Goal: Task Accomplishment & Management: Complete application form

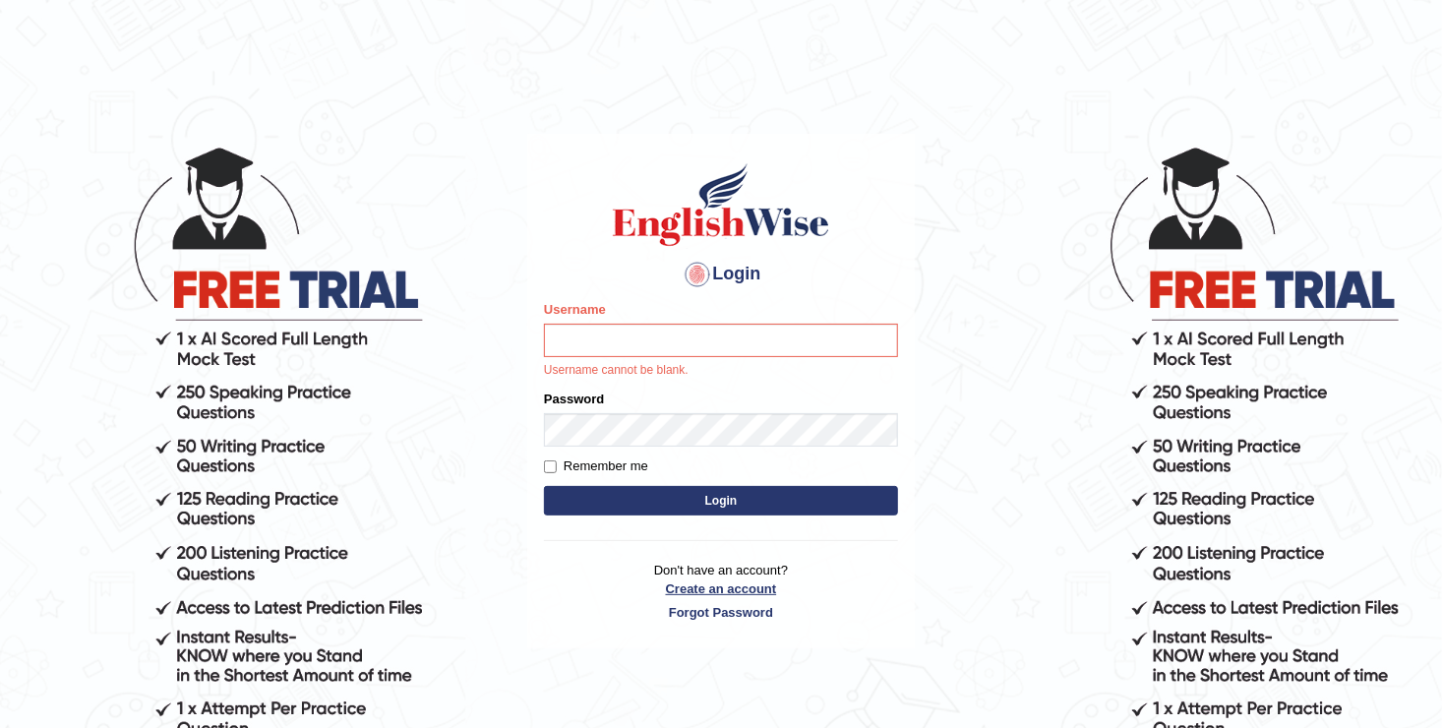
click at [709, 587] on link "Create an account" at bounding box center [721, 588] width 354 height 19
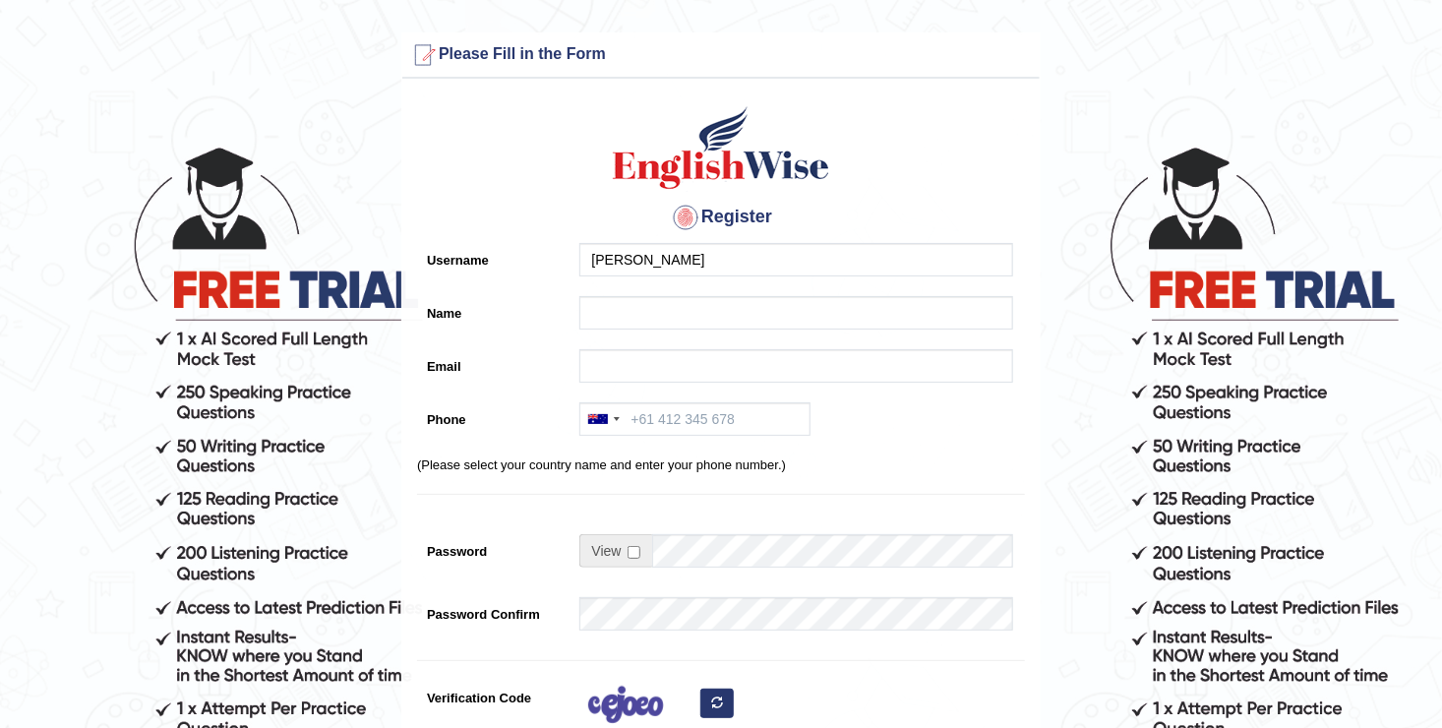
type input "[PERSON_NAME]"
click at [674, 304] on input "Name" at bounding box center [796, 312] width 434 height 33
type input "[PERSON_NAME] Nand [PERSON_NAME]"
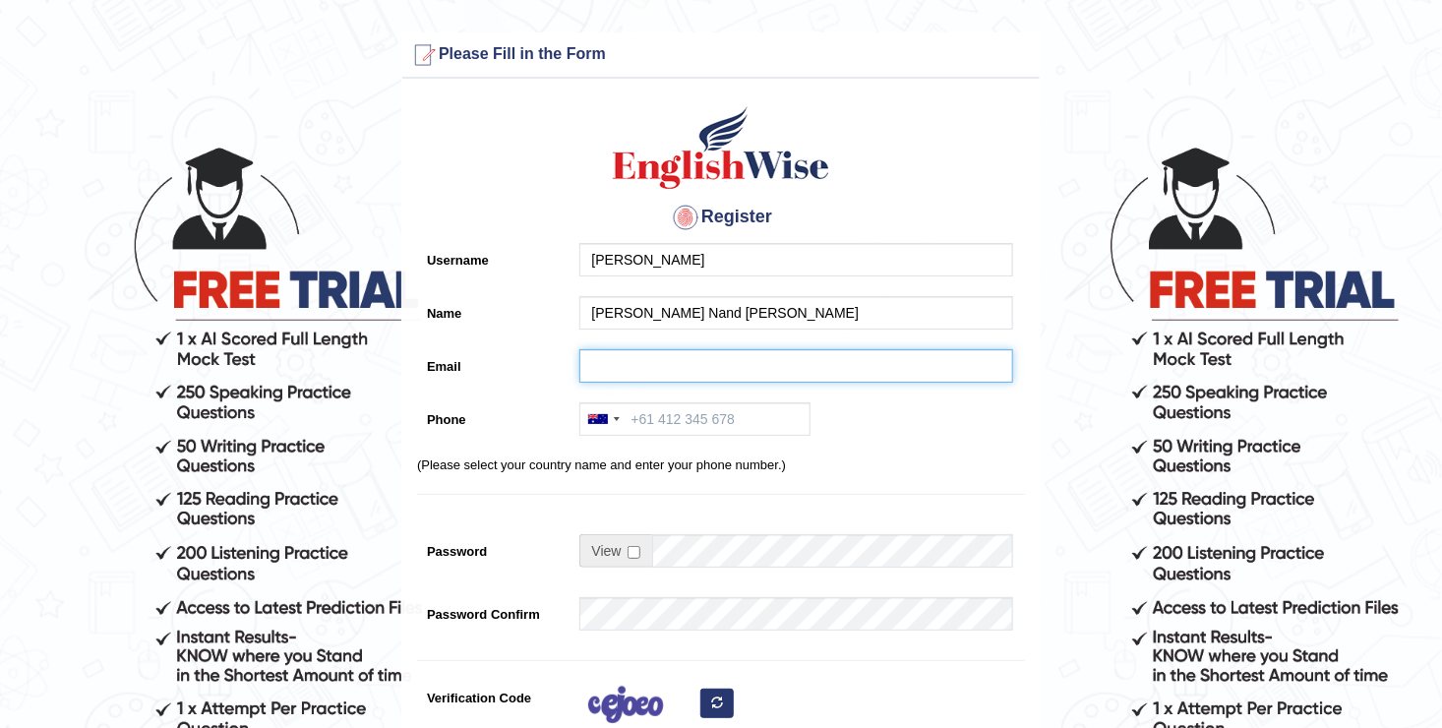
type input "bibekj69@gmail.com"
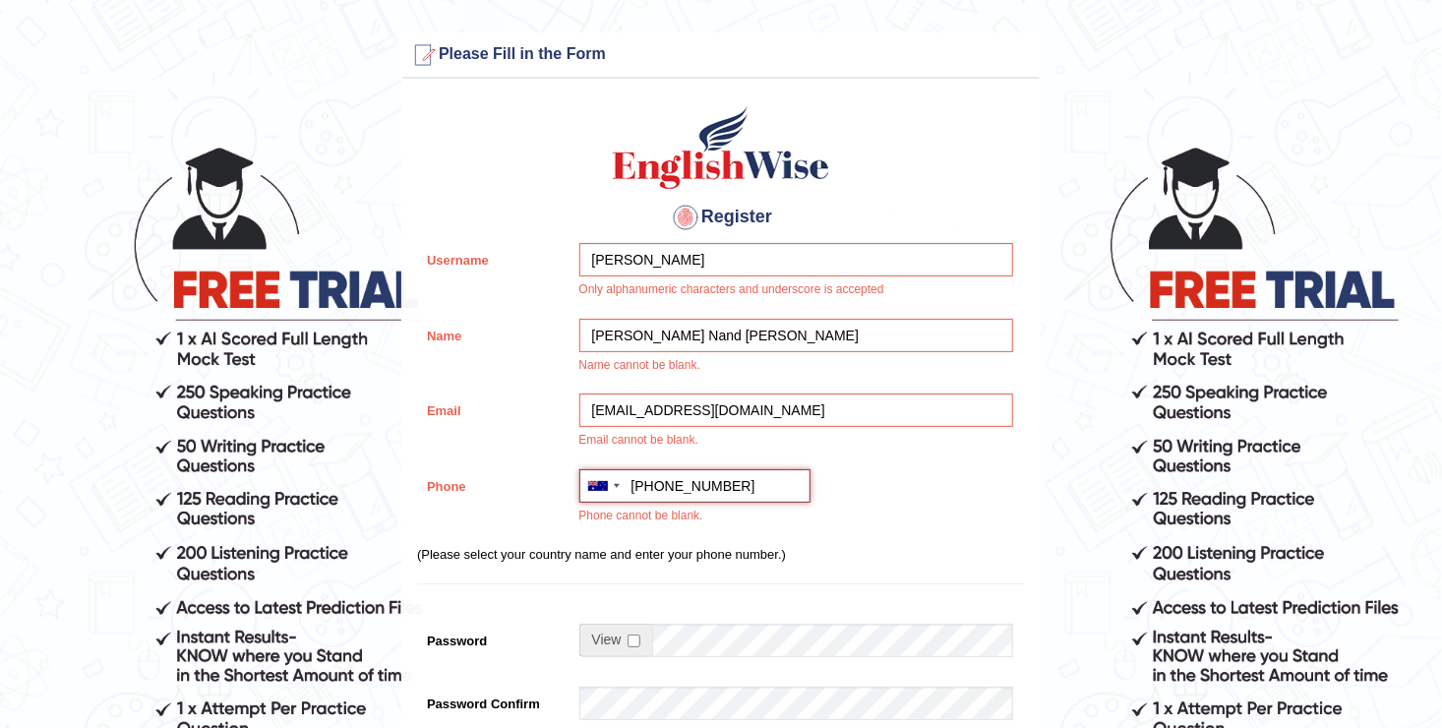
click at [646, 484] on input "+61420991655" at bounding box center [694, 485] width 231 height 33
click at [620, 486] on div at bounding box center [602, 485] width 45 height 31
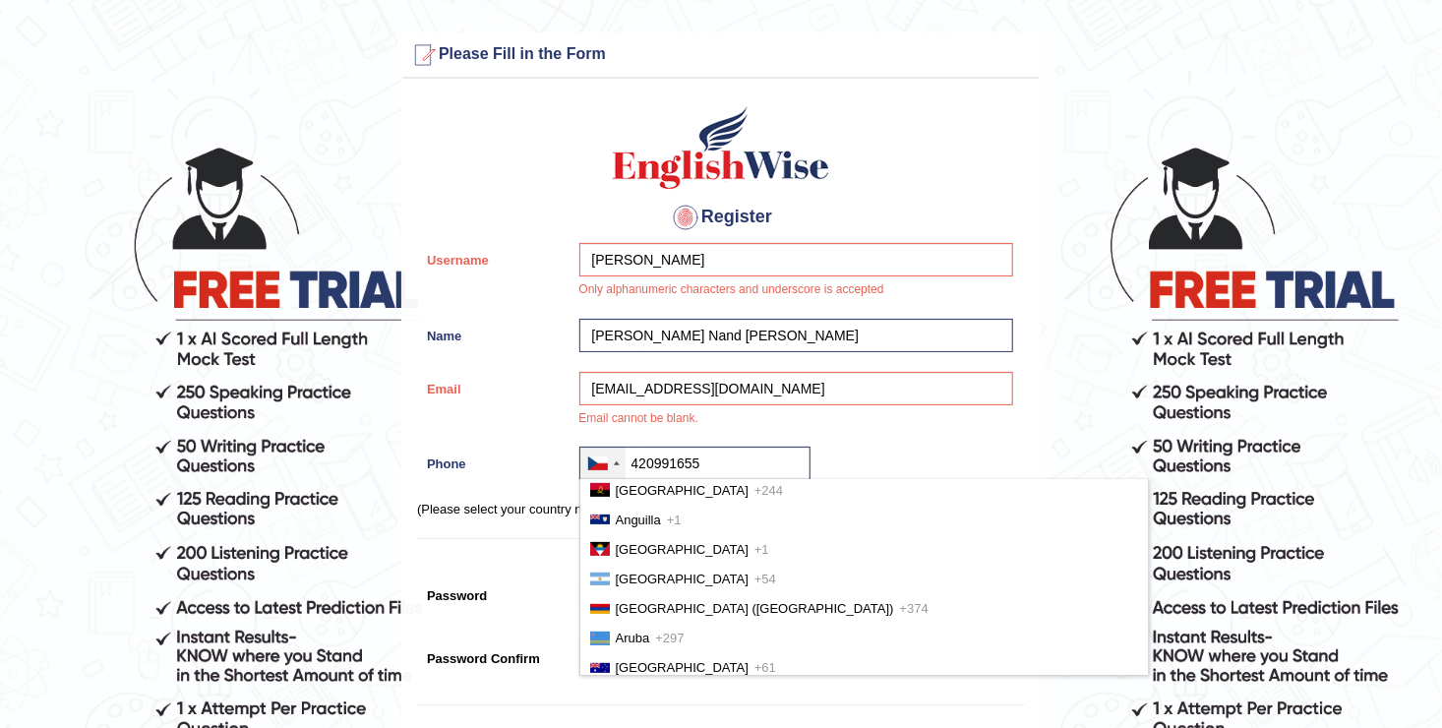
scroll to position [382, 0]
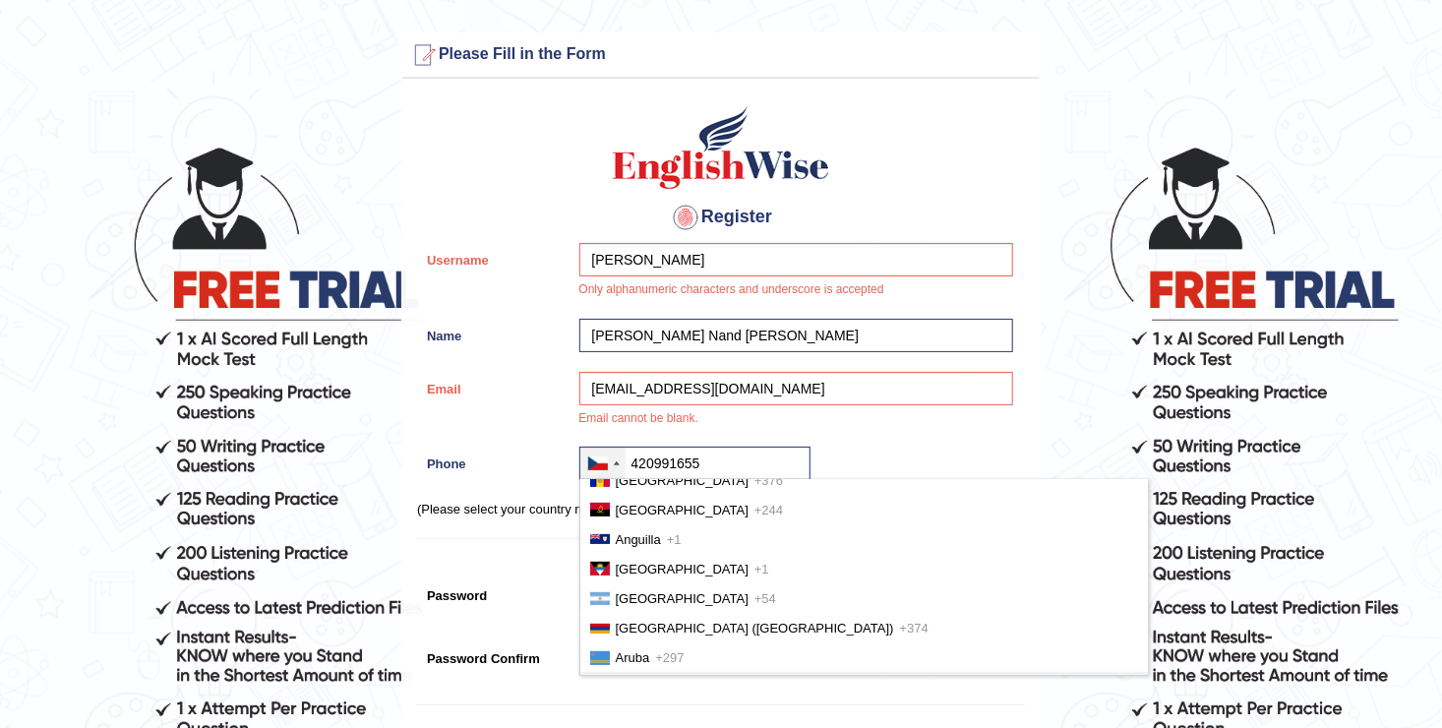
click at [730, 672] on li "Australia +61" at bounding box center [864, 687] width 568 height 30
type input "+61420991655"
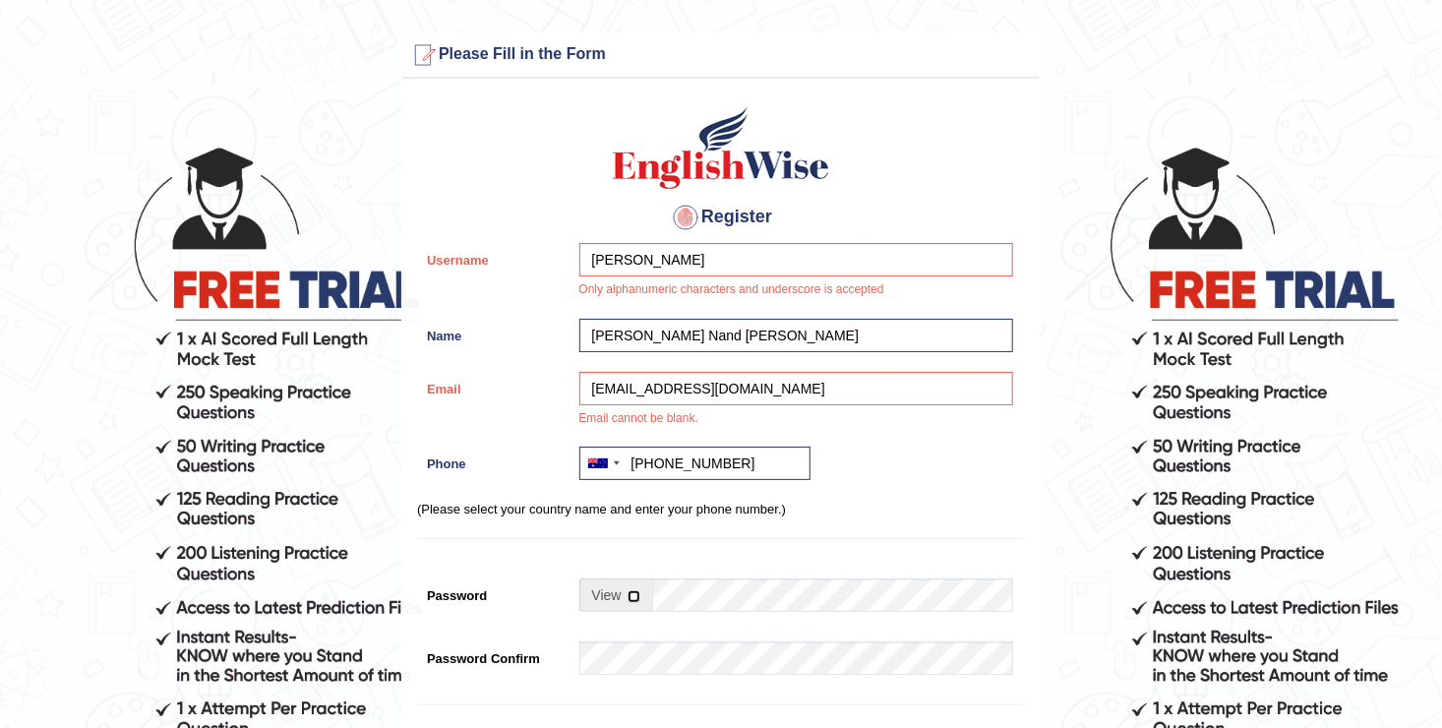
click at [633, 597] on input "checkbox" at bounding box center [634, 596] width 13 height 13
checkbox input "true"
click at [690, 597] on input "Password" at bounding box center [832, 594] width 361 height 33
type input "Anitajha123@"
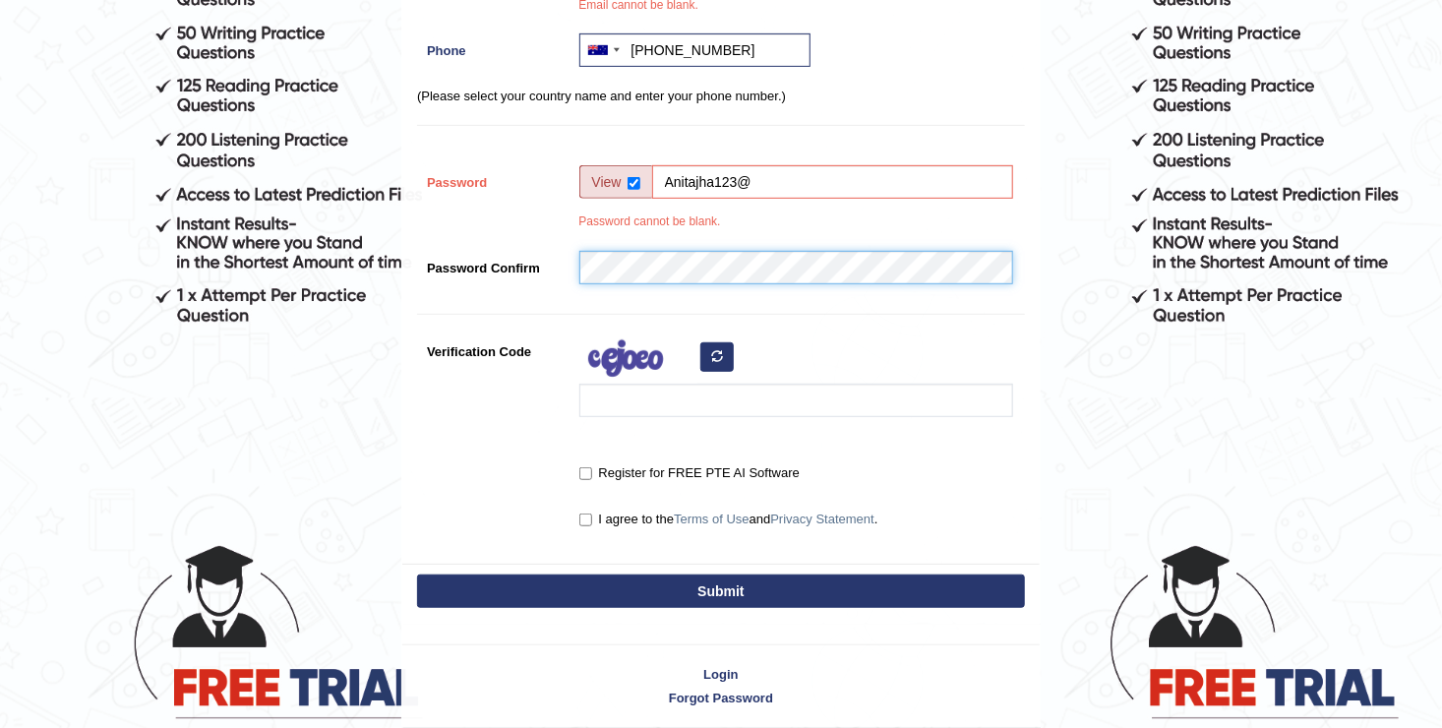
scroll to position [433, 0]
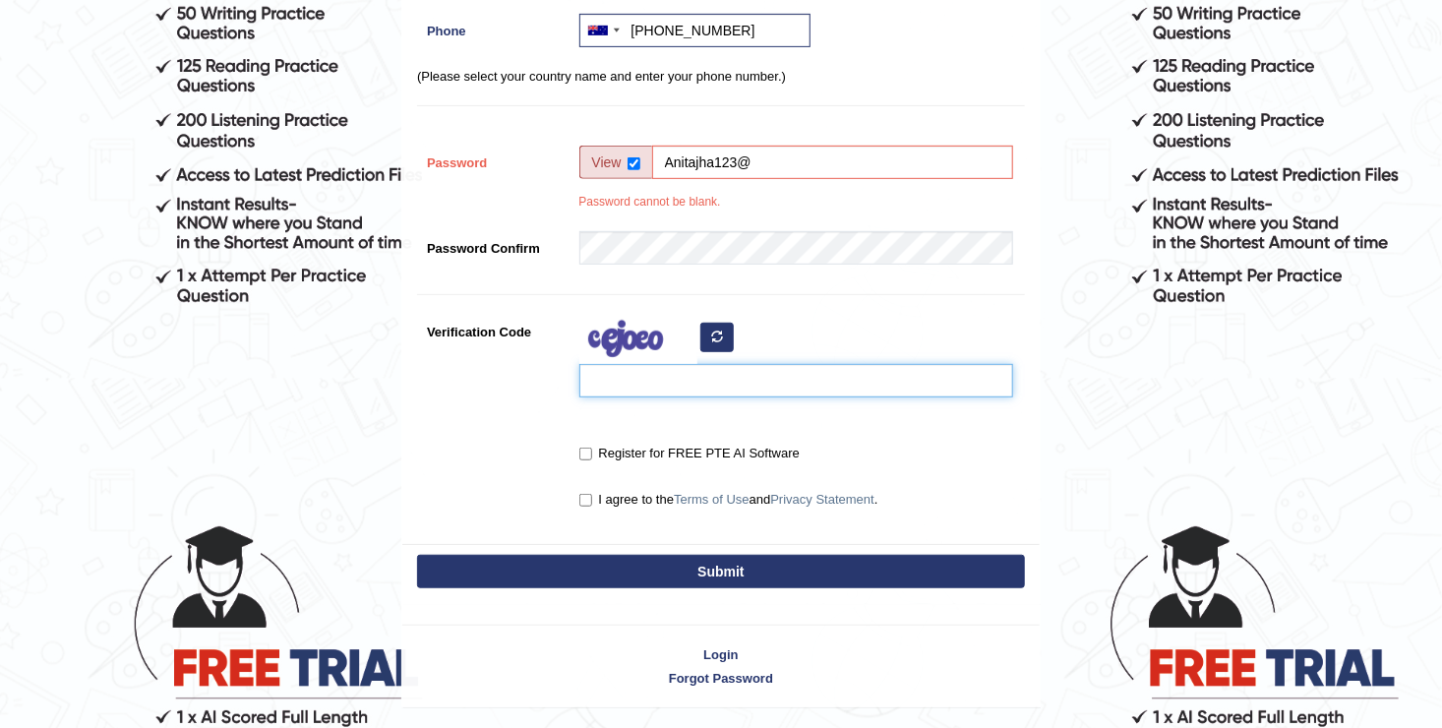
click at [661, 387] on input "Verification Code" at bounding box center [796, 380] width 434 height 33
type input "u"
type input "U"
type input "uyzile"
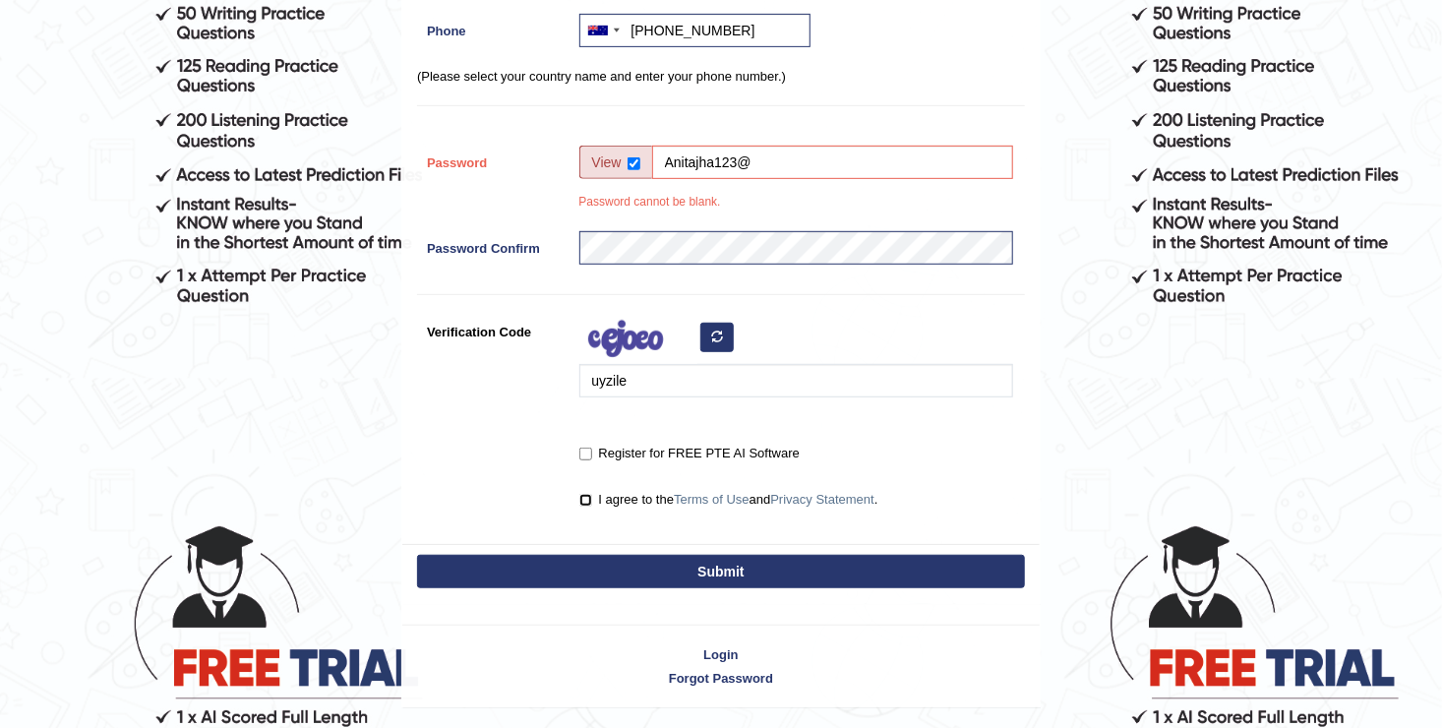
click at [582, 501] on input "I agree to the Terms of Use and Privacy Statement ." at bounding box center [585, 500] width 13 height 13
checkbox input "true"
click at [590, 453] on input "Register for FREE PTE AI Software" at bounding box center [585, 454] width 13 height 13
checkbox input "true"
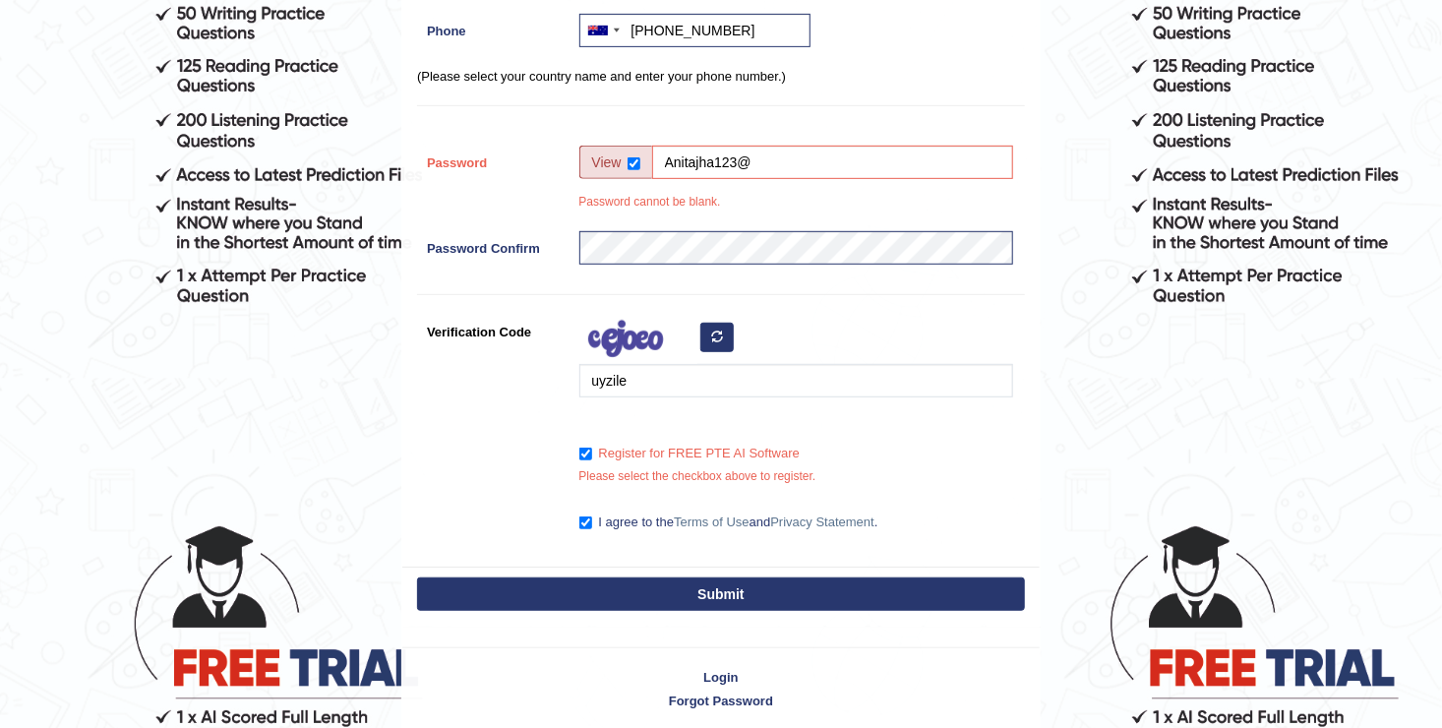
click at [627, 580] on button "Submit" at bounding box center [721, 593] width 608 height 33
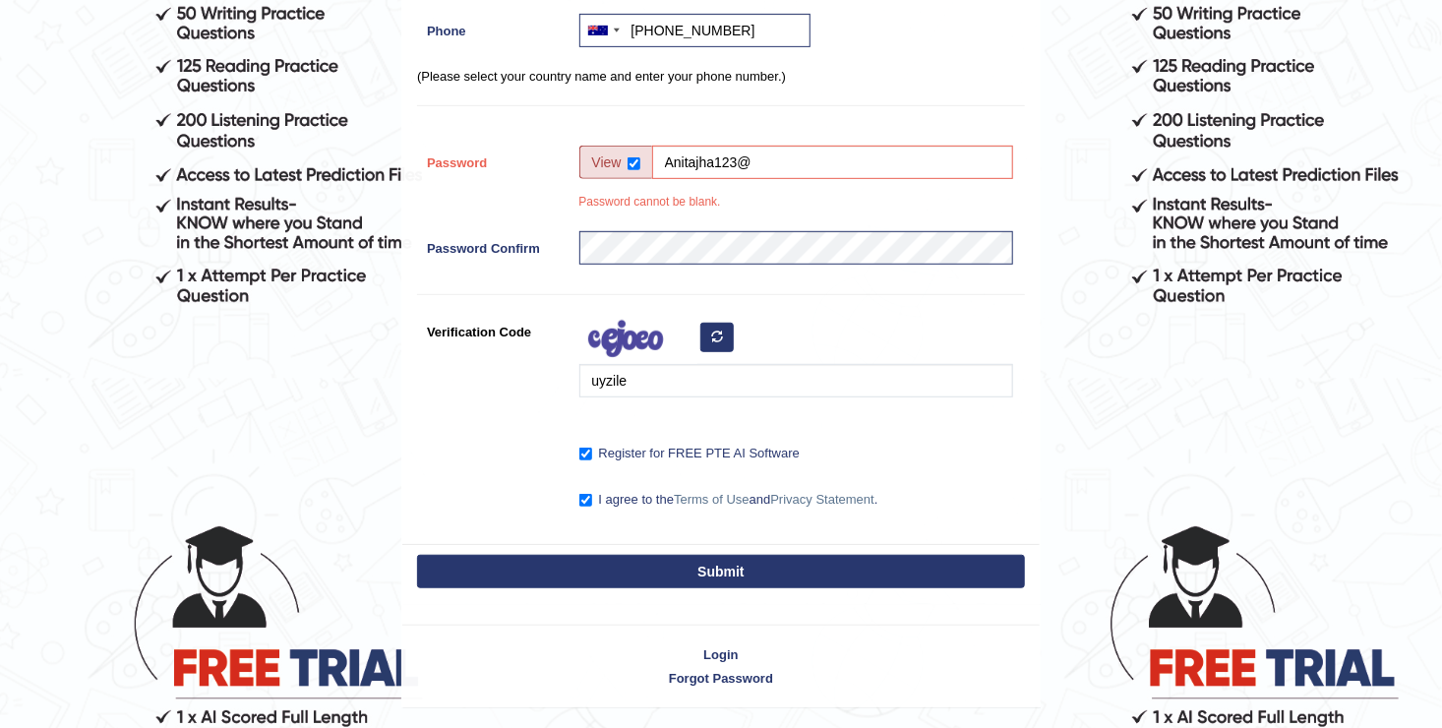
scroll to position [299, 0]
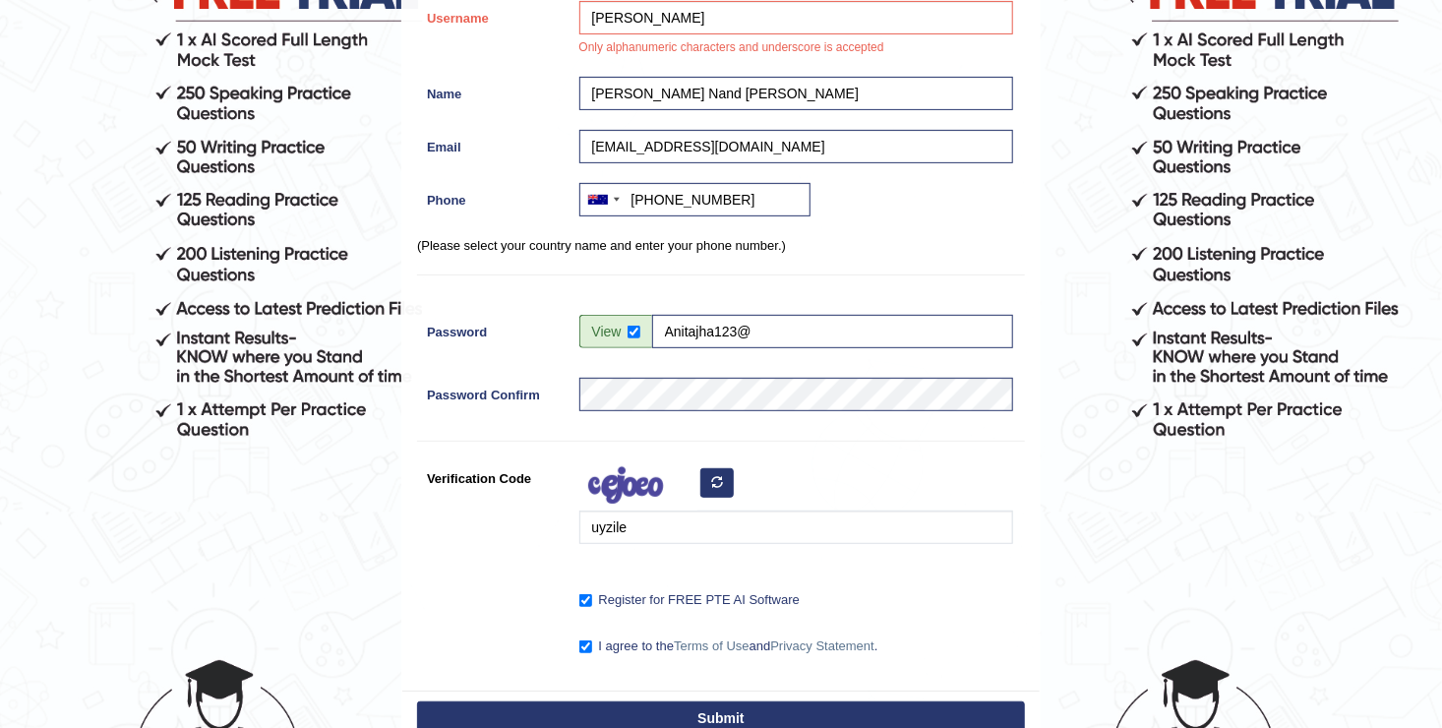
click at [633, 716] on button "Submit" at bounding box center [721, 717] width 608 height 33
click at [665, 705] on button "Submit" at bounding box center [721, 717] width 608 height 33
click at [672, 16] on input "bibeka nand" at bounding box center [796, 17] width 434 height 33
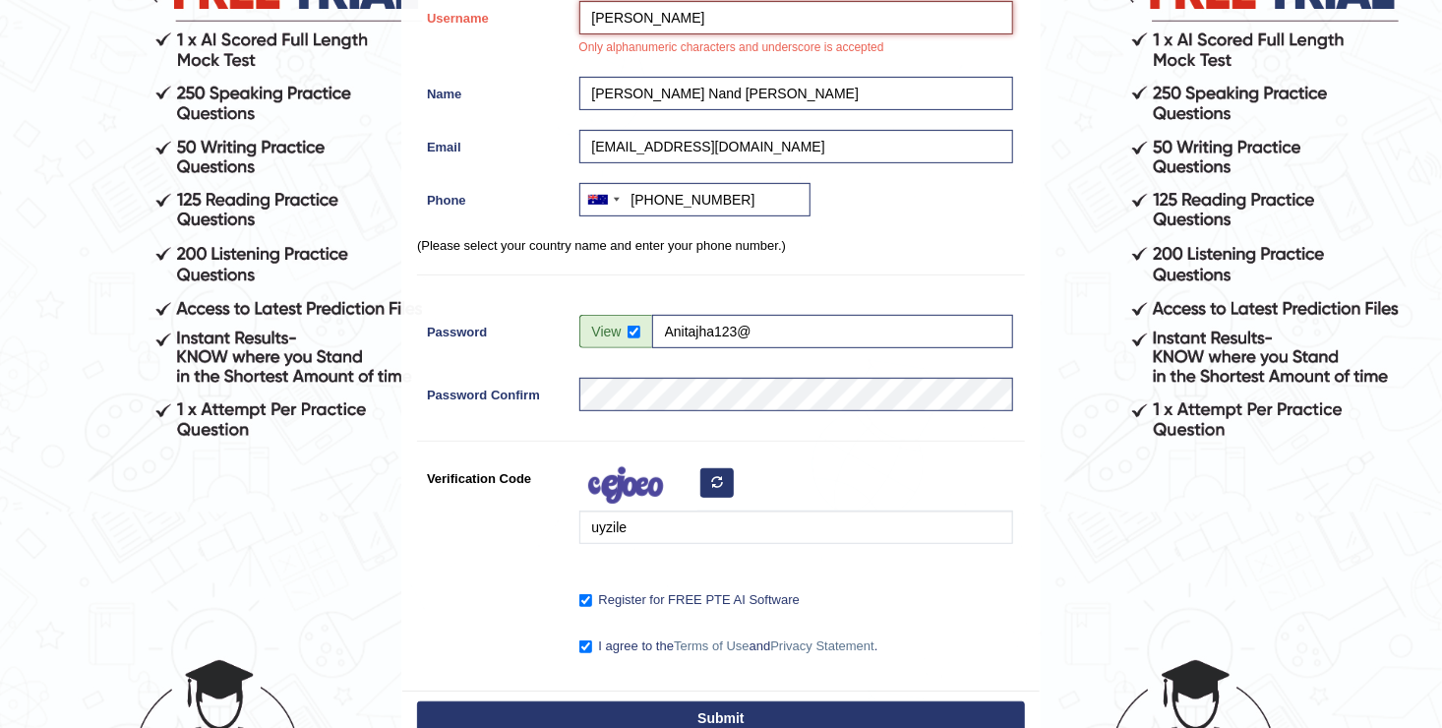
type input "bibekanand"
click at [717, 716] on button "Submit" at bounding box center [721, 717] width 608 height 33
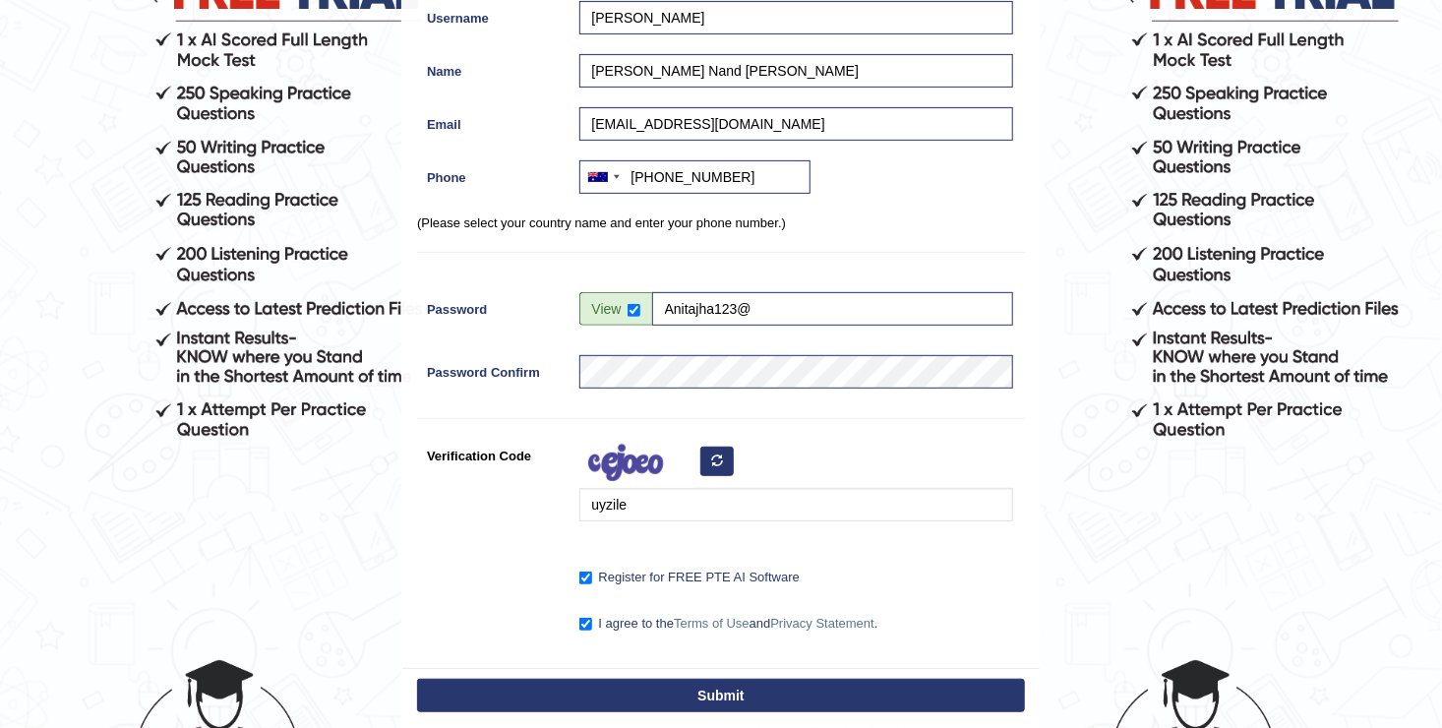
scroll to position [242, 0]
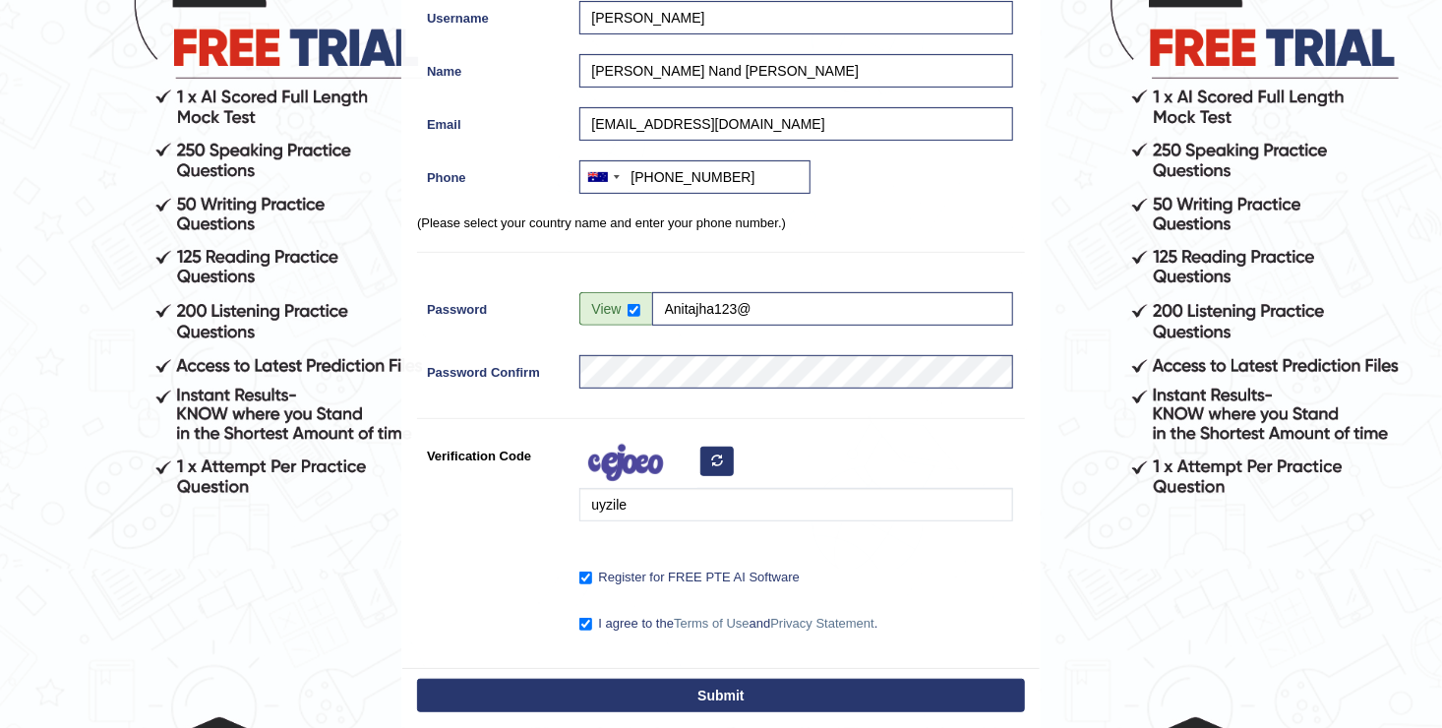
click at [725, 702] on button "Submit" at bounding box center [721, 695] width 608 height 33
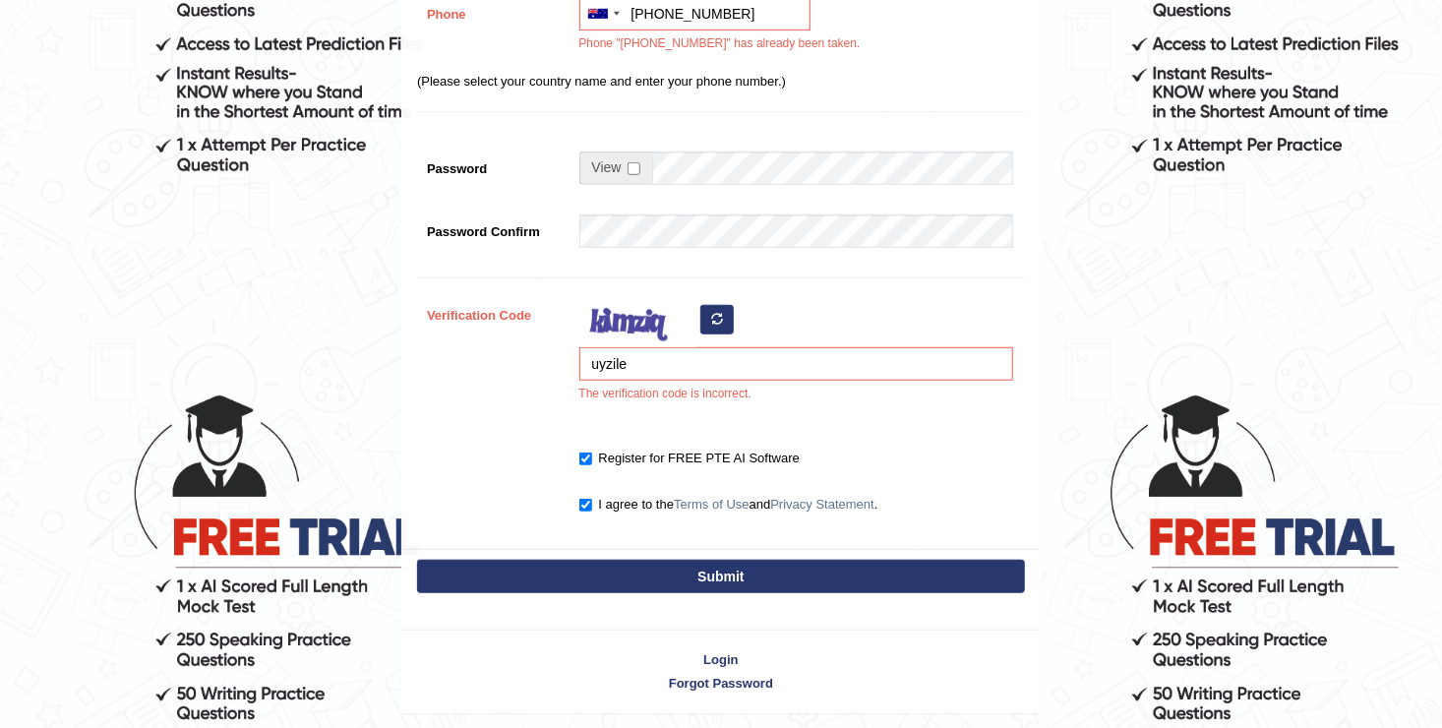
scroll to position [626, 0]
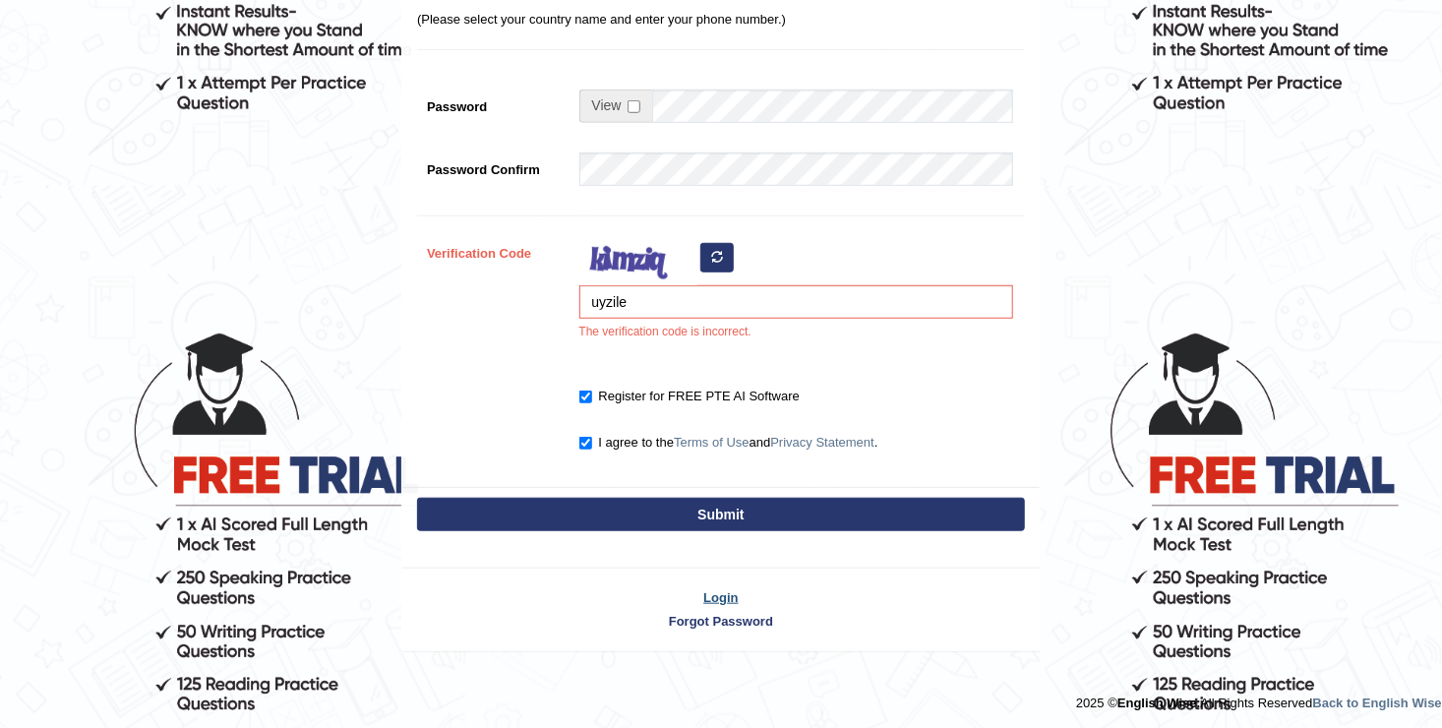
click at [727, 589] on link "Login" at bounding box center [720, 597] width 637 height 19
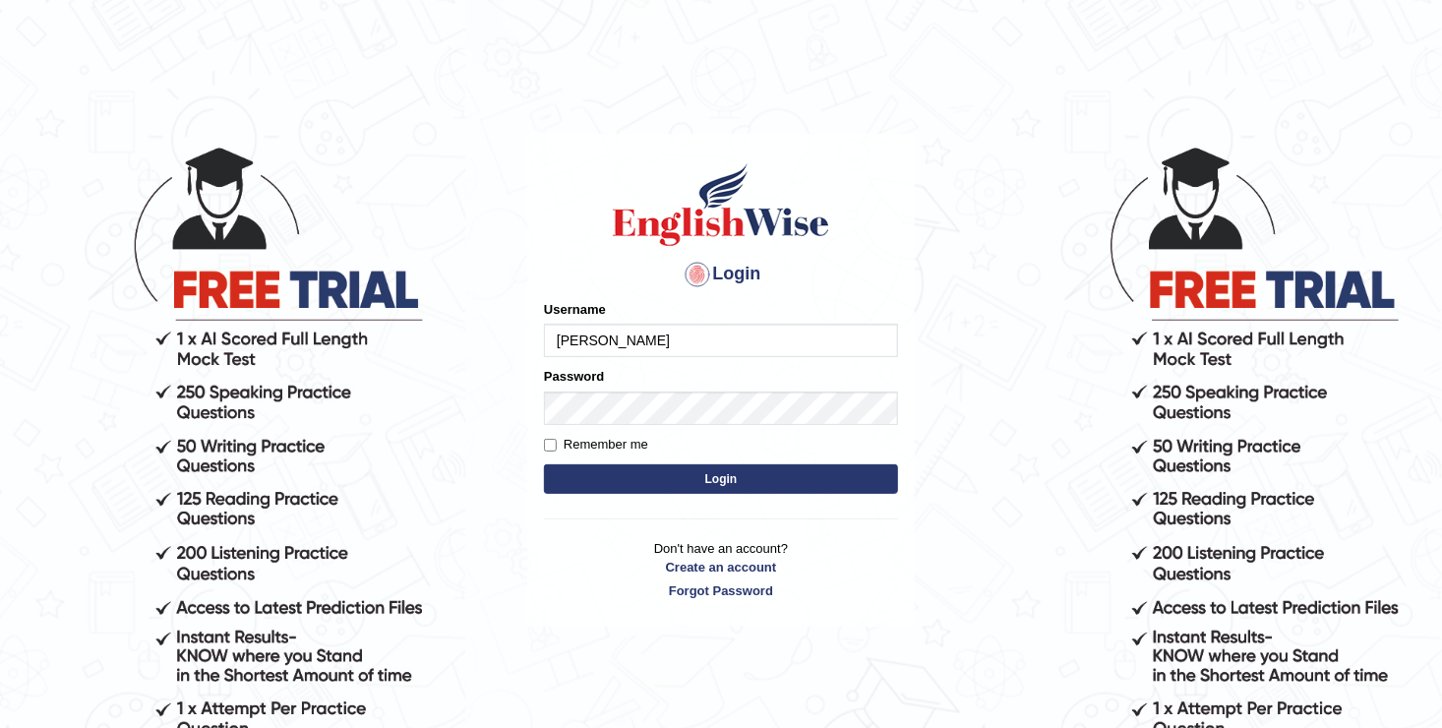
type input "[PERSON_NAME]"
click at [742, 475] on button "Login" at bounding box center [721, 479] width 354 height 30
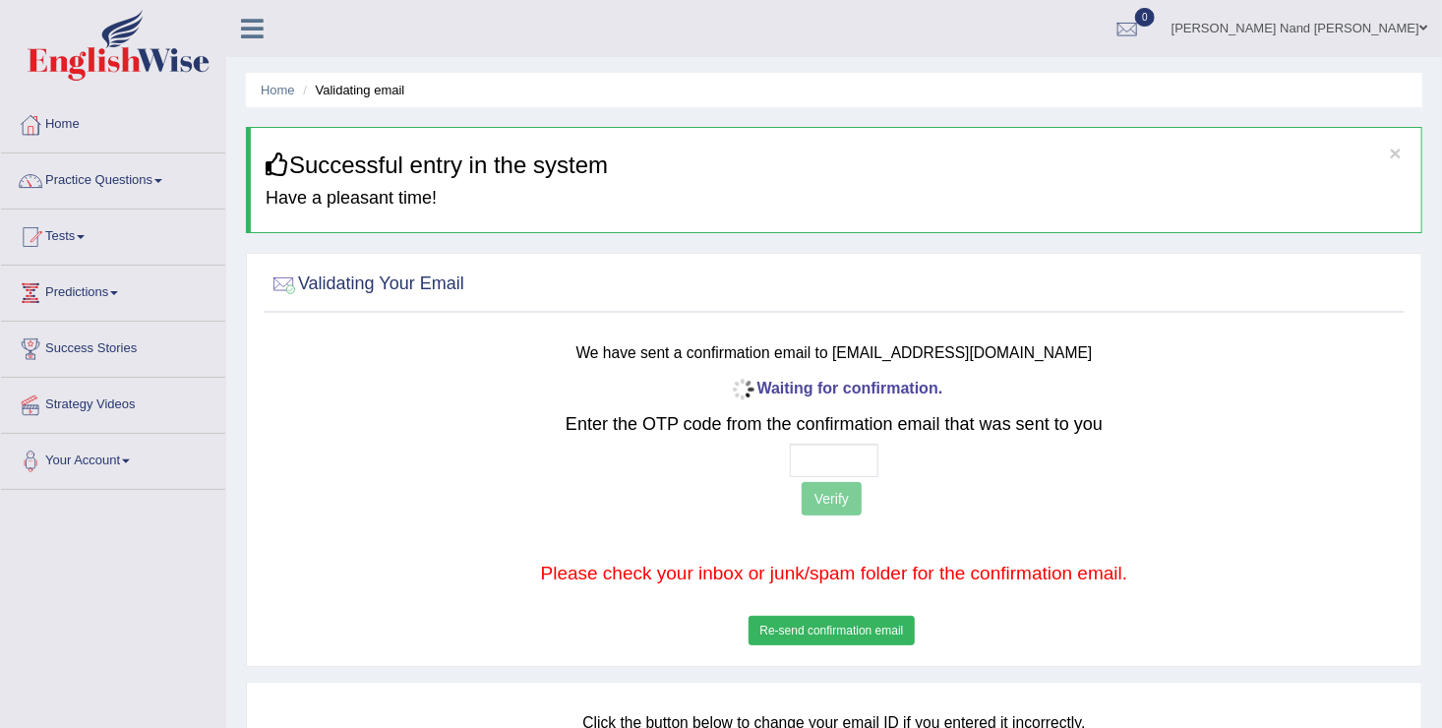
click at [880, 626] on button "Re-send confirmation email" at bounding box center [831, 631] width 165 height 30
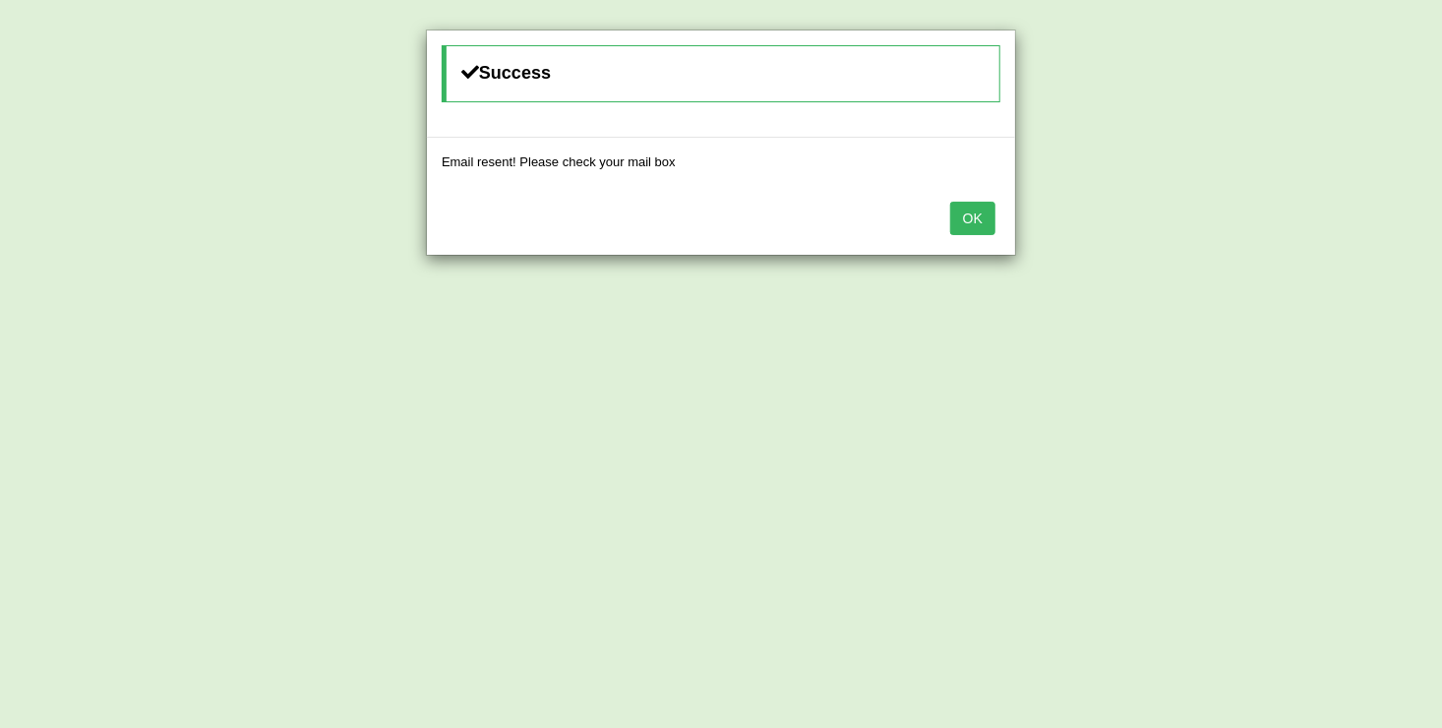
click at [975, 210] on button "OK" at bounding box center [972, 218] width 45 height 33
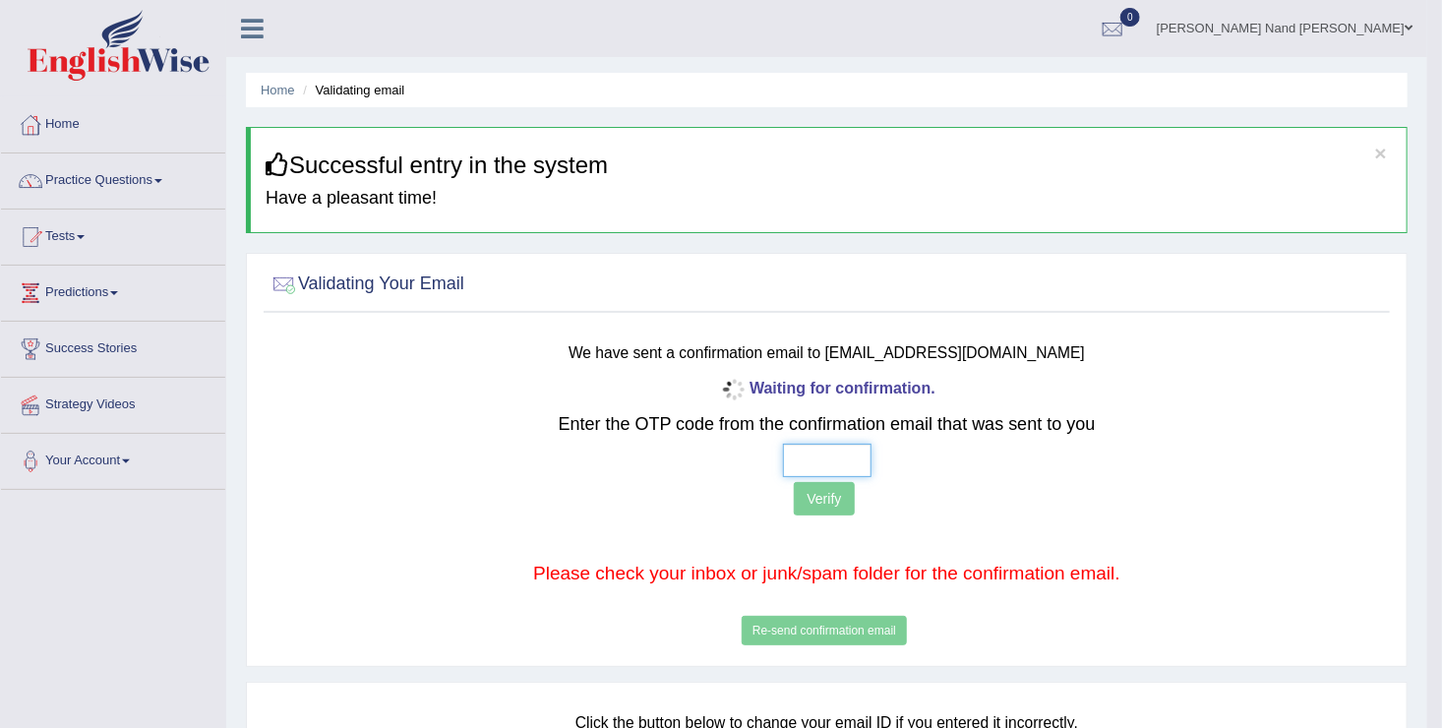
click at [823, 451] on input "text" at bounding box center [827, 460] width 89 height 33
type input "6 6 1 7"
click at [823, 508] on button "Verify" at bounding box center [824, 498] width 60 height 33
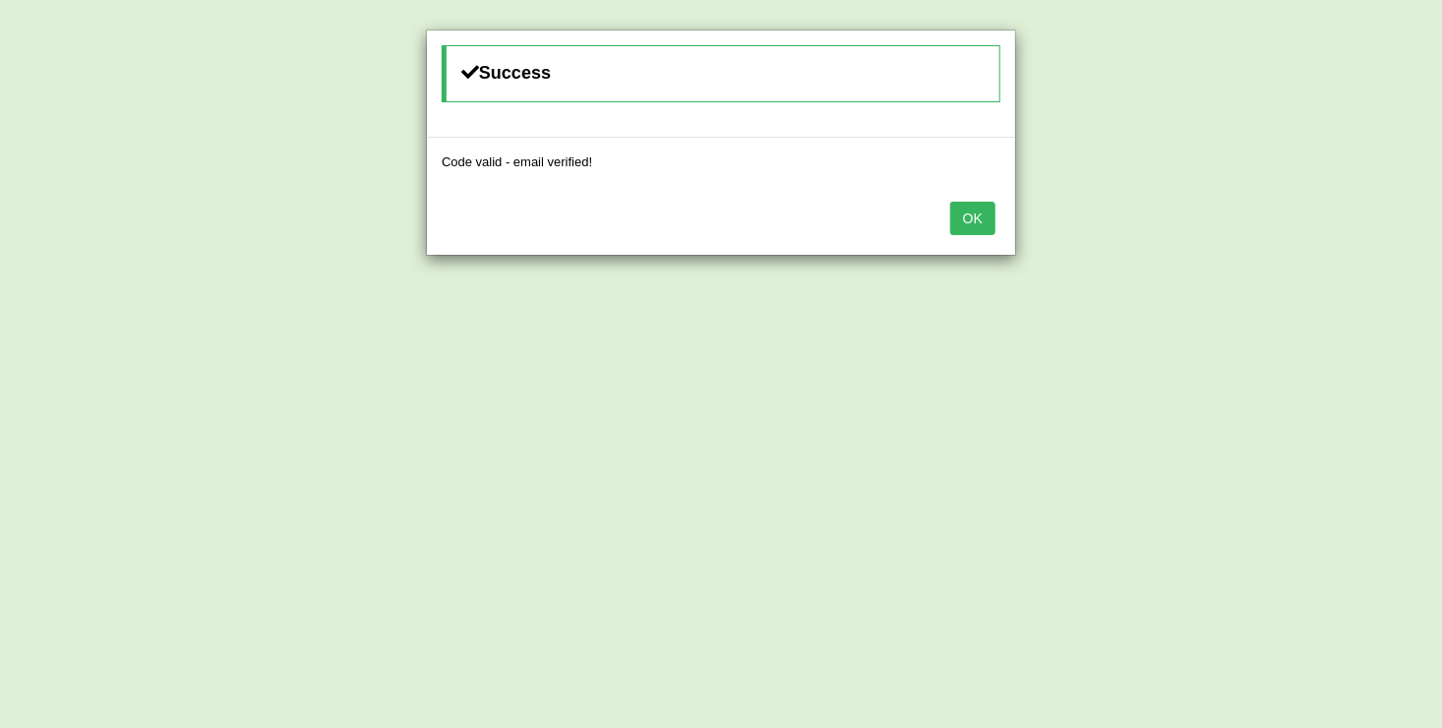
click at [981, 211] on button "OK" at bounding box center [972, 218] width 45 height 33
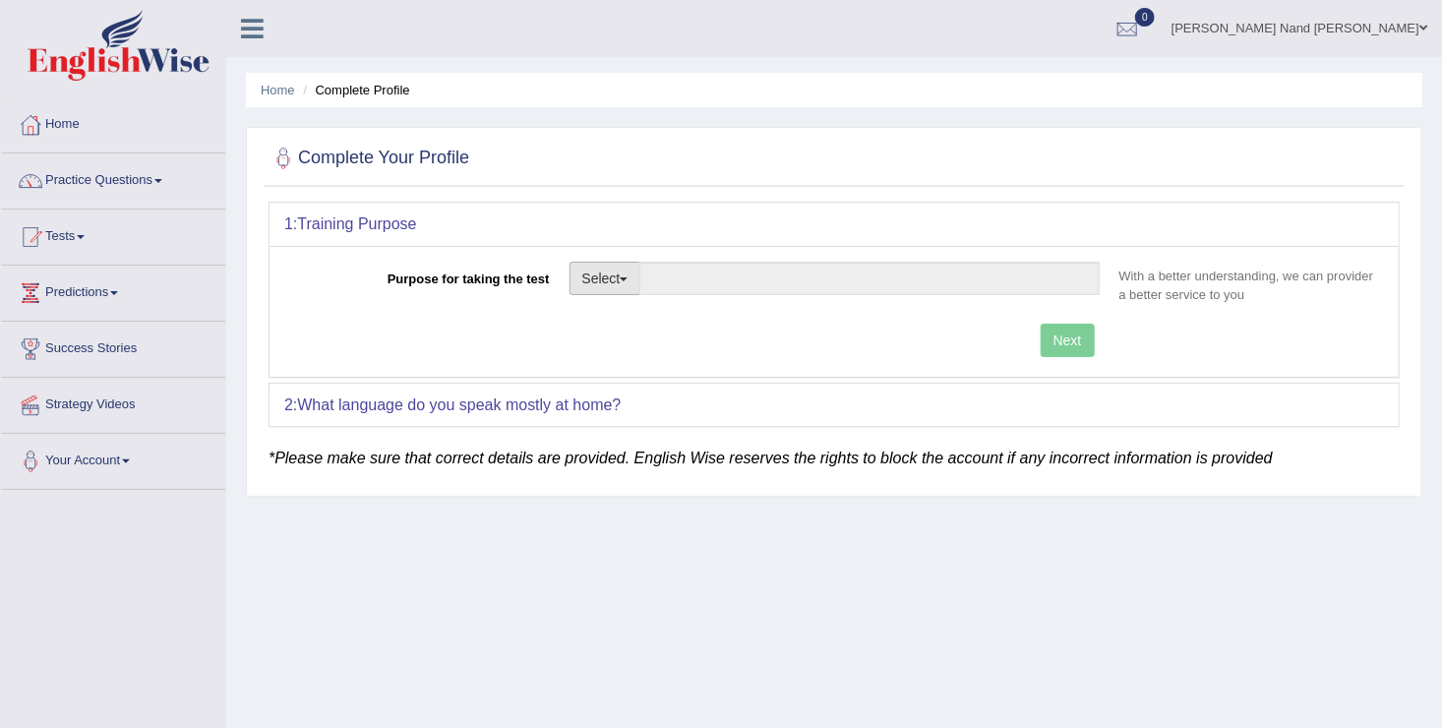
click at [628, 278] on span "button" at bounding box center [624, 279] width 8 height 4
click at [627, 376] on link "Nursing" at bounding box center [658, 372] width 175 height 26
type input "Nursing"
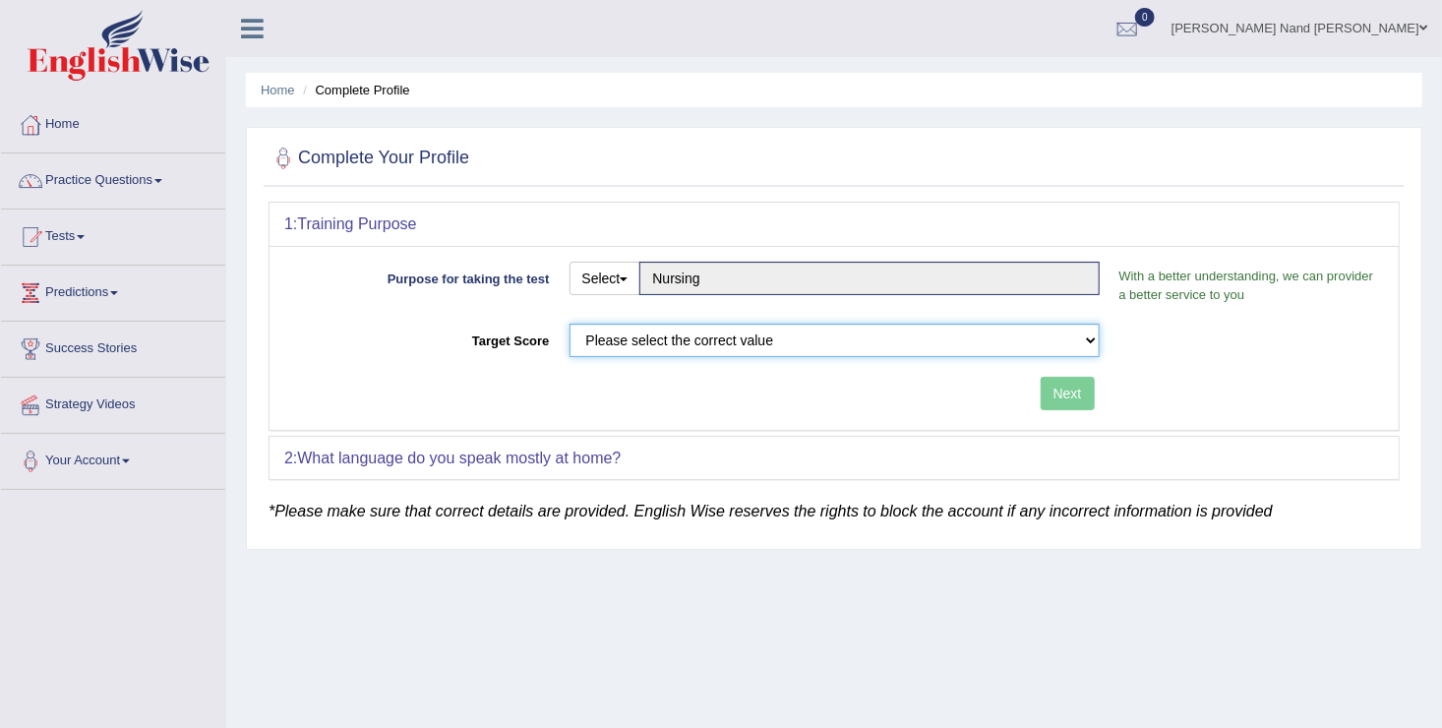
click at [1093, 343] on select "Please select the correct value 50 (6 bands) 58 (6.5 bands) 65 (7 bands) 79 (8 …" at bounding box center [835, 340] width 530 height 33
select select "79"
click at [570, 324] on select "Please select the correct value 50 (6 bands) 58 (6.5 bands) 65 (7 bands) 79 (8 …" at bounding box center [835, 340] width 530 height 33
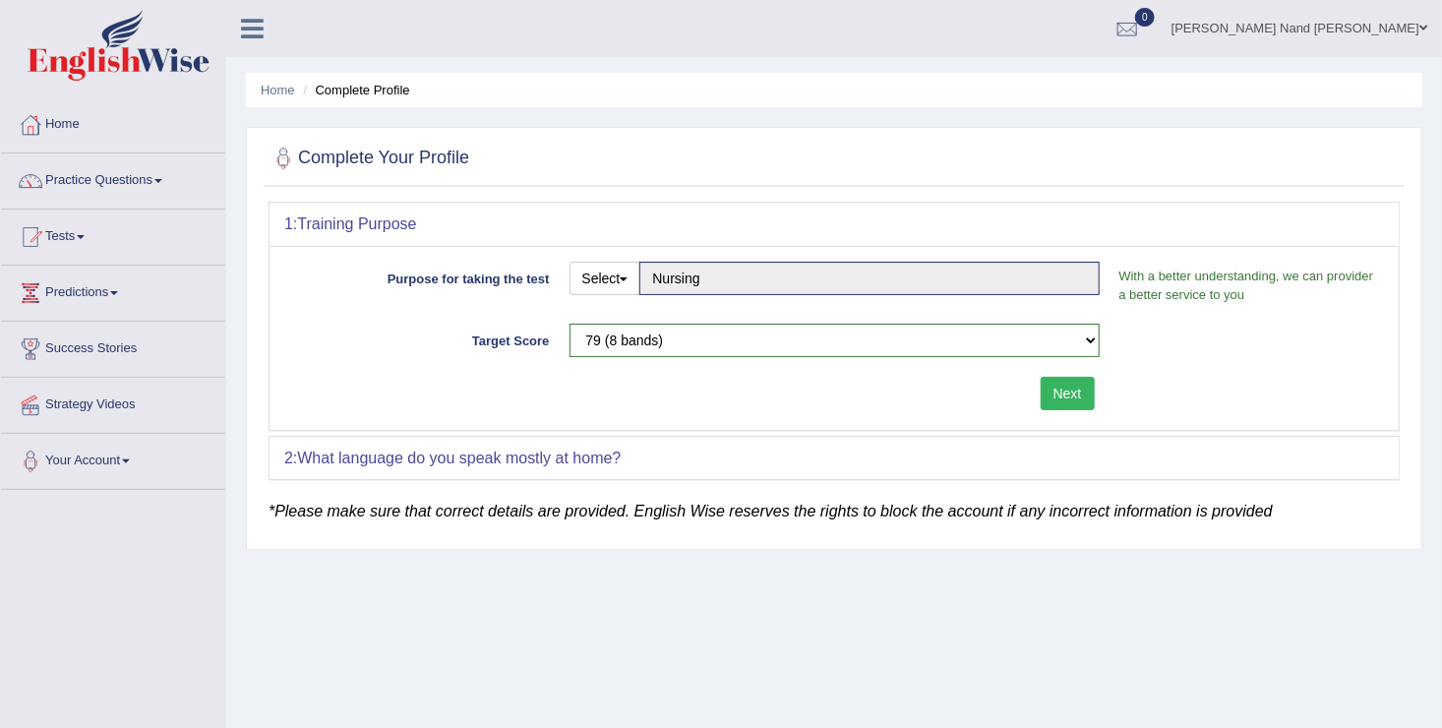
click at [1085, 390] on button "Next" at bounding box center [1068, 393] width 54 height 33
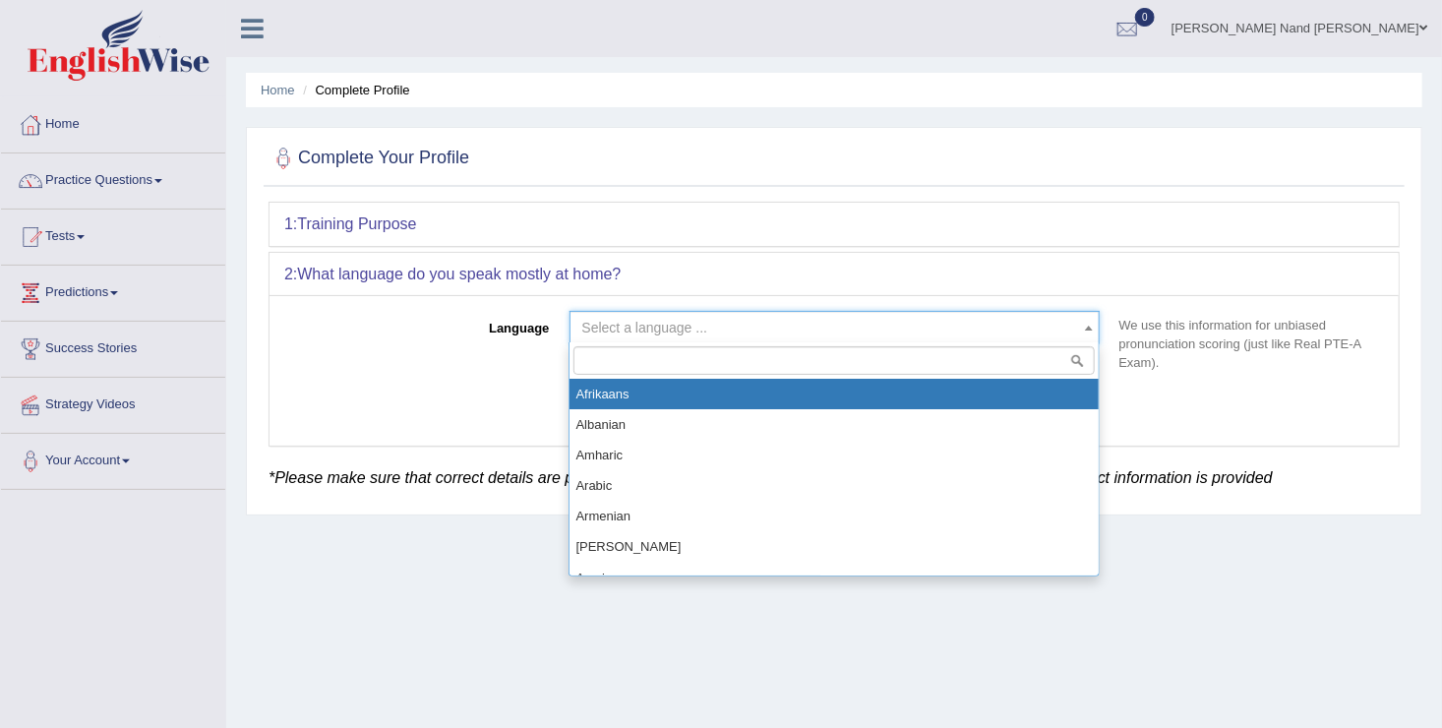
click at [883, 324] on span "Select a language ..." at bounding box center [828, 328] width 493 height 20
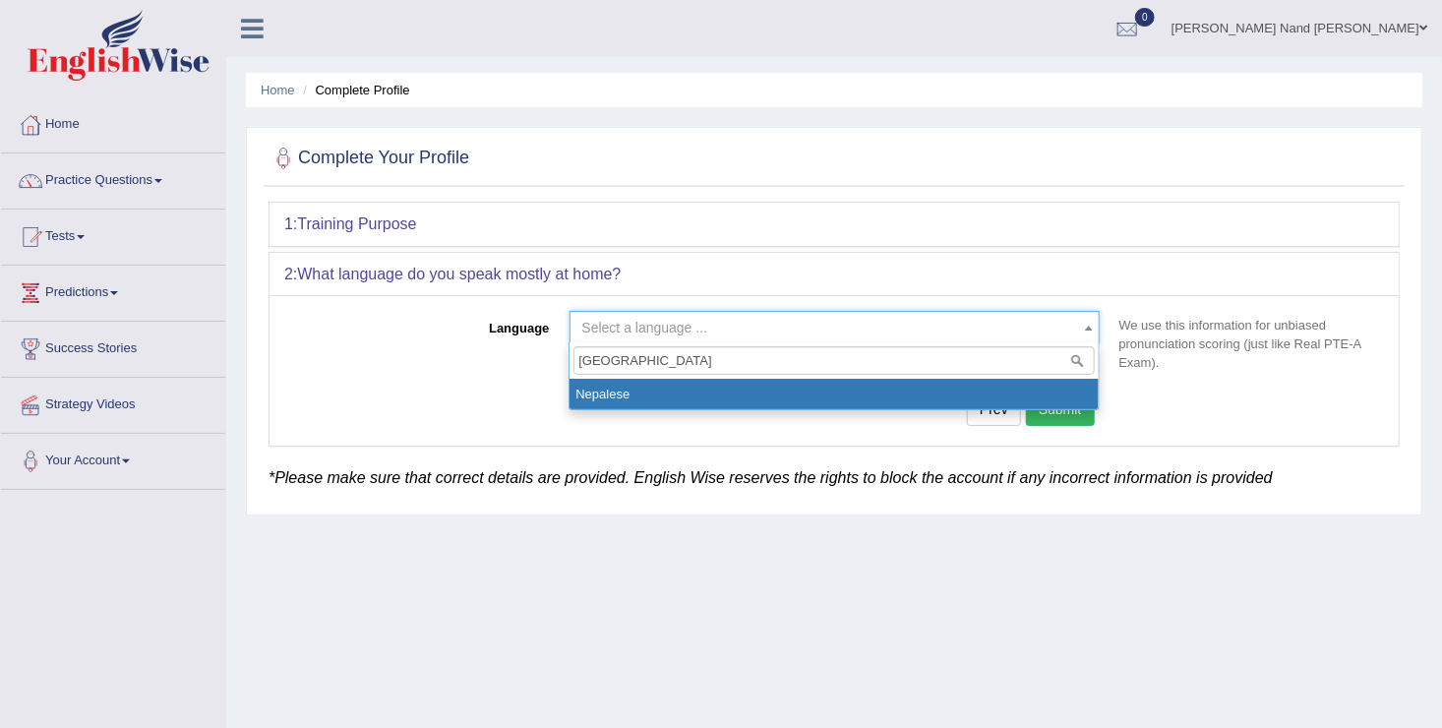
type input "nepal"
select select "Nepalese"
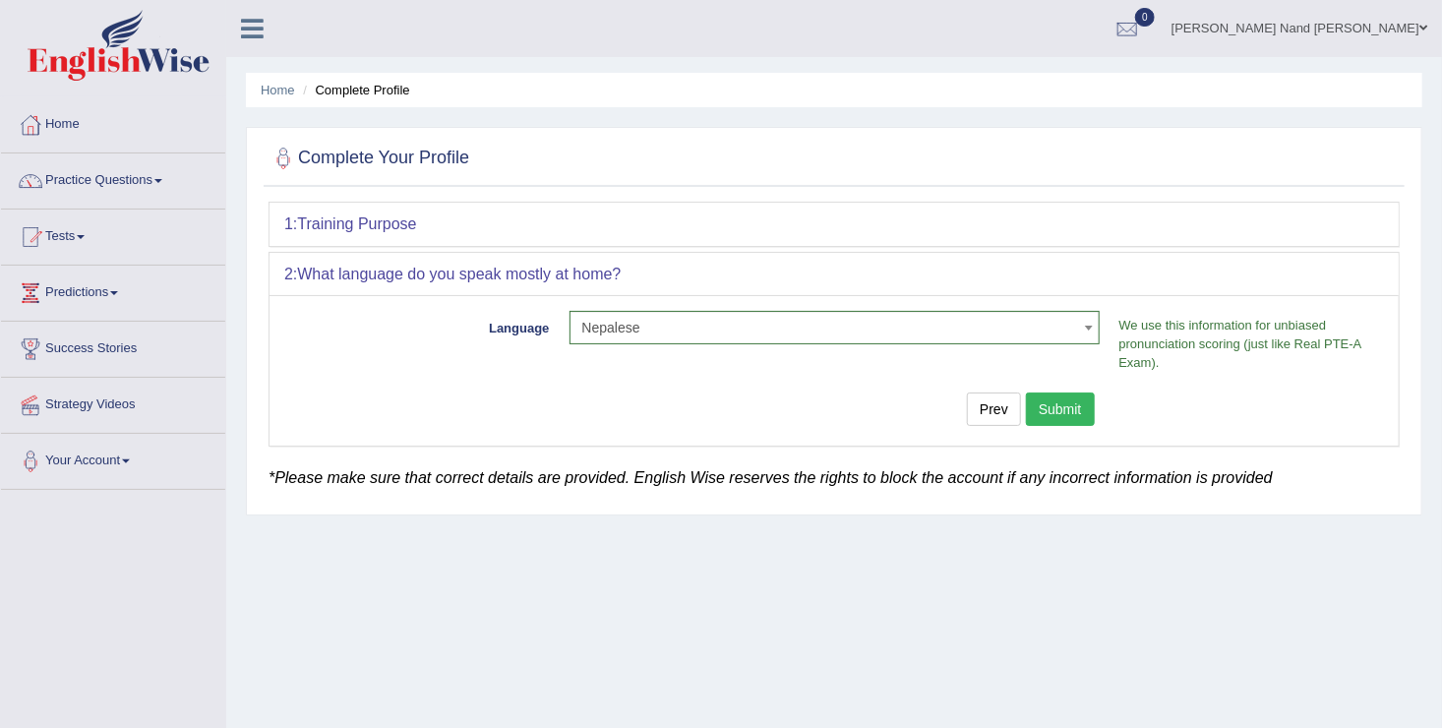
click at [1058, 401] on button "Submit" at bounding box center [1060, 408] width 69 height 33
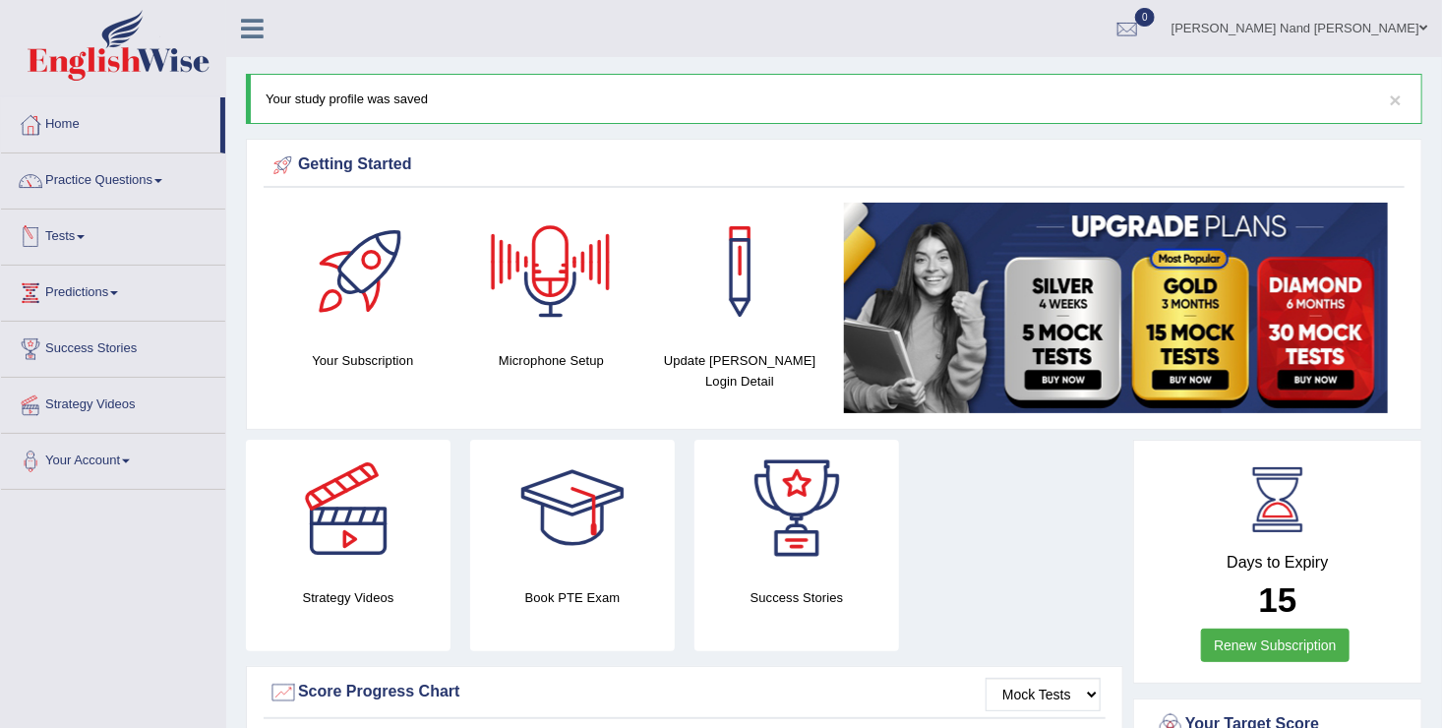
click at [87, 232] on link "Tests" at bounding box center [113, 234] width 224 height 49
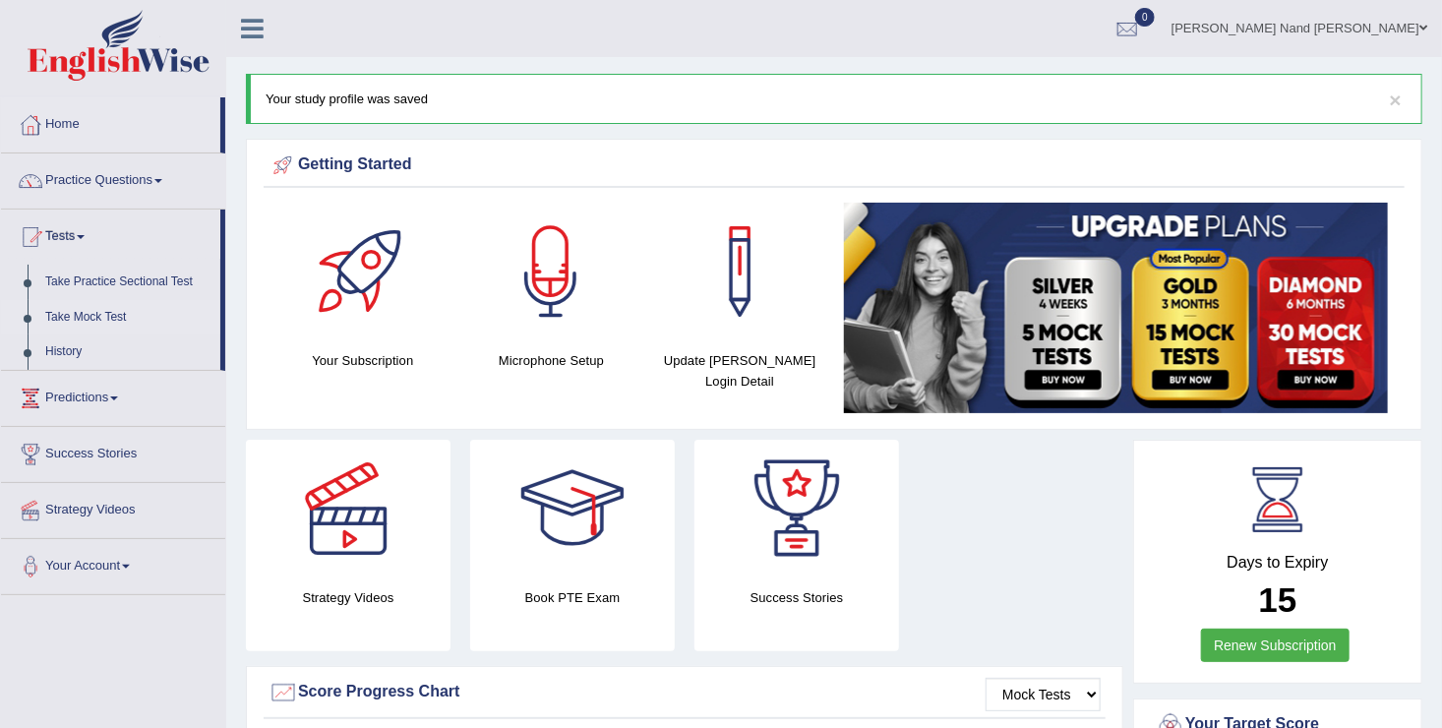
click at [109, 318] on link "Take Mock Test" at bounding box center [128, 317] width 184 height 35
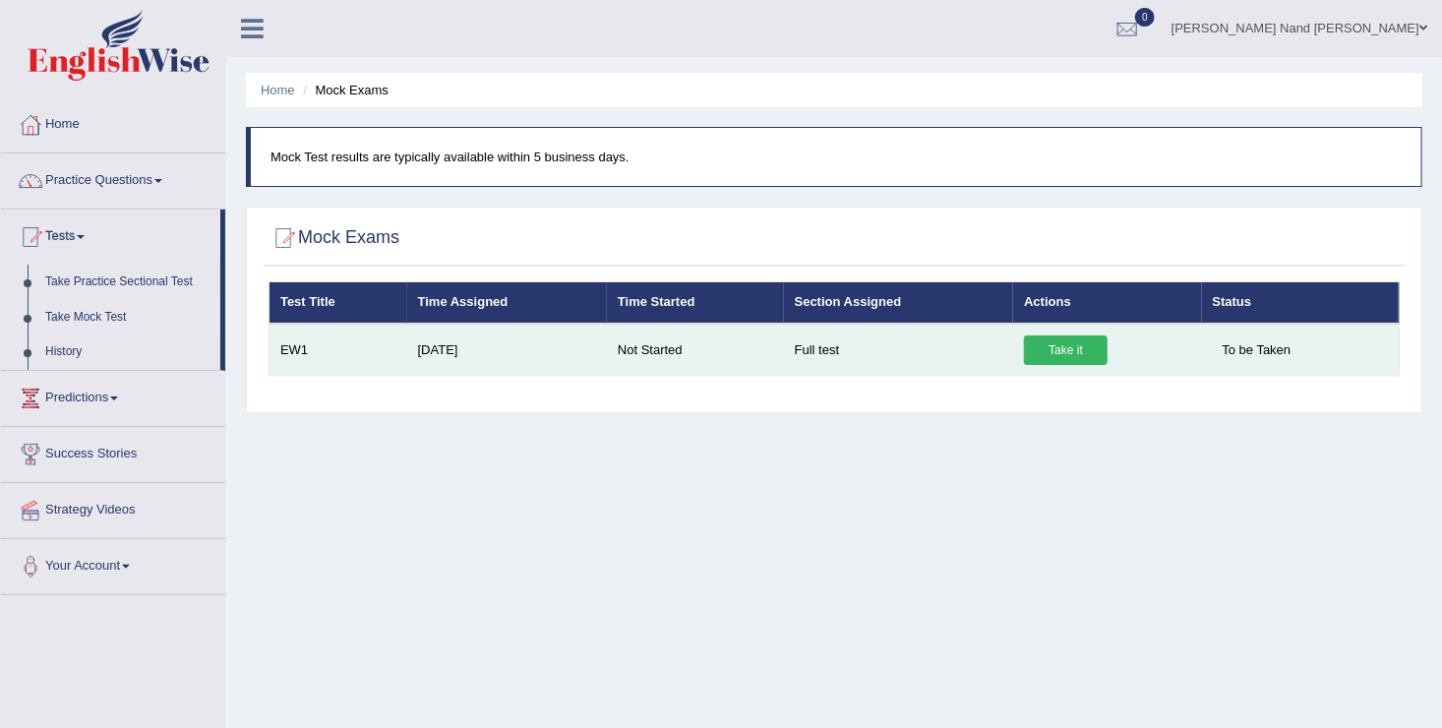
click at [1048, 355] on link "Take it" at bounding box center [1066, 350] width 84 height 30
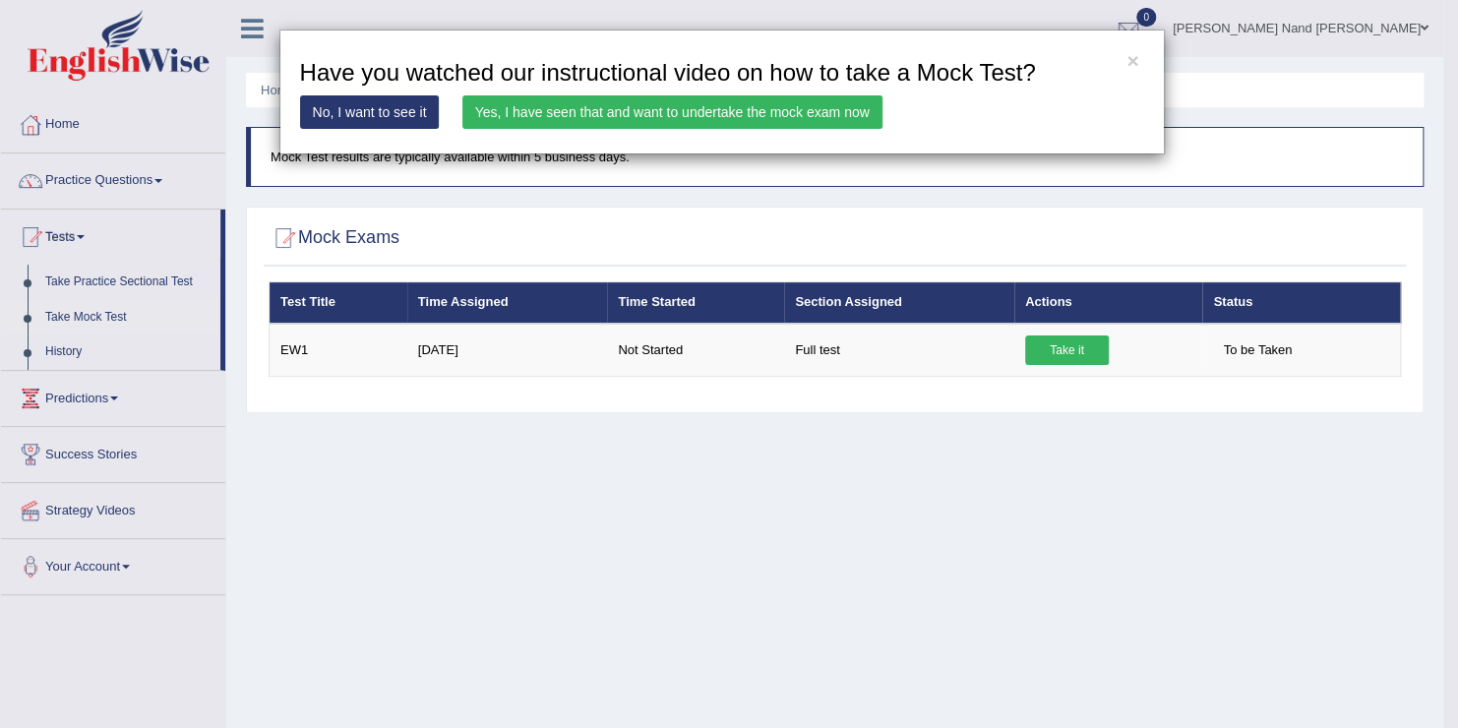
click at [407, 111] on link "No, I want to see it" at bounding box center [370, 111] width 140 height 33
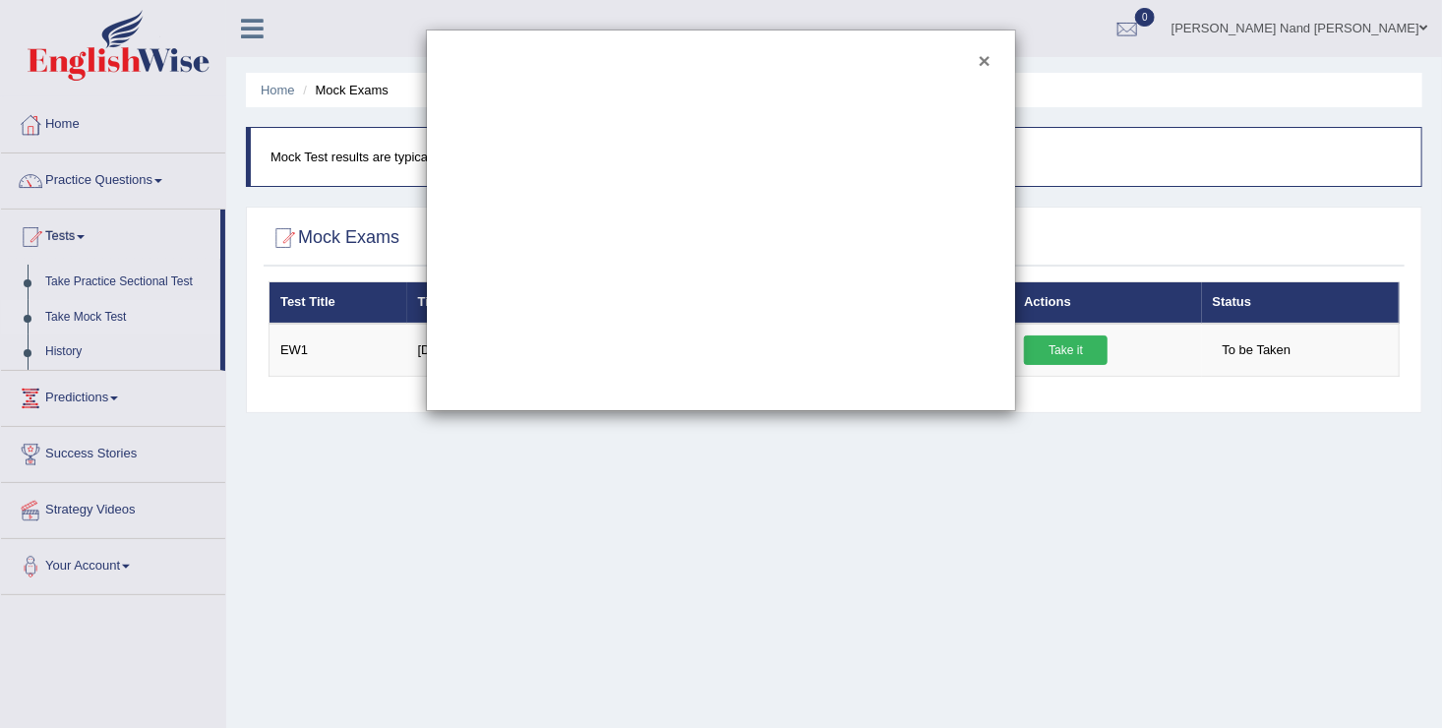
click at [982, 69] on button "×" at bounding box center [985, 60] width 12 height 21
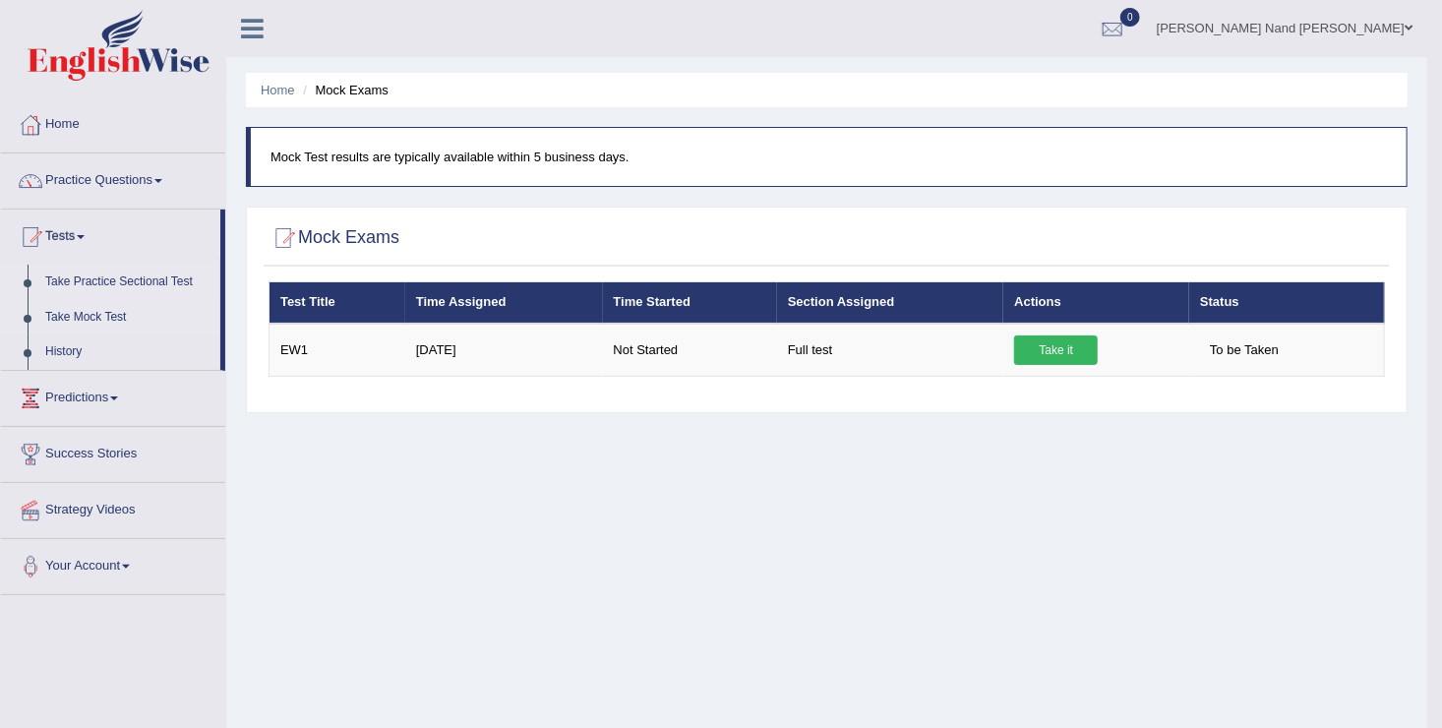
click at [104, 271] on link "Take Practice Sectional Test" at bounding box center [128, 282] width 184 height 35
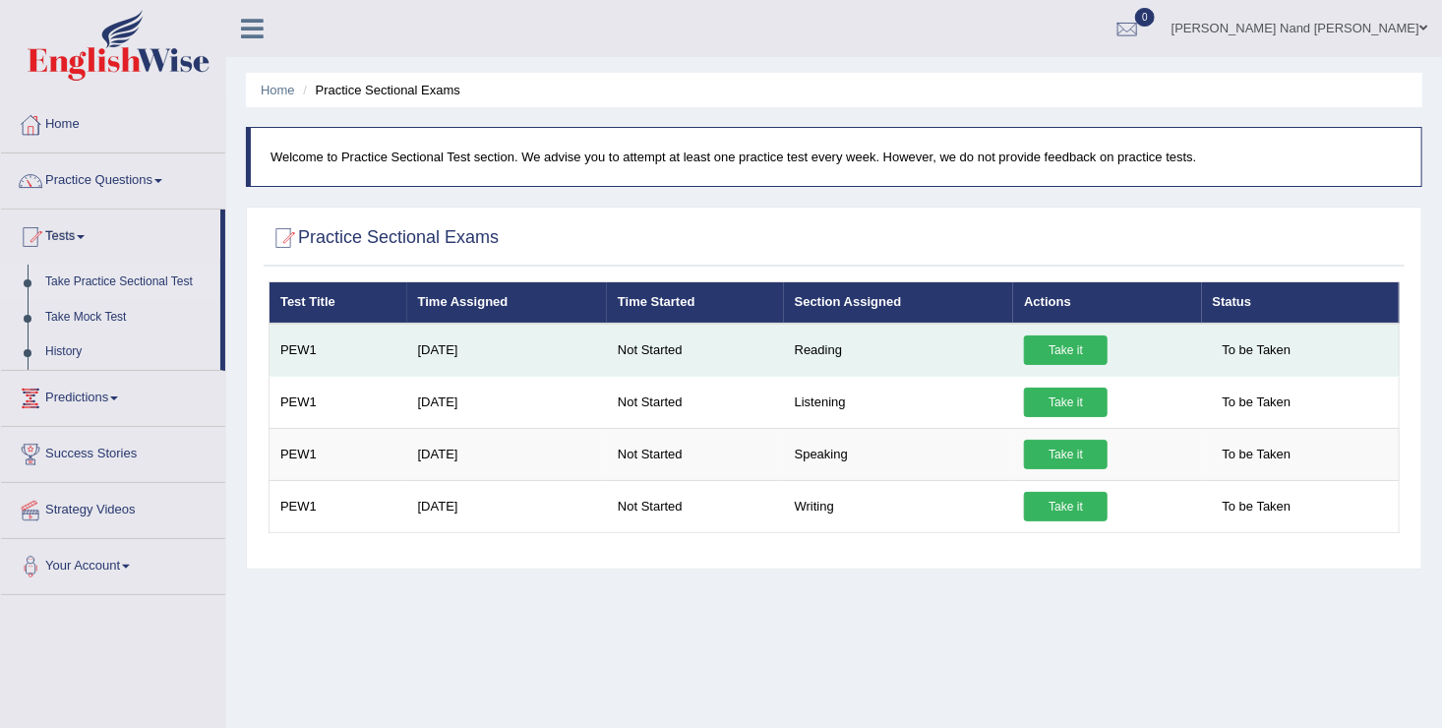
click at [1029, 342] on link "Take it" at bounding box center [1066, 350] width 84 height 30
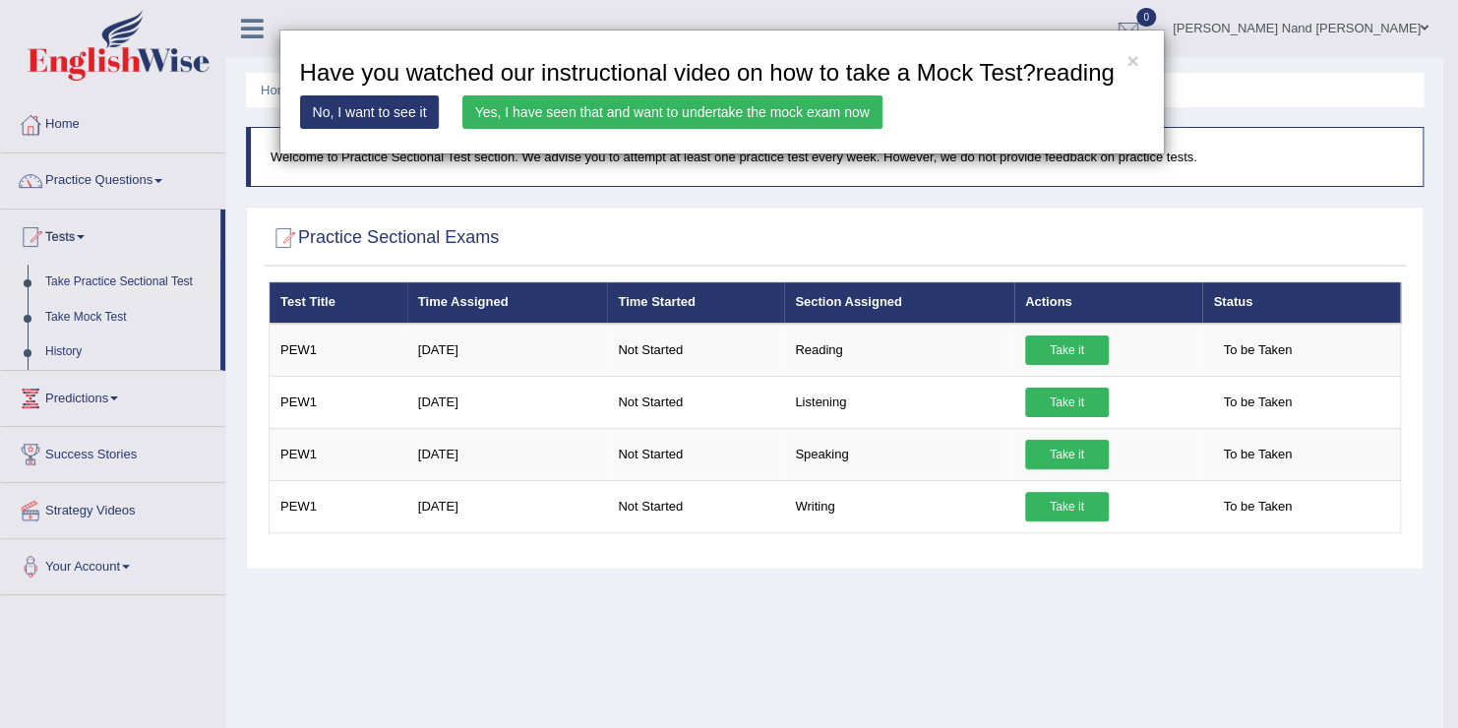
click at [355, 118] on link "No, I want to see it" at bounding box center [370, 111] width 140 height 33
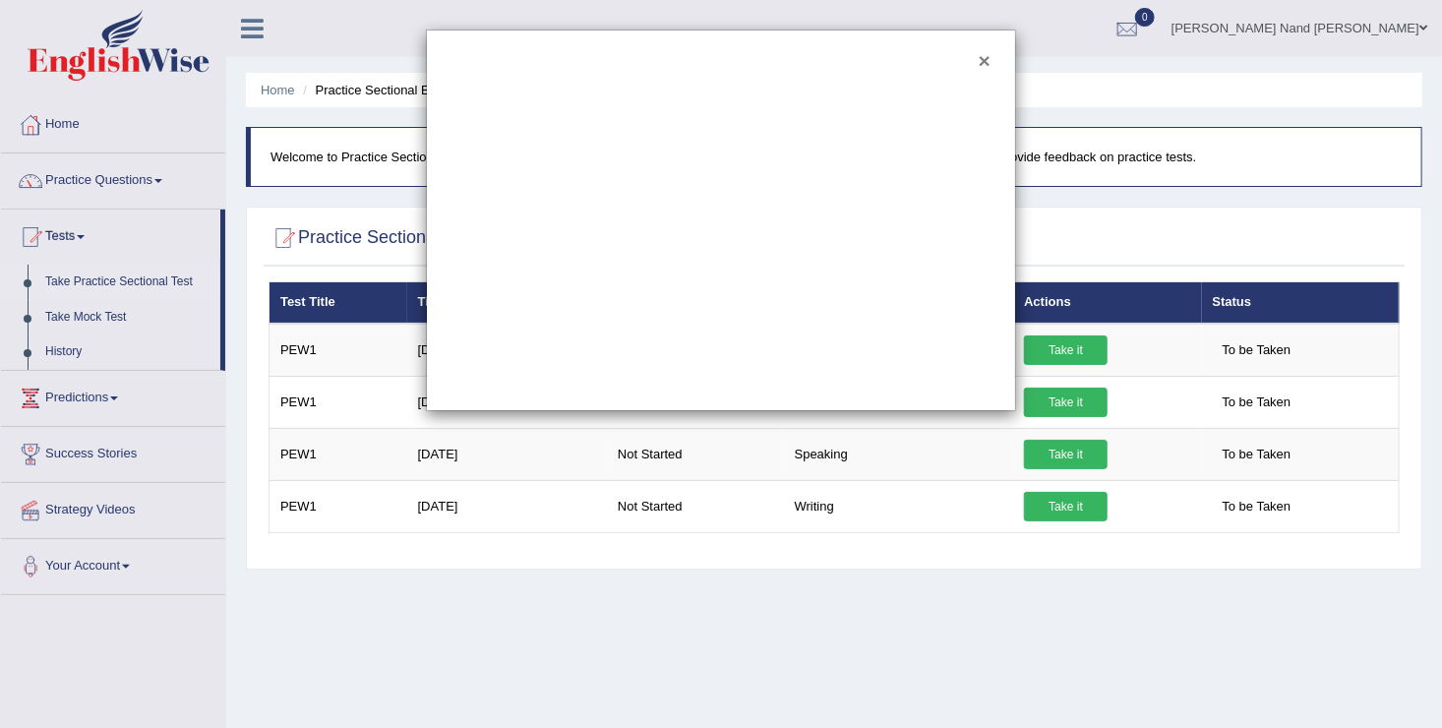
click at [989, 59] on button "×" at bounding box center [985, 60] width 12 height 21
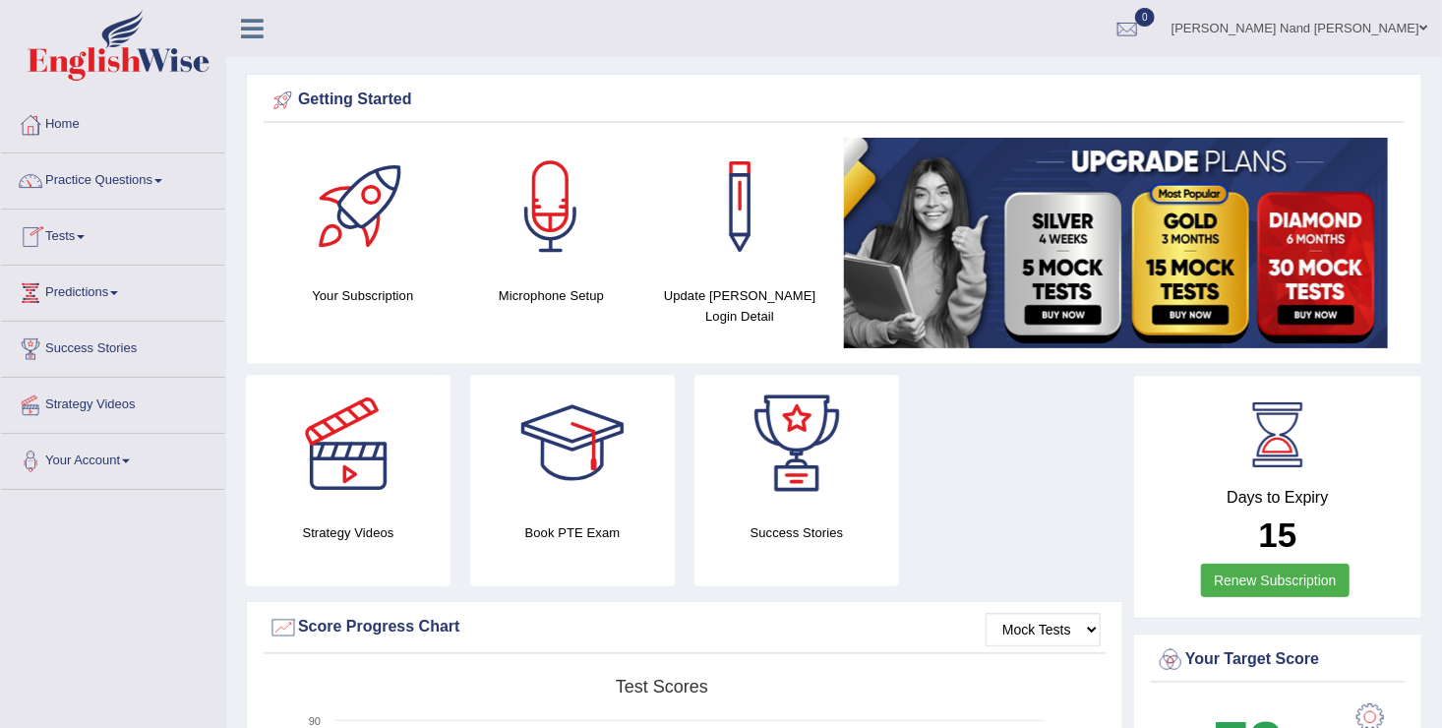
click at [79, 236] on link "Tests" at bounding box center [113, 234] width 224 height 49
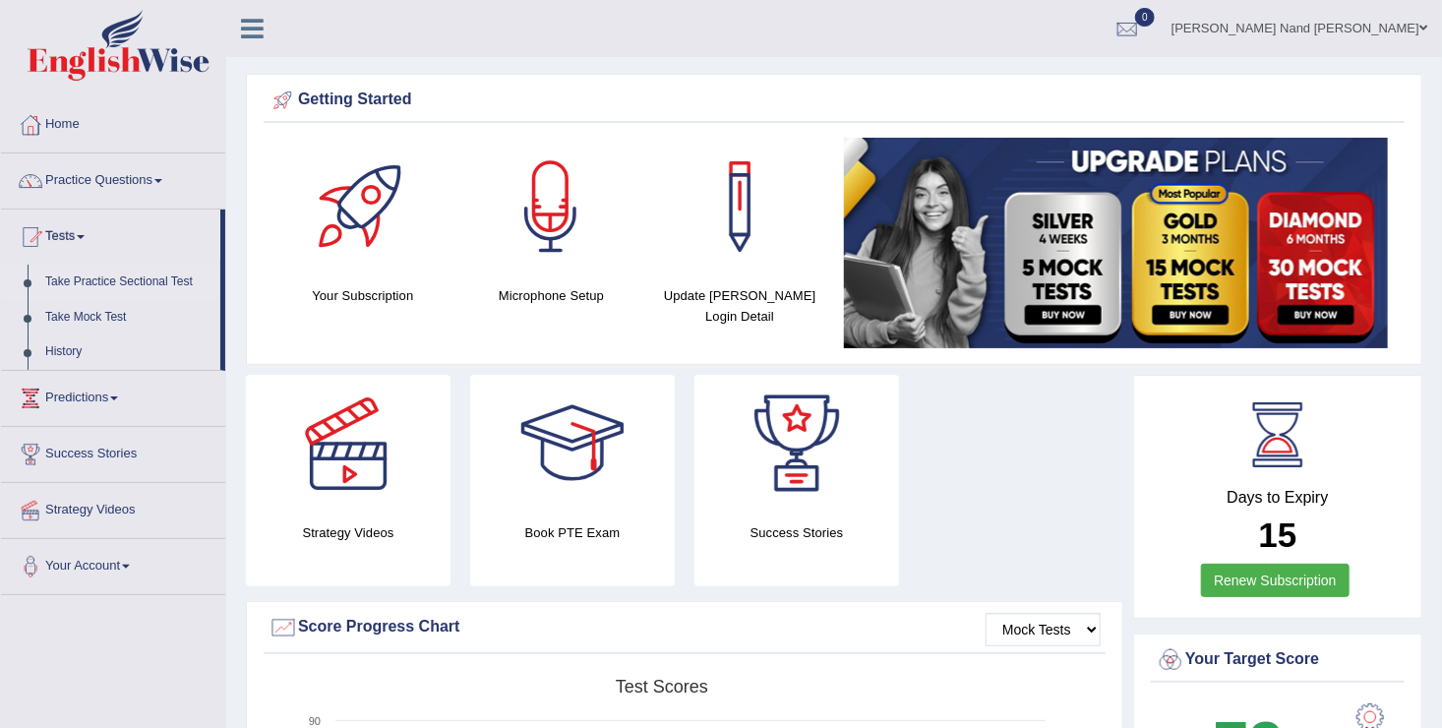
click at [127, 279] on link "Take Practice Sectional Test" at bounding box center [128, 282] width 184 height 35
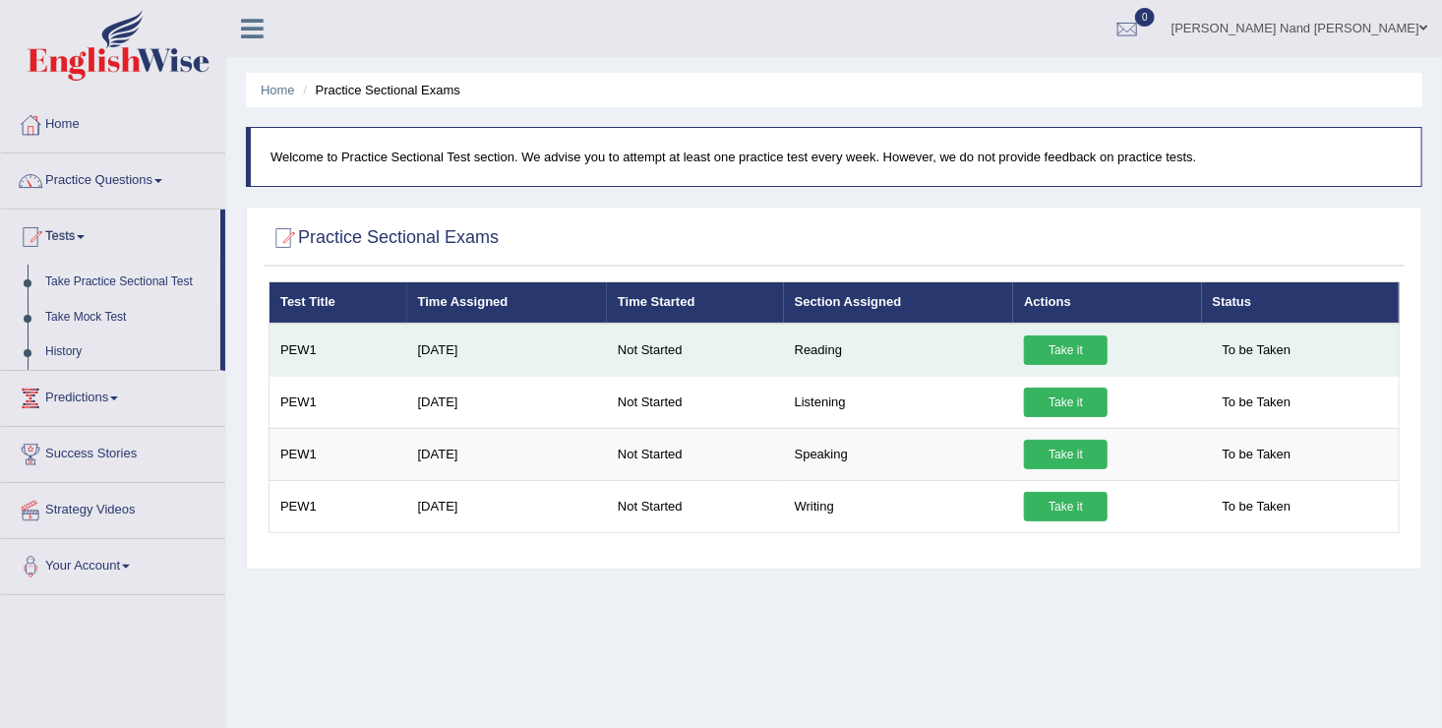
click at [1041, 350] on link "Take it" at bounding box center [1066, 350] width 84 height 30
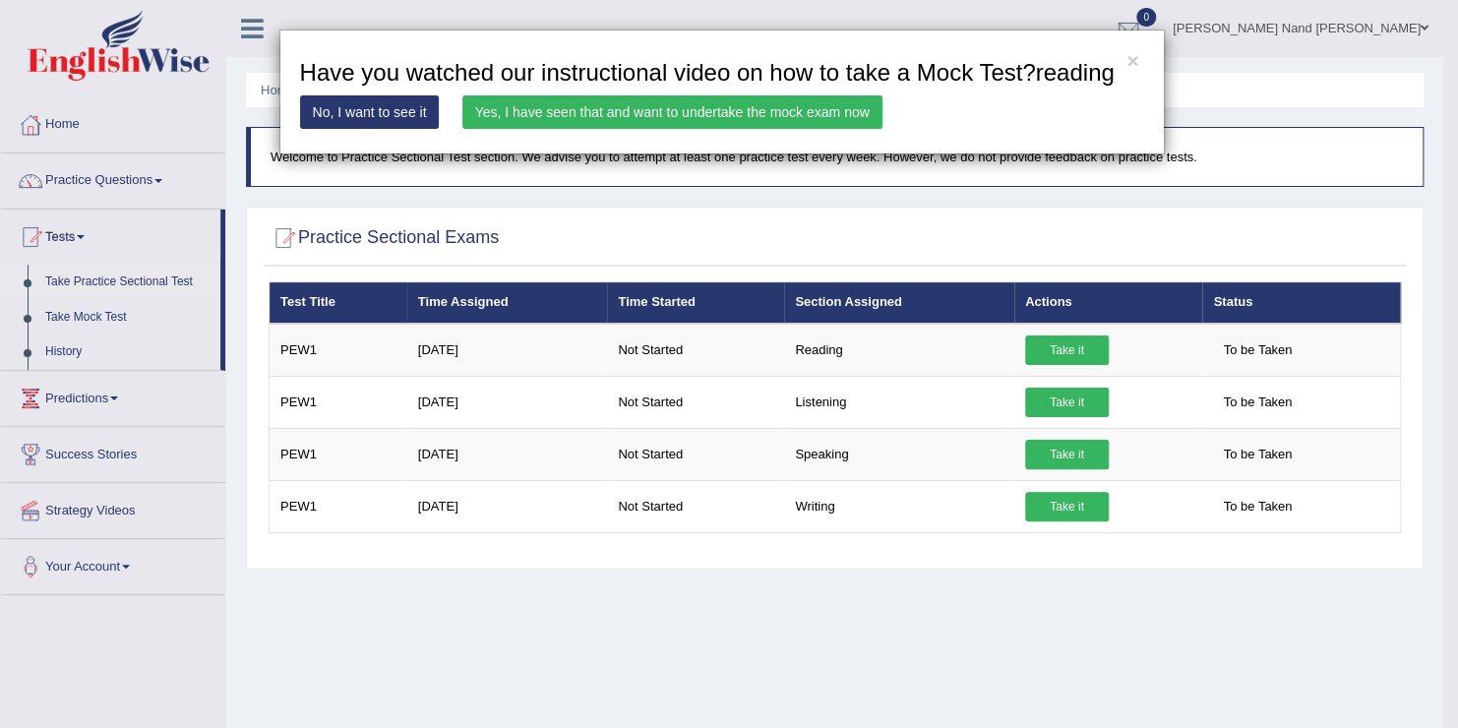
click at [666, 107] on link "Yes, I have seen that and want to undertake the mock exam now" at bounding box center [672, 111] width 420 height 33
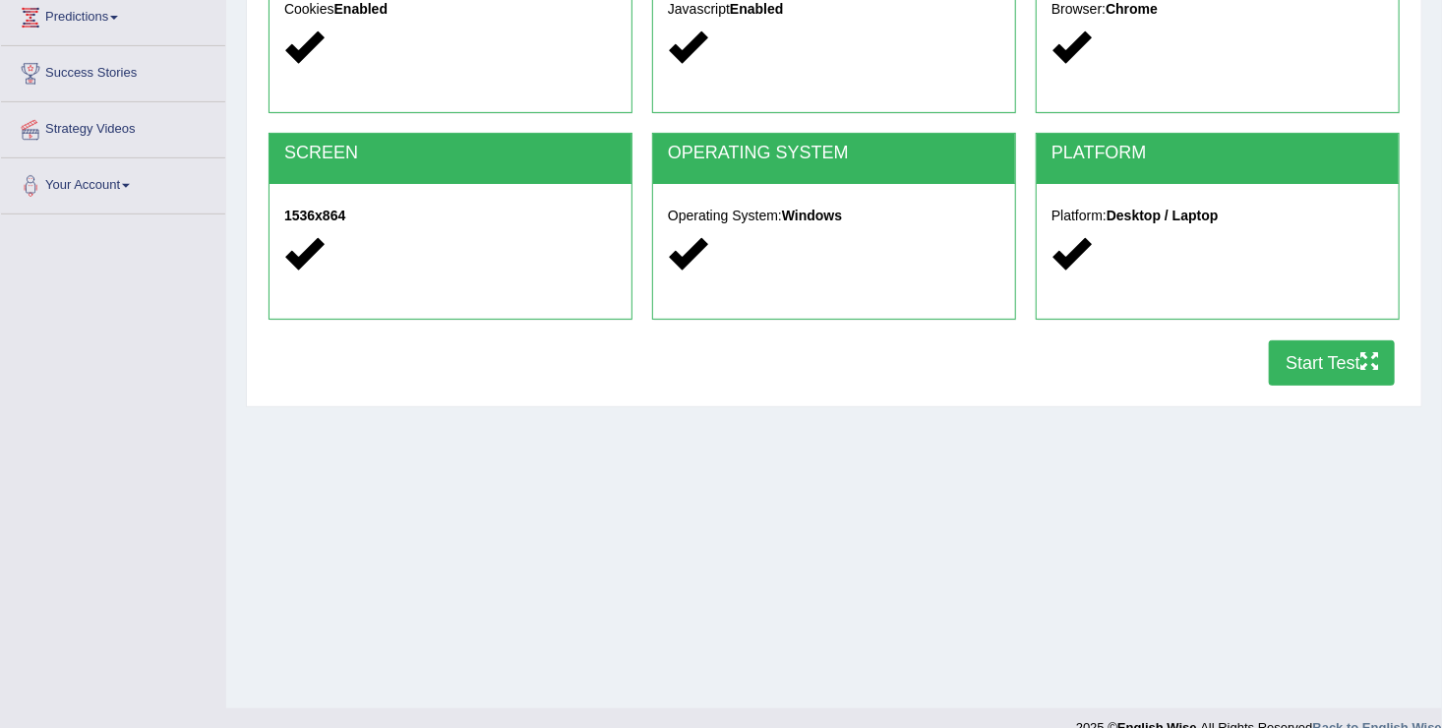
scroll to position [305, 0]
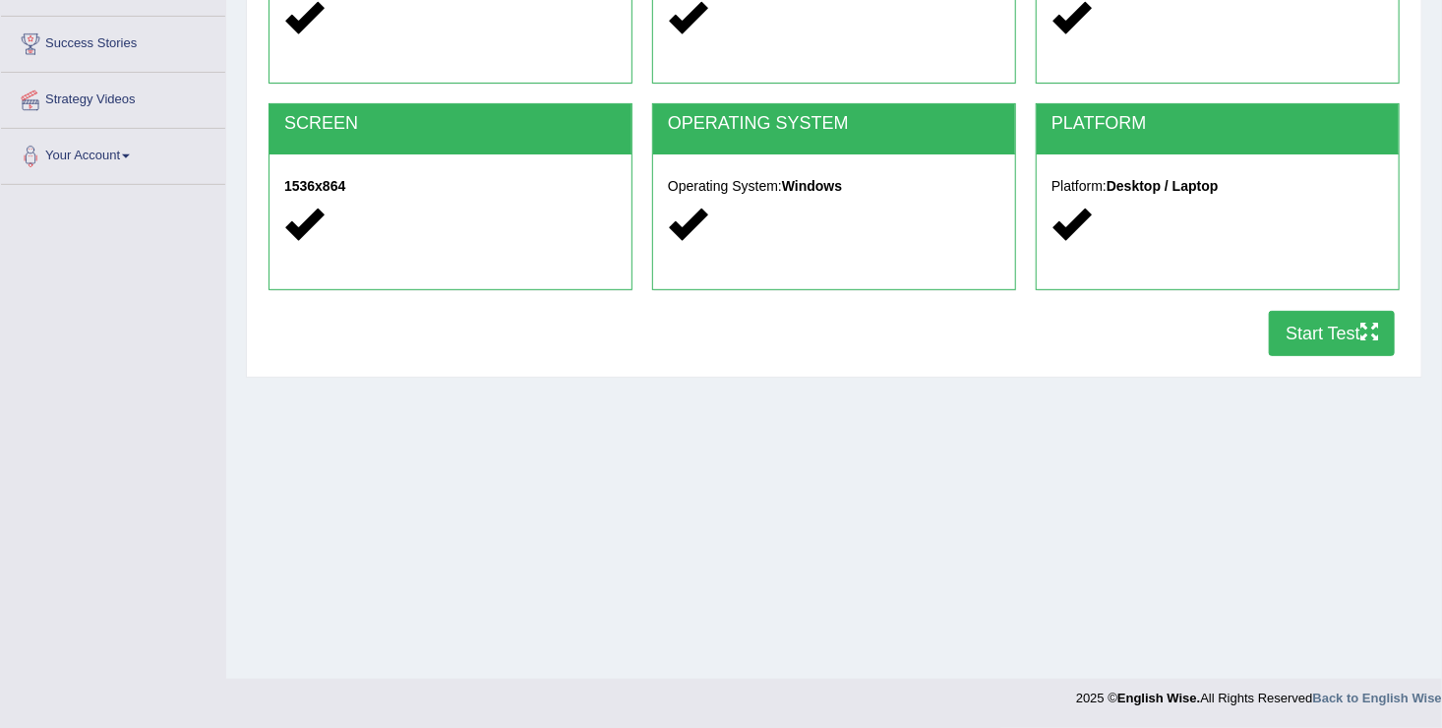
click at [1327, 325] on button "Start Test" at bounding box center [1332, 333] width 126 height 45
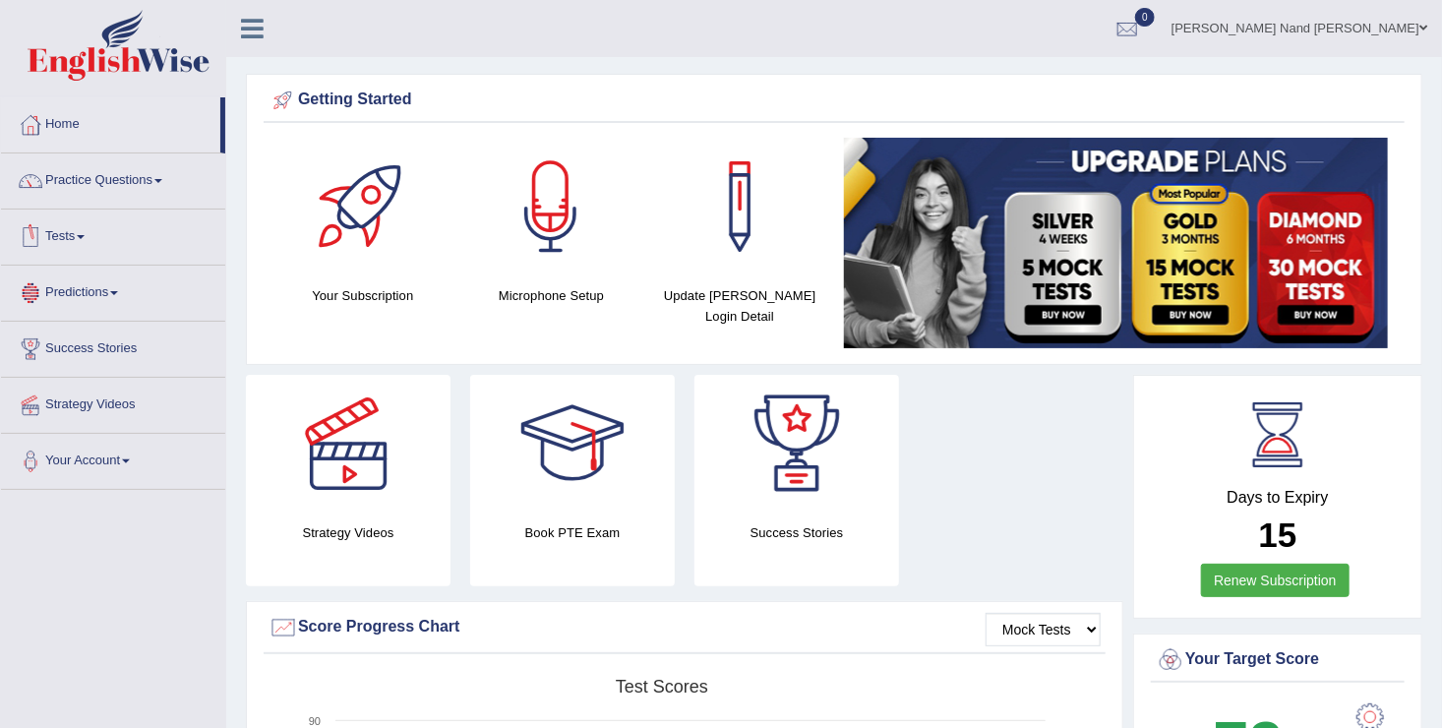
click at [94, 233] on link "Tests" at bounding box center [113, 234] width 224 height 49
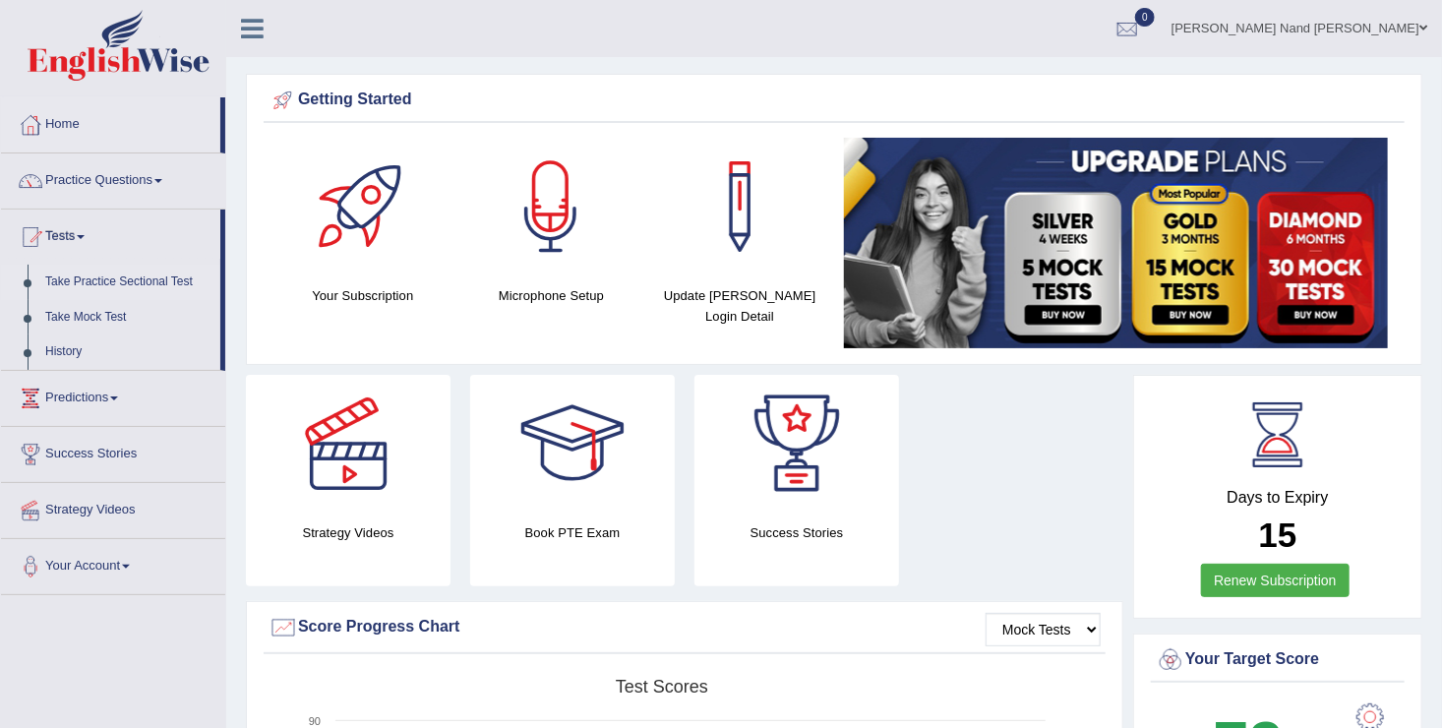
click at [122, 278] on link "Take Practice Sectional Test" at bounding box center [128, 282] width 184 height 35
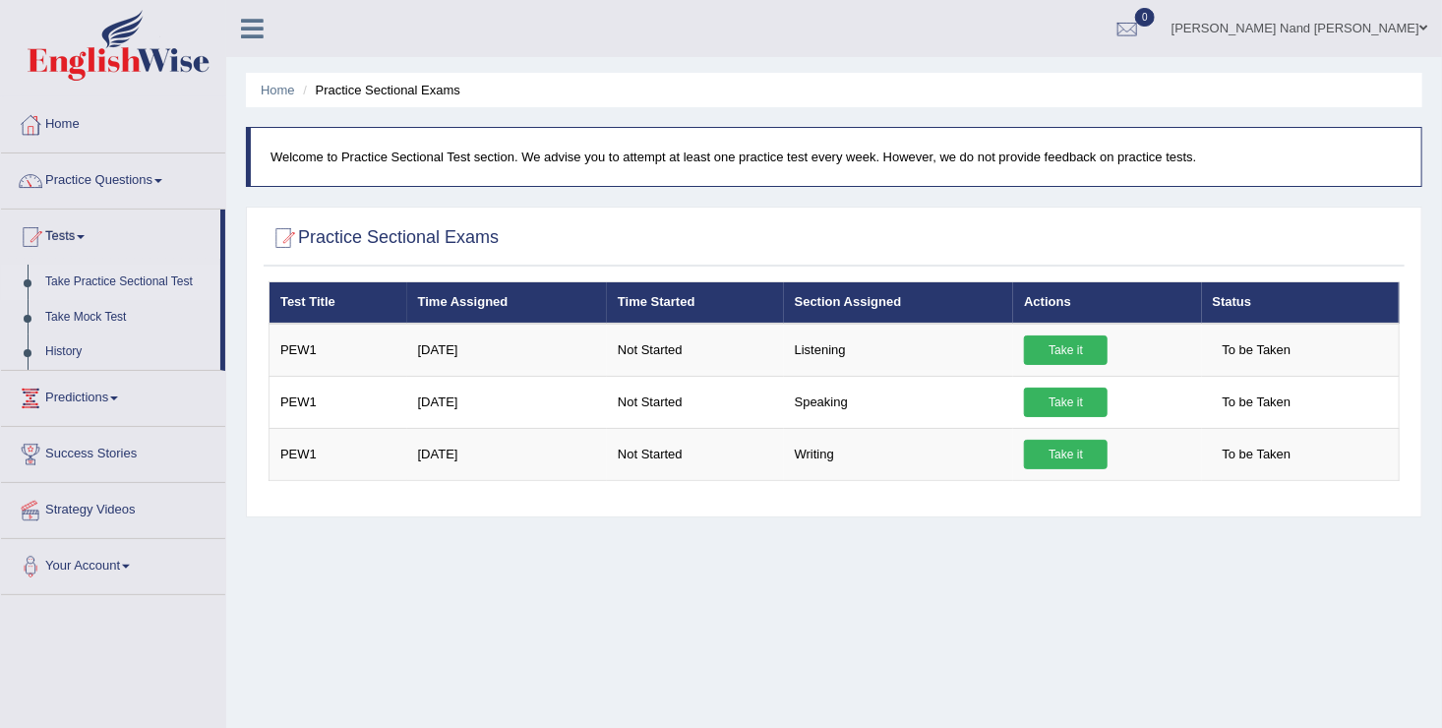
click at [873, 295] on th "Section Assigned" at bounding box center [899, 302] width 230 height 41
click at [78, 339] on link "History" at bounding box center [128, 351] width 184 height 35
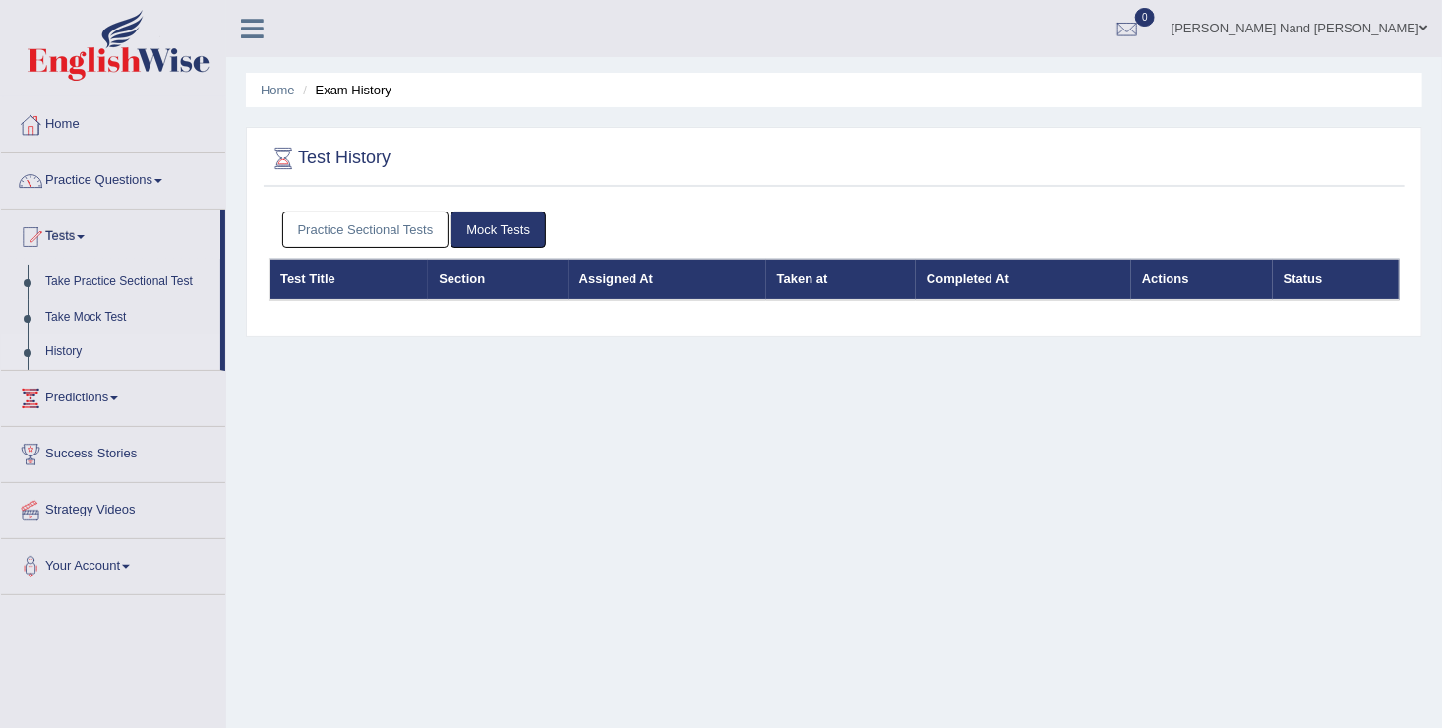
click at [338, 244] on link "Practice Sectional Tests" at bounding box center [365, 229] width 167 height 36
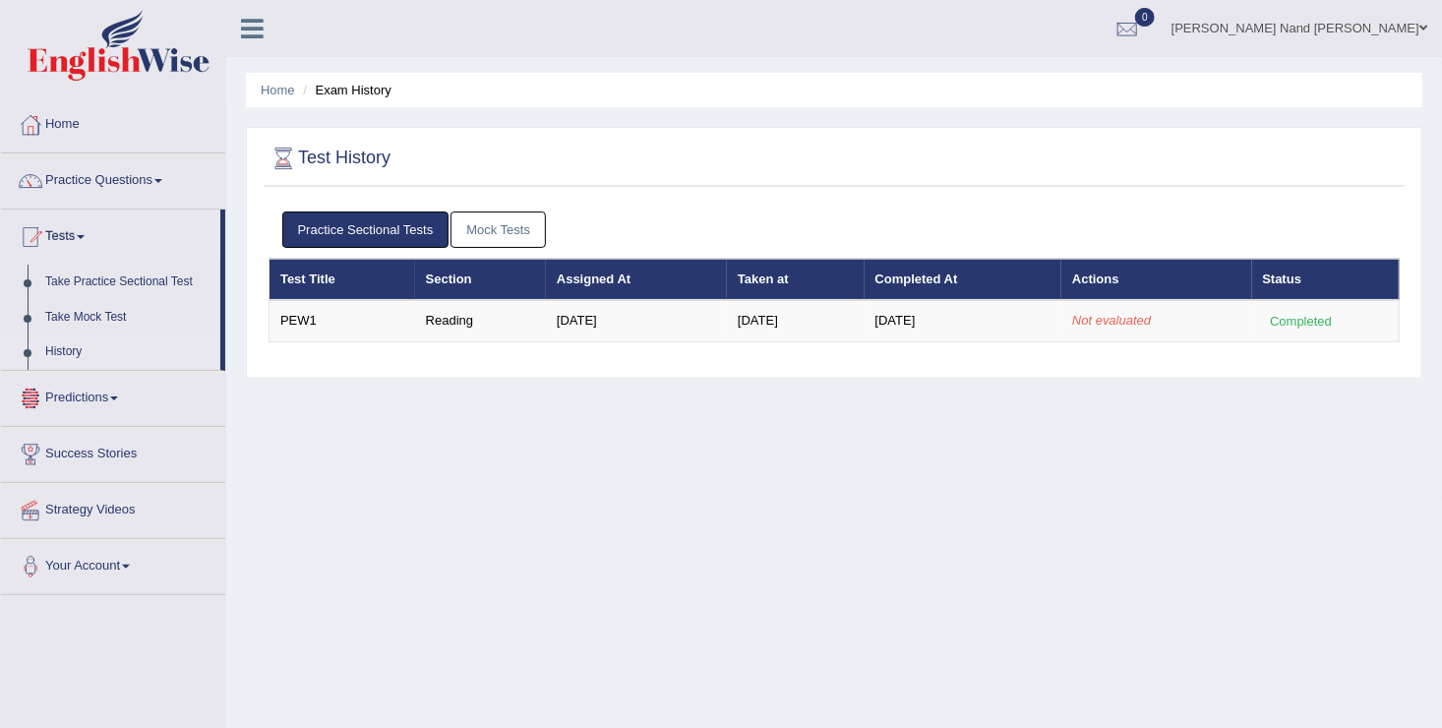
click at [141, 342] on link "History" at bounding box center [128, 351] width 184 height 35
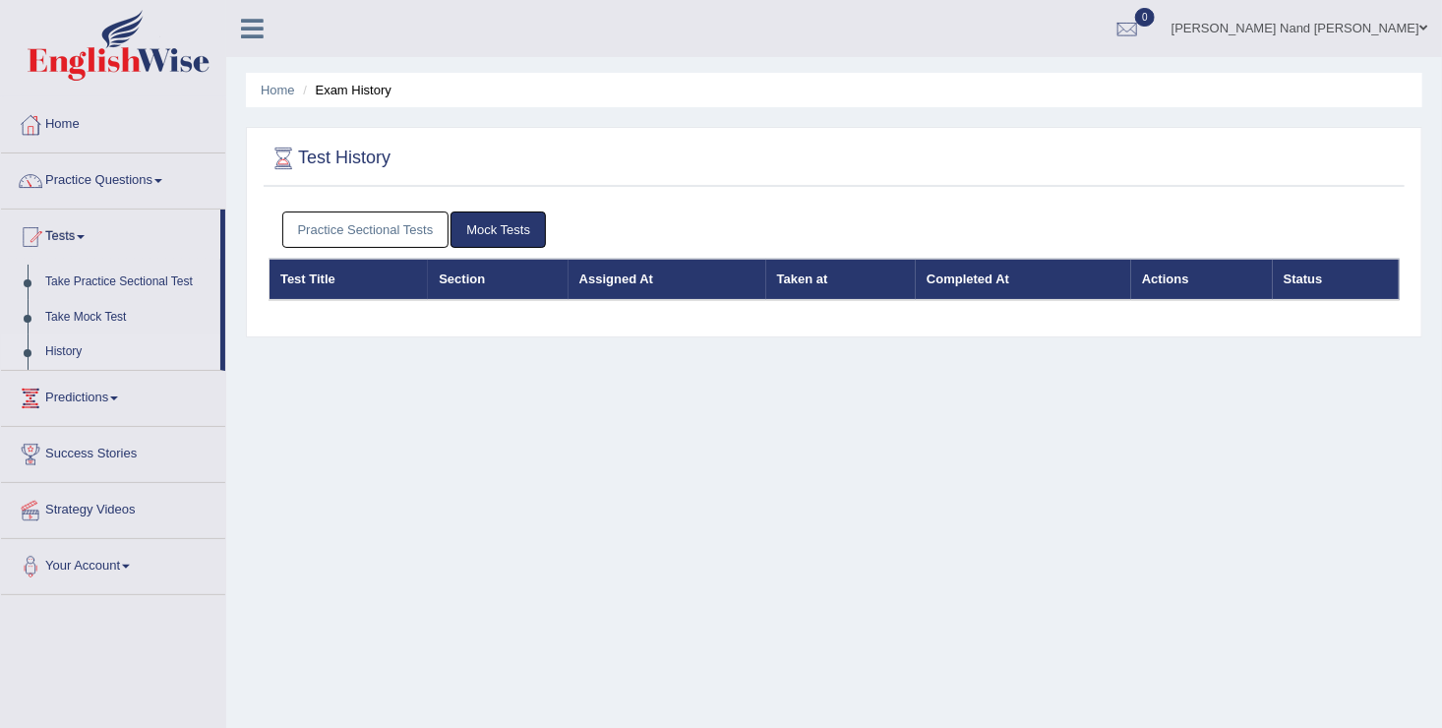
click at [65, 346] on link "History" at bounding box center [128, 351] width 184 height 35
click at [414, 232] on link "Practice Sectional Tests" at bounding box center [365, 229] width 167 height 36
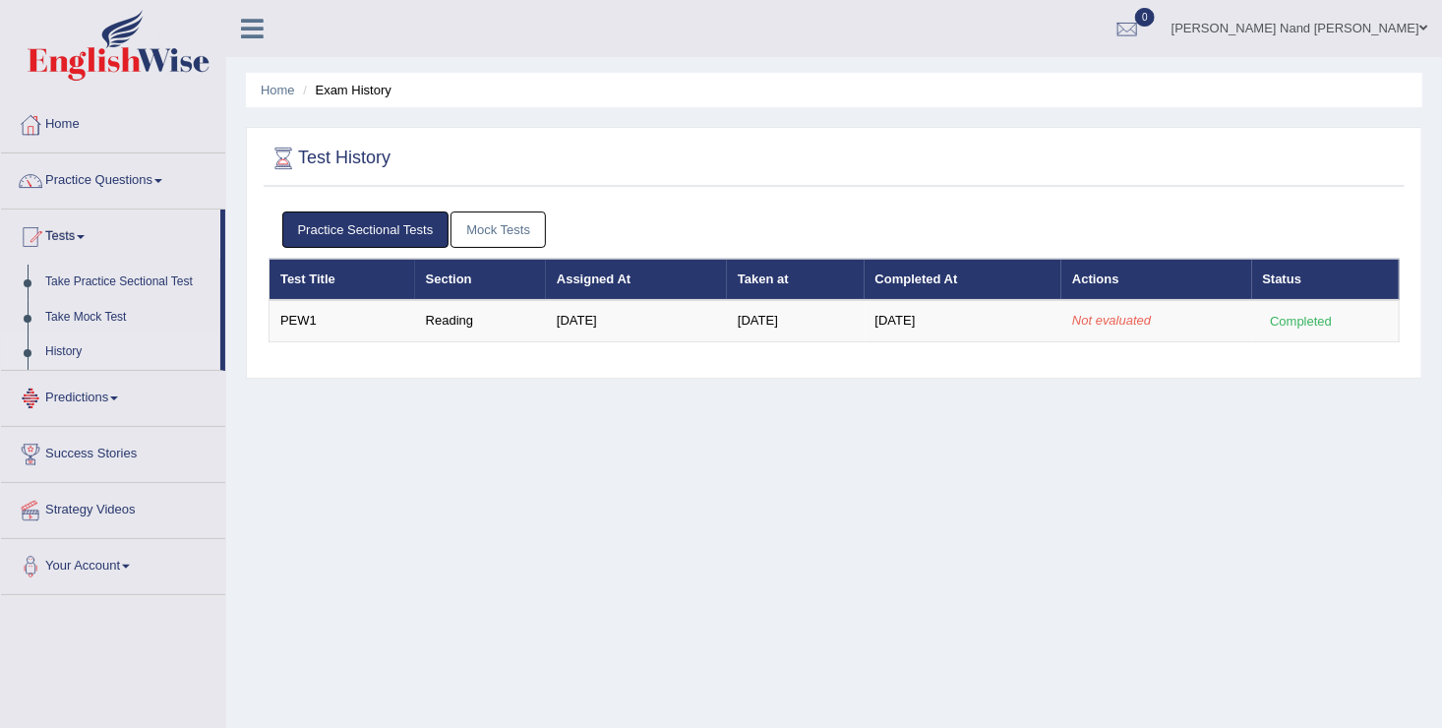
click at [115, 403] on link "Predictions" at bounding box center [113, 395] width 224 height 49
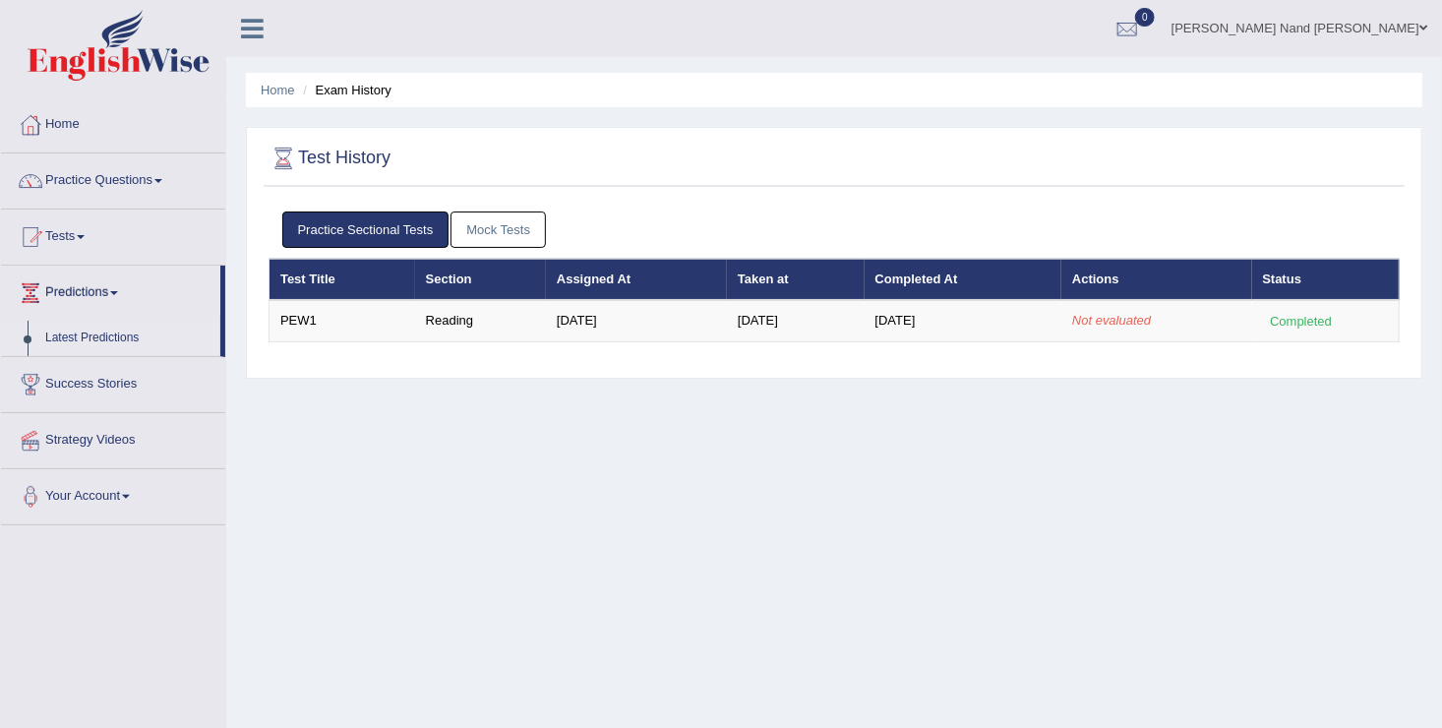
click at [126, 342] on link "Latest Predictions" at bounding box center [128, 338] width 184 height 35
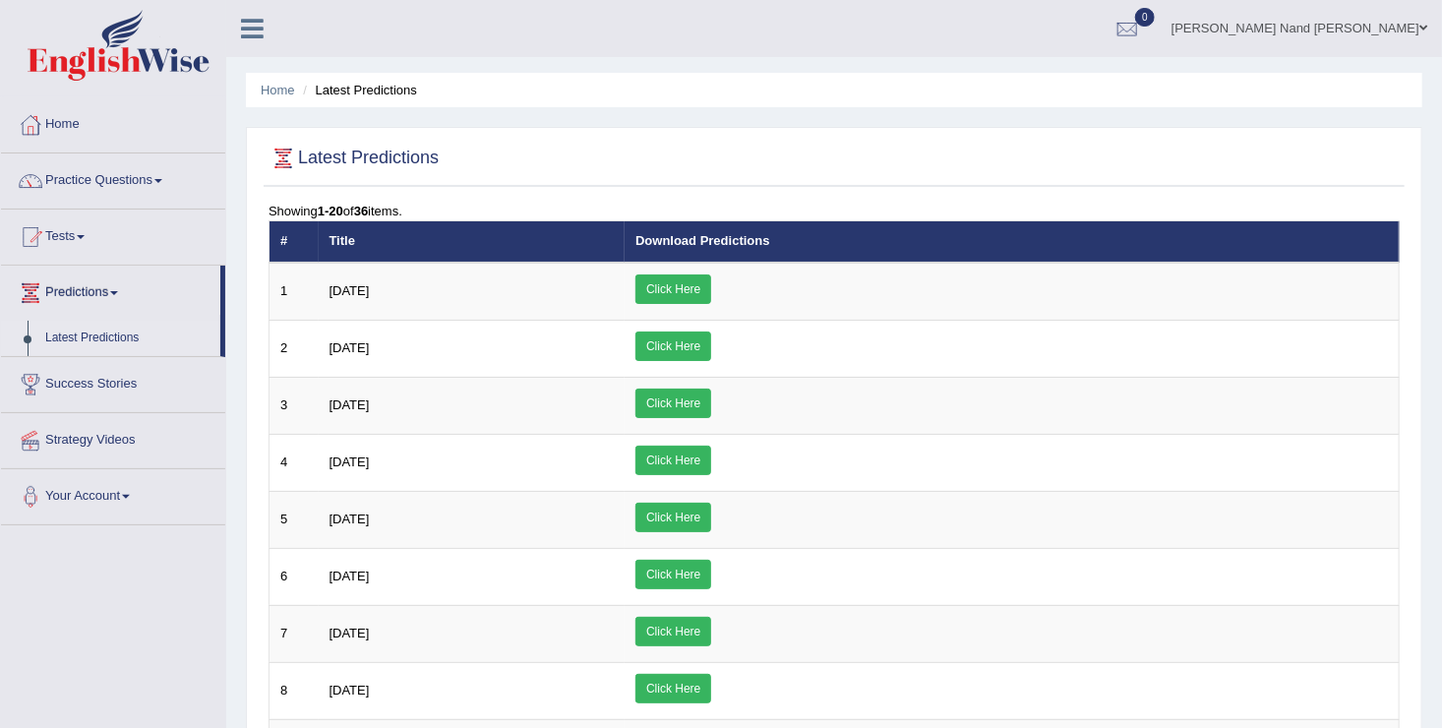
click at [112, 302] on link "Predictions" at bounding box center [110, 290] width 219 height 49
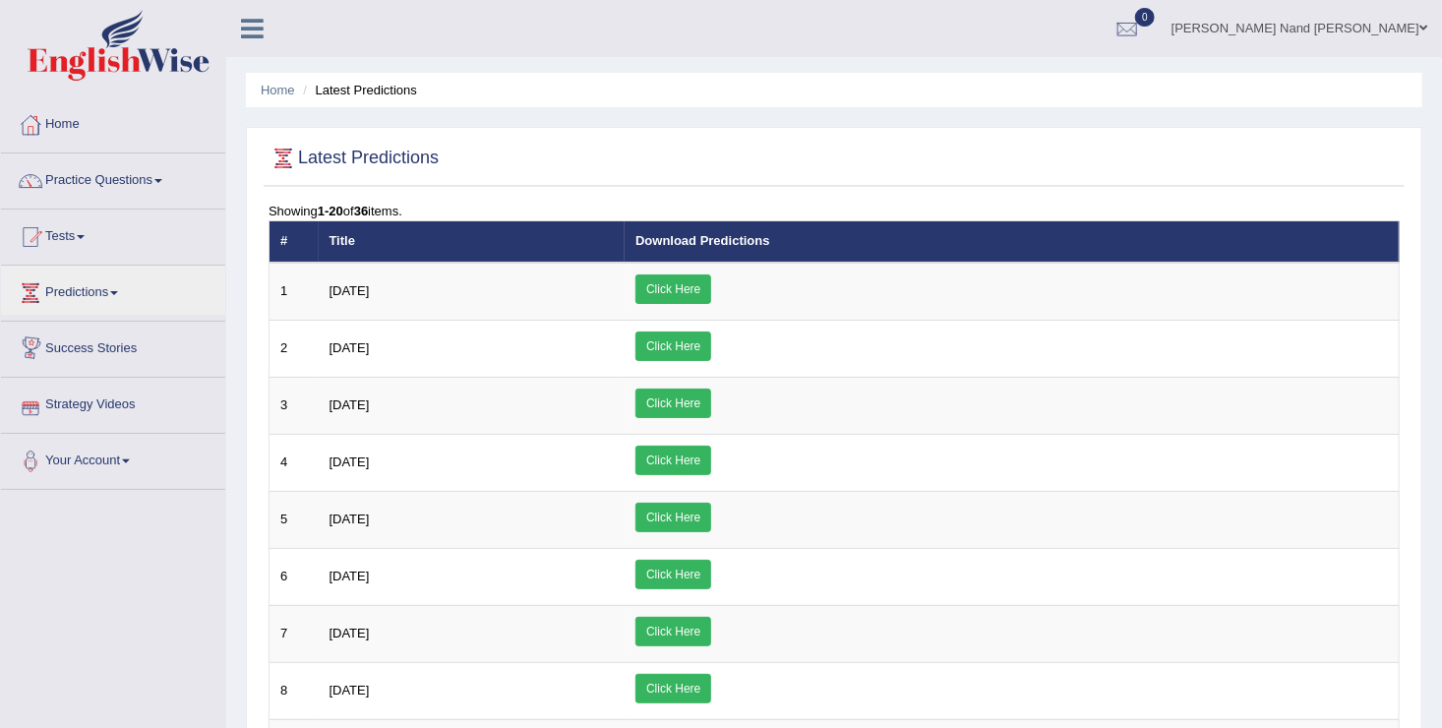
click at [123, 400] on link "Strategy Videos" at bounding box center [113, 402] width 224 height 49
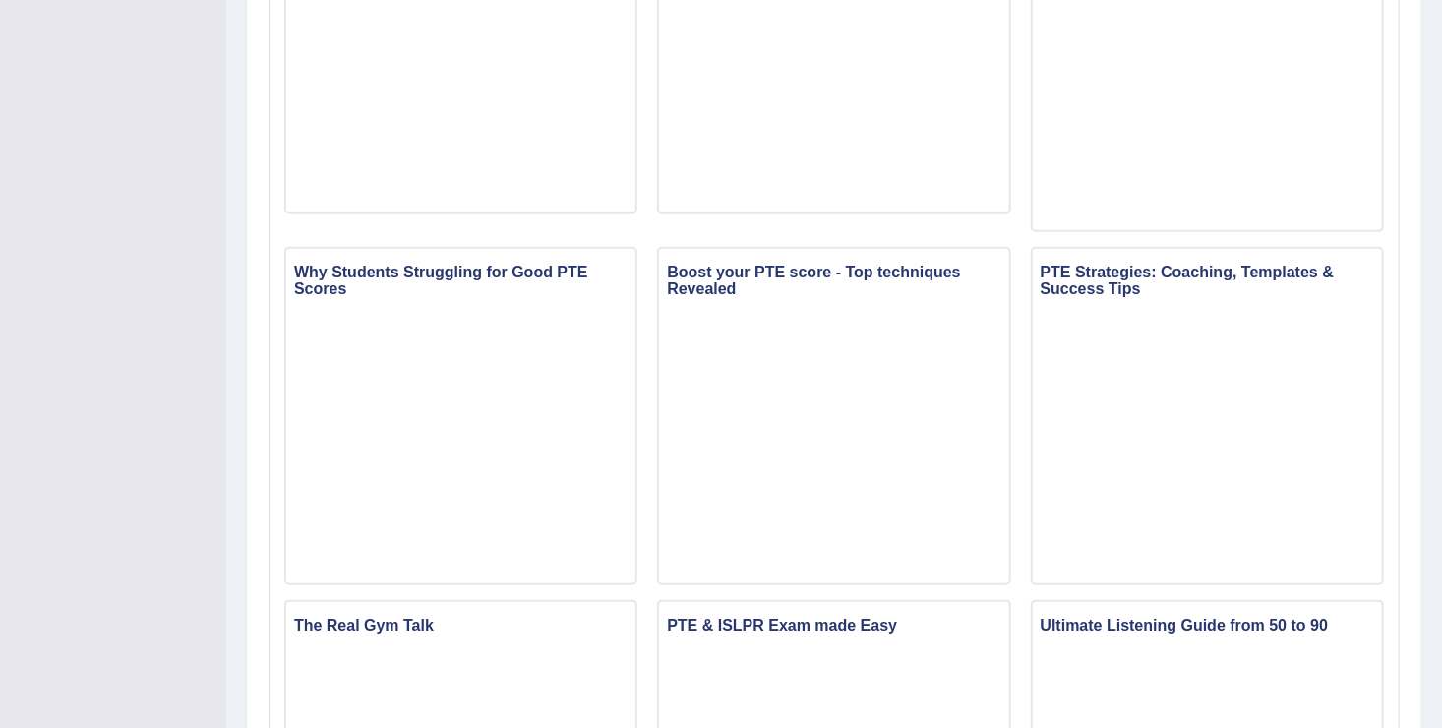
scroll to position [64, 0]
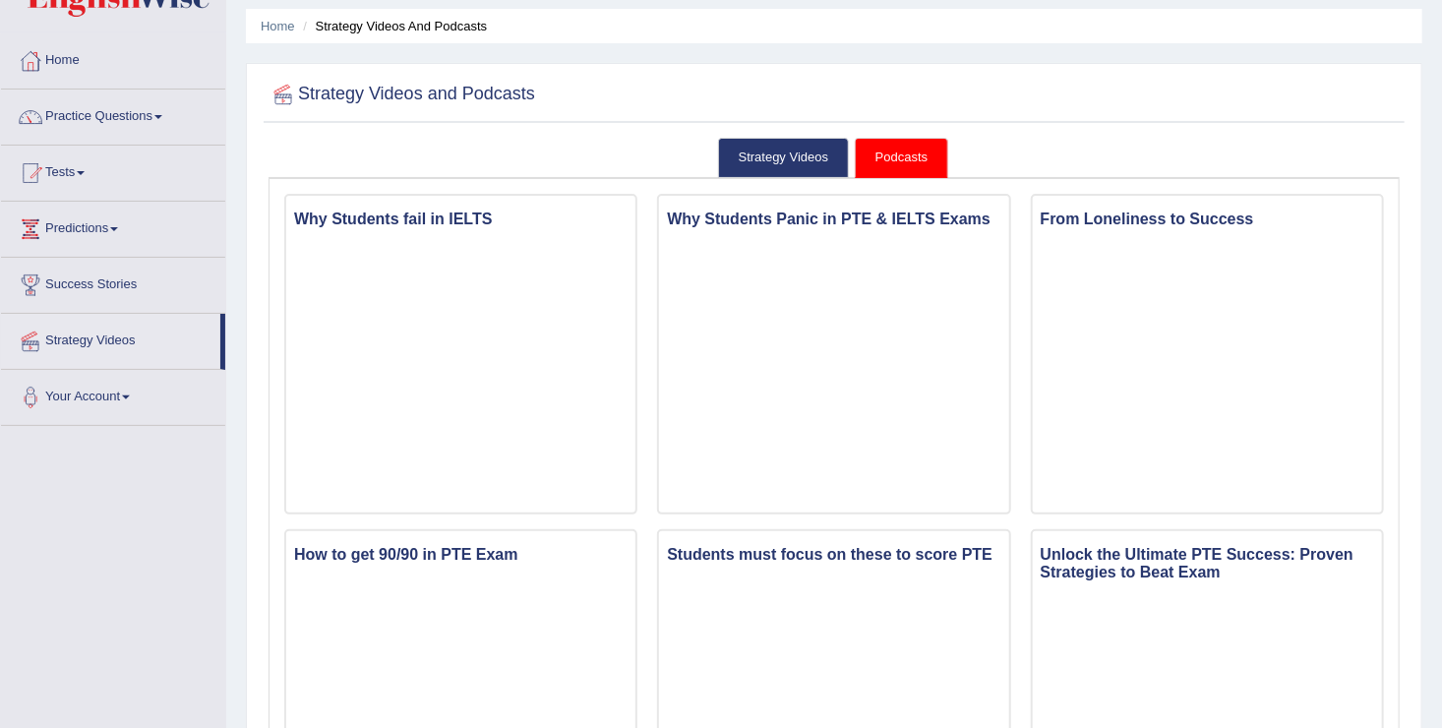
drag, startPoint x: 268, startPoint y: 472, endPoint x: 224, endPoint y: 396, distance: 87.2
drag, startPoint x: 224, startPoint y: 396, endPoint x: 99, endPoint y: 591, distance: 231.4
click at [80, 174] on link "Tests" at bounding box center [113, 170] width 224 height 49
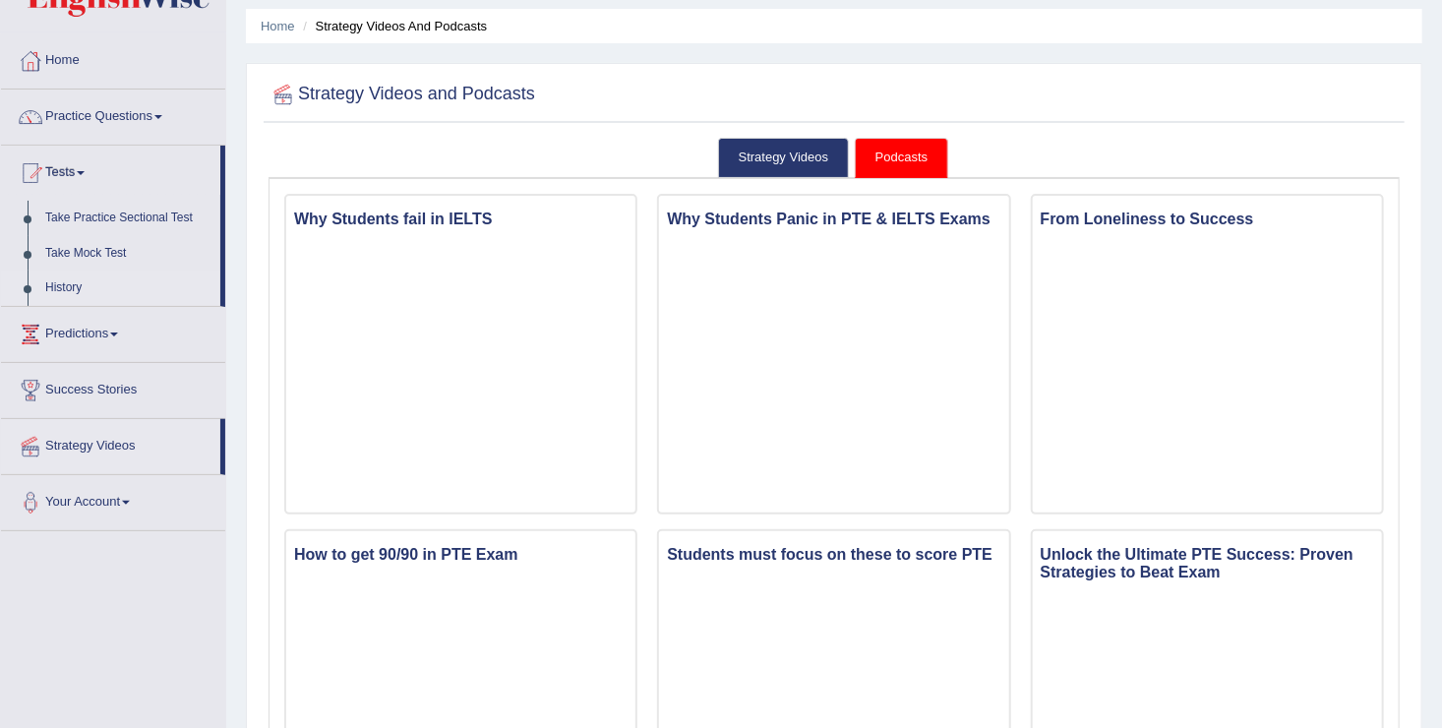
click at [91, 282] on link "History" at bounding box center [128, 288] width 184 height 35
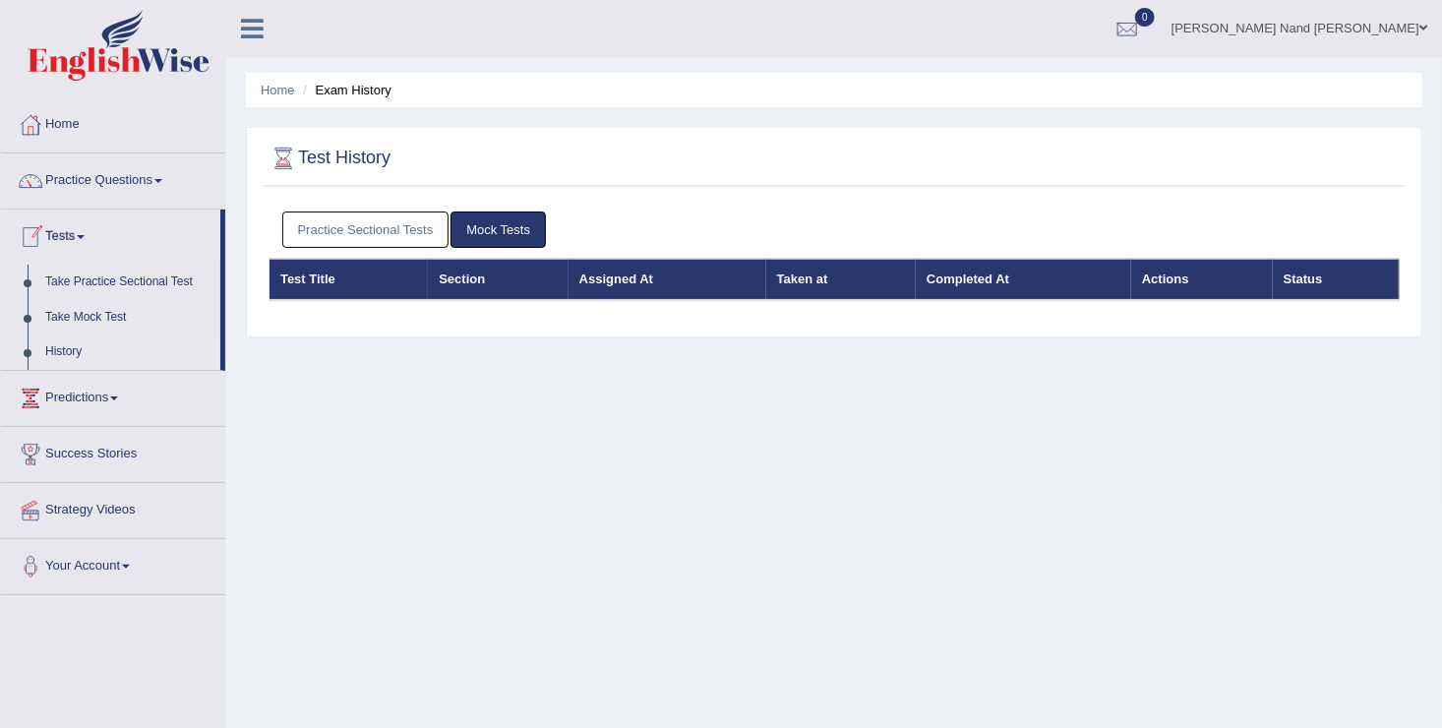
click at [368, 214] on link "Practice Sectional Tests" at bounding box center [365, 229] width 167 height 36
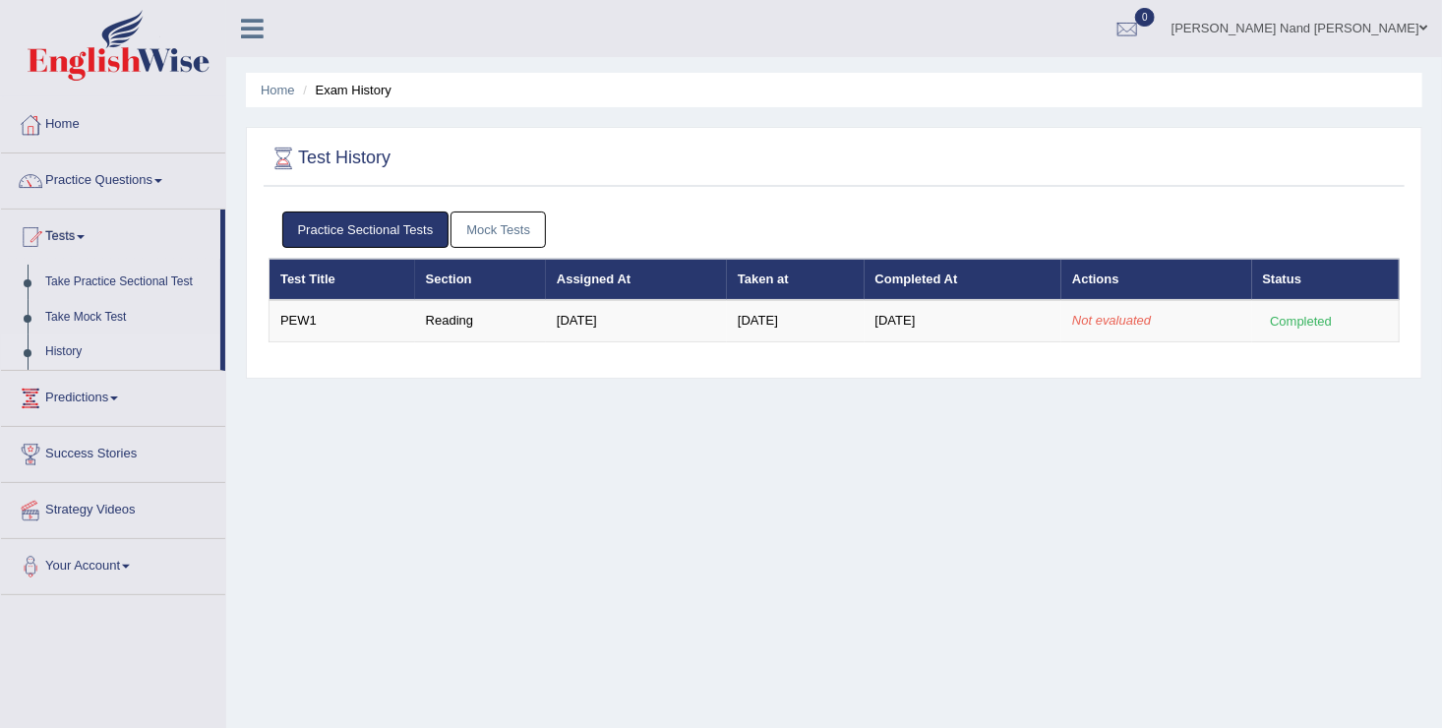
click at [469, 223] on link "Mock Tests" at bounding box center [498, 229] width 95 height 36
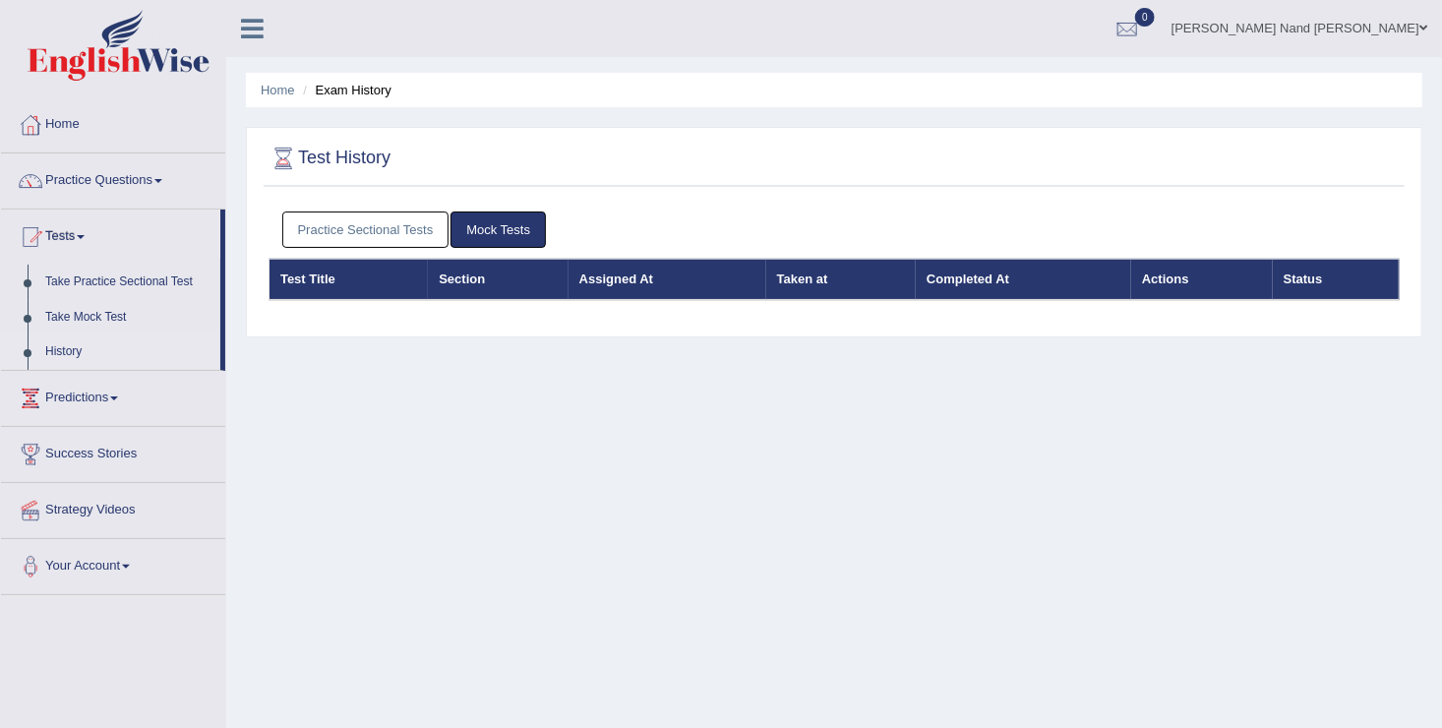
click at [375, 216] on link "Practice Sectional Tests" at bounding box center [365, 229] width 167 height 36
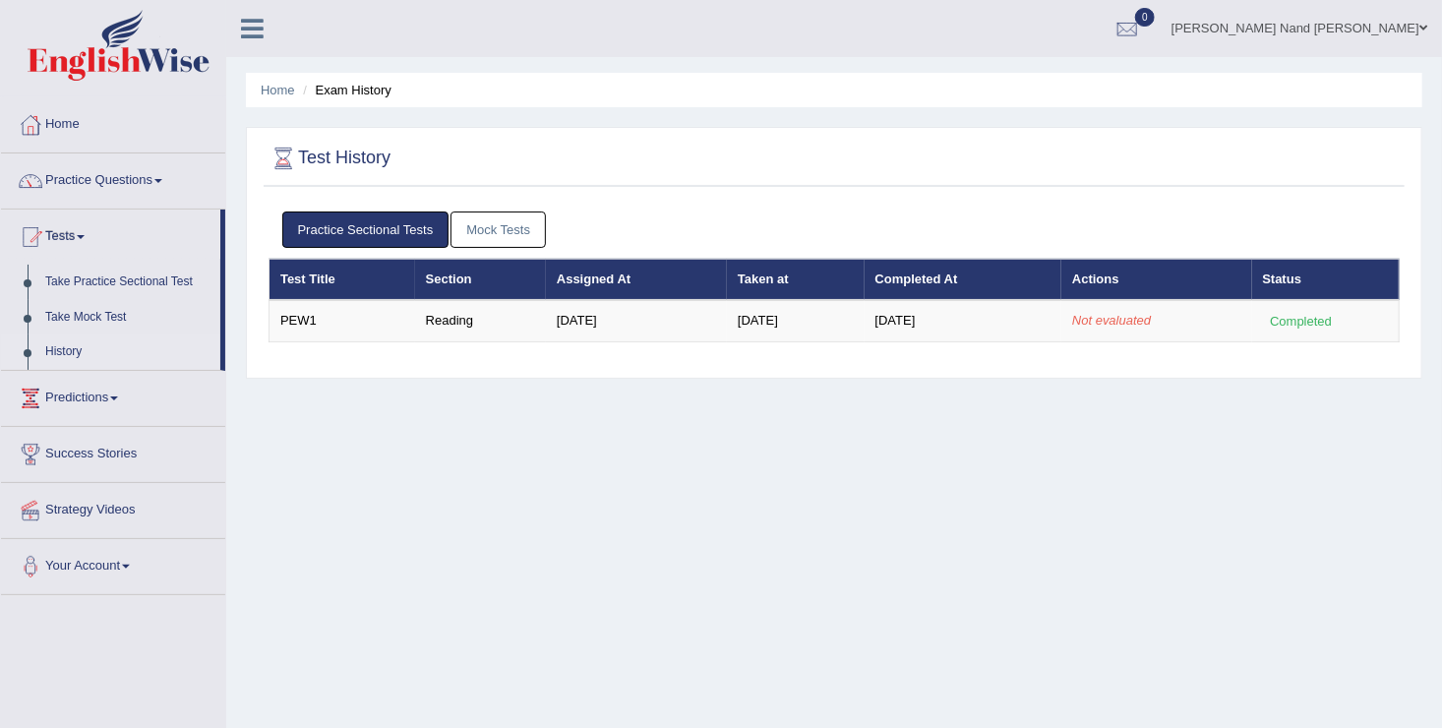
click at [491, 231] on link "Mock Tests" at bounding box center [498, 229] width 95 height 36
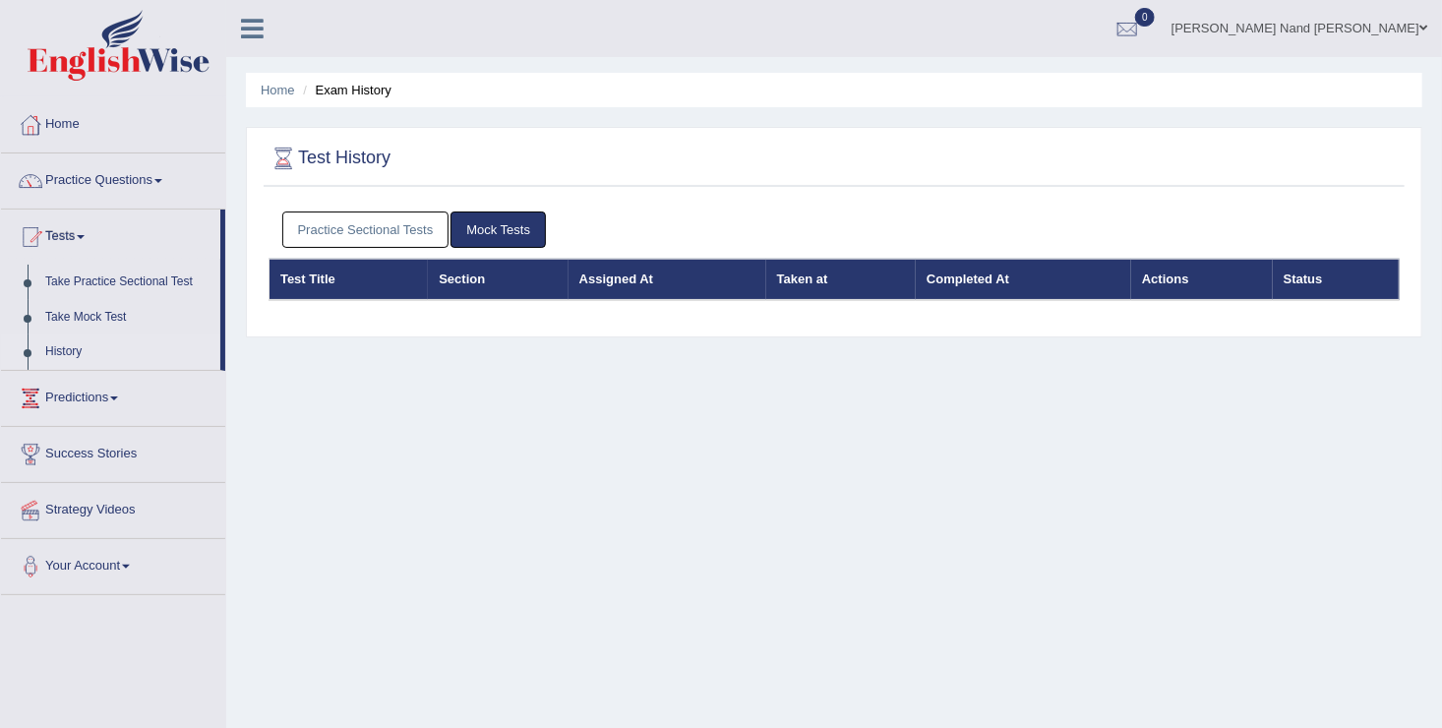
click at [332, 217] on link "Practice Sectional Tests" at bounding box center [365, 229] width 167 height 36
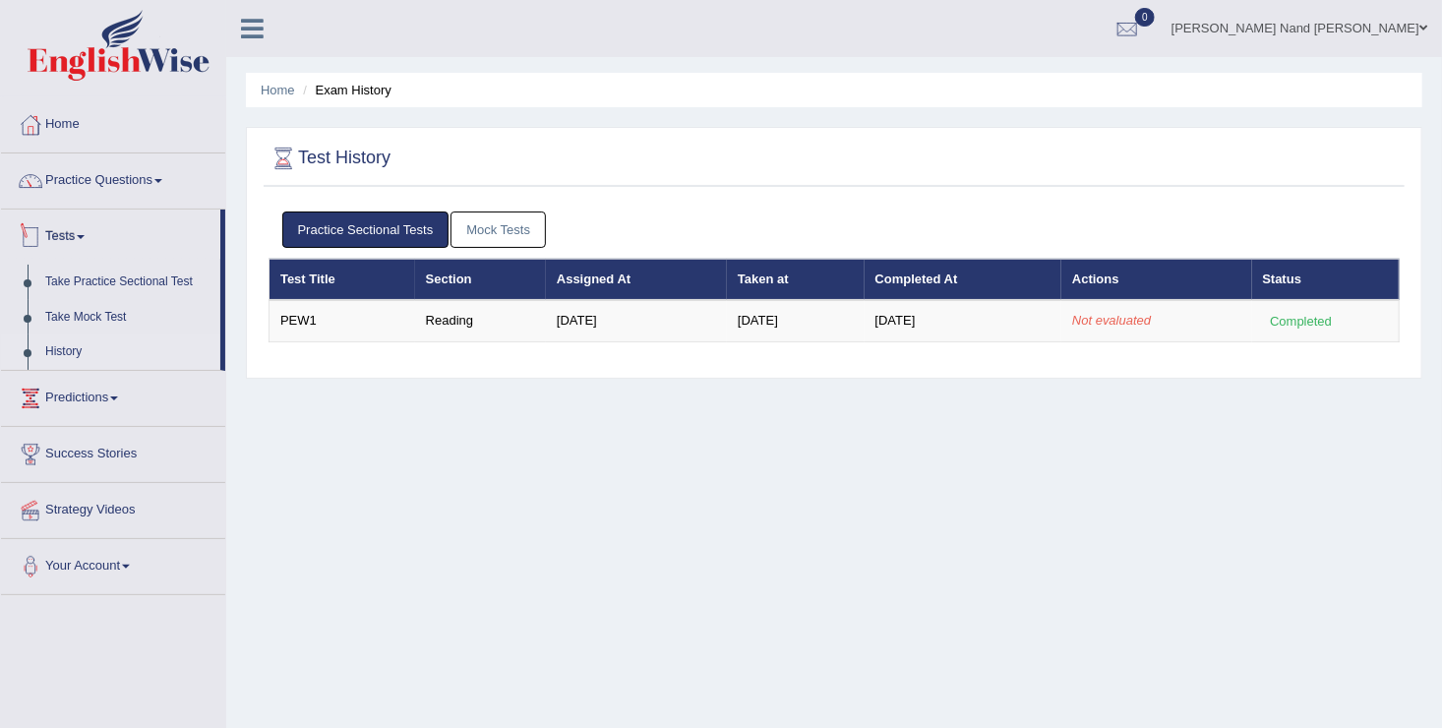
click at [84, 240] on link "Tests" at bounding box center [110, 234] width 219 height 49
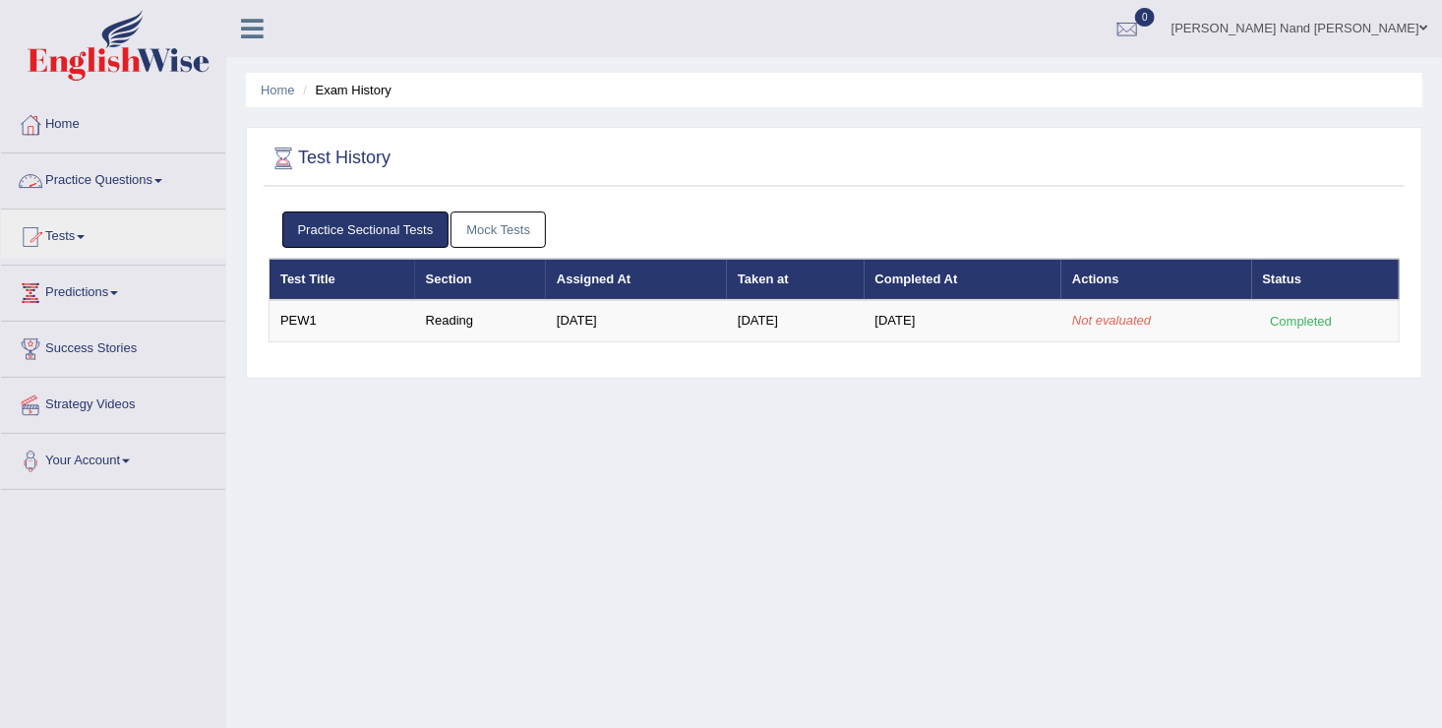
click at [162, 190] on link "Practice Questions" at bounding box center [113, 177] width 224 height 49
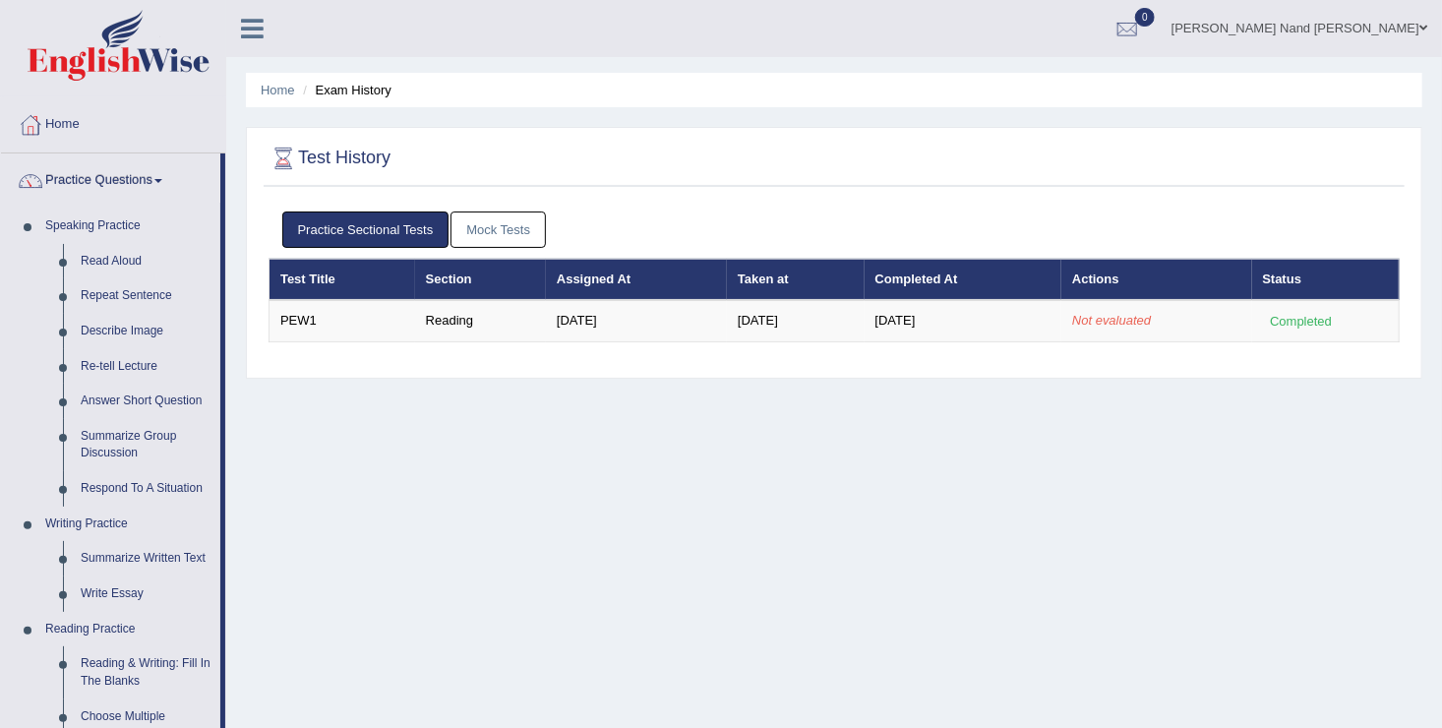
click at [162, 183] on link "Practice Questions" at bounding box center [110, 177] width 219 height 49
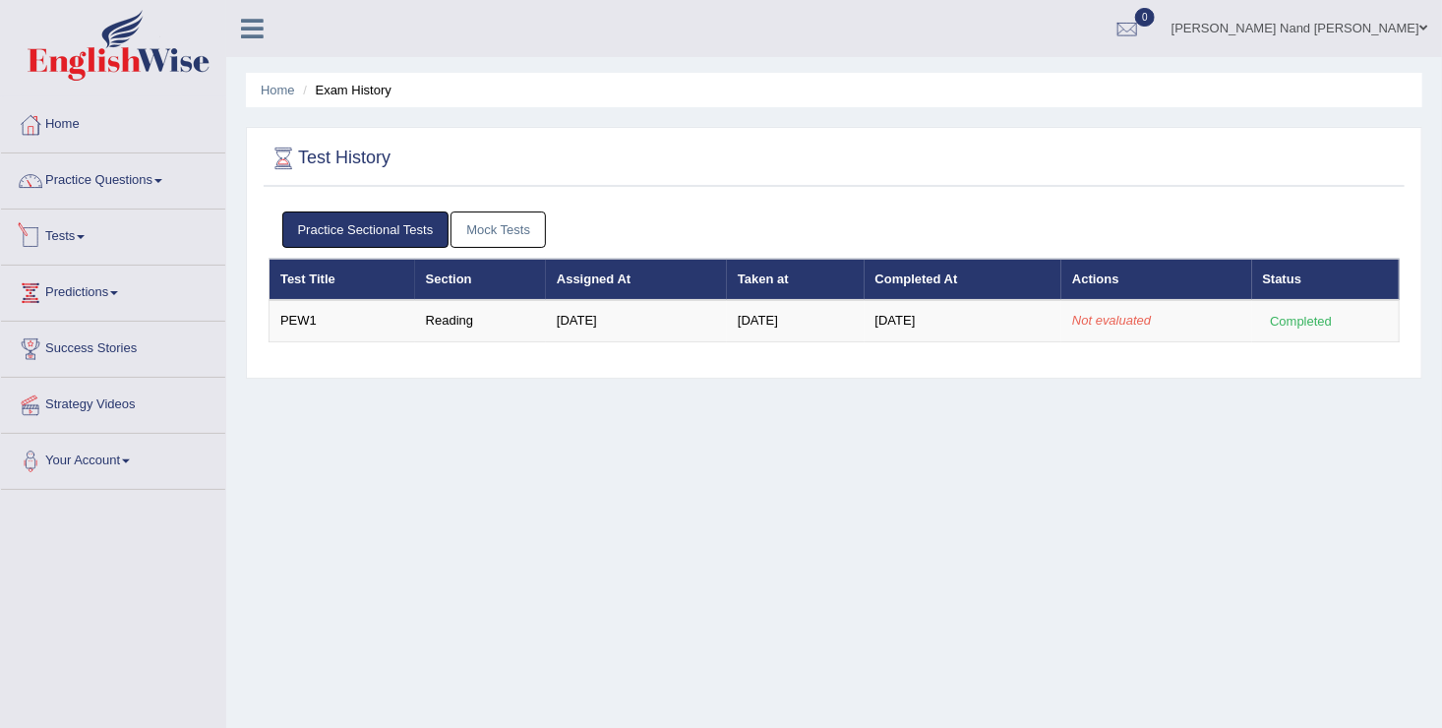
click at [90, 220] on link "Tests" at bounding box center [113, 234] width 224 height 49
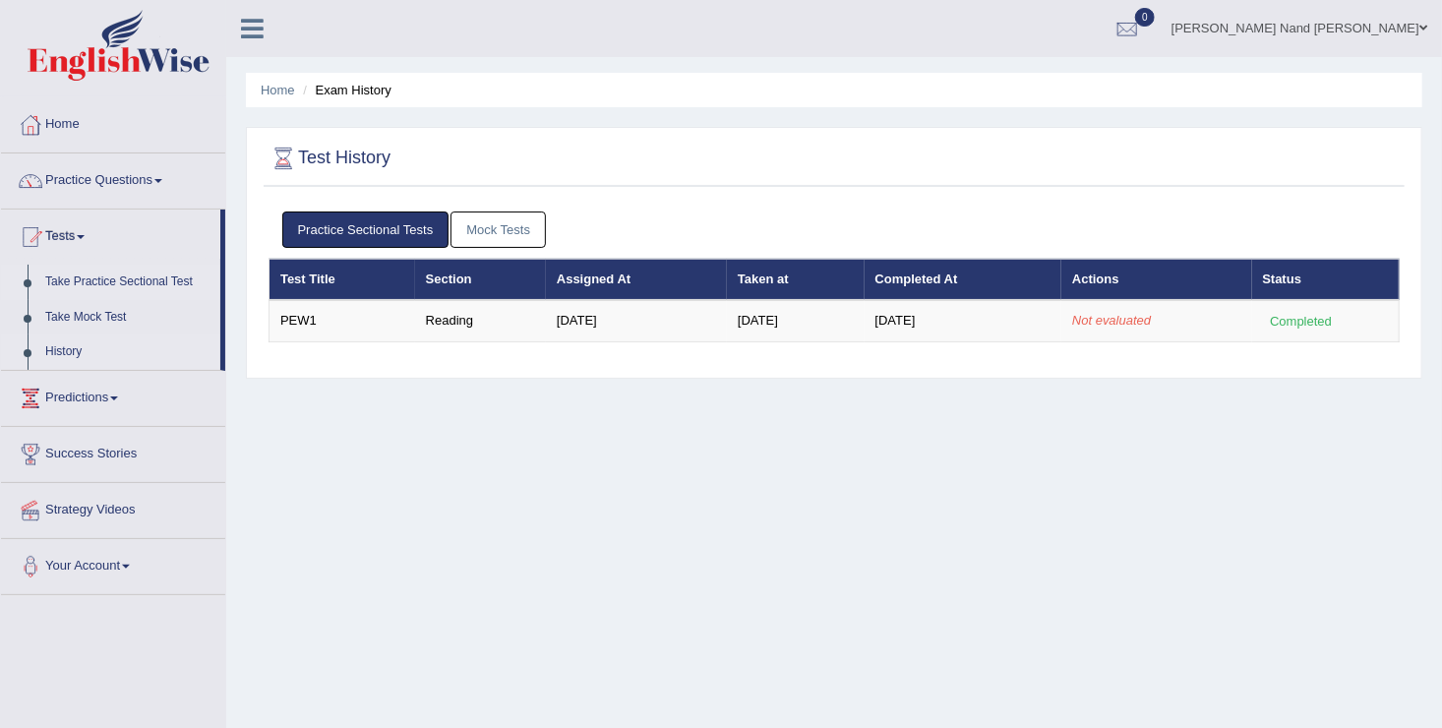
click at [106, 269] on link "Take Practice Sectional Test" at bounding box center [128, 282] width 184 height 35
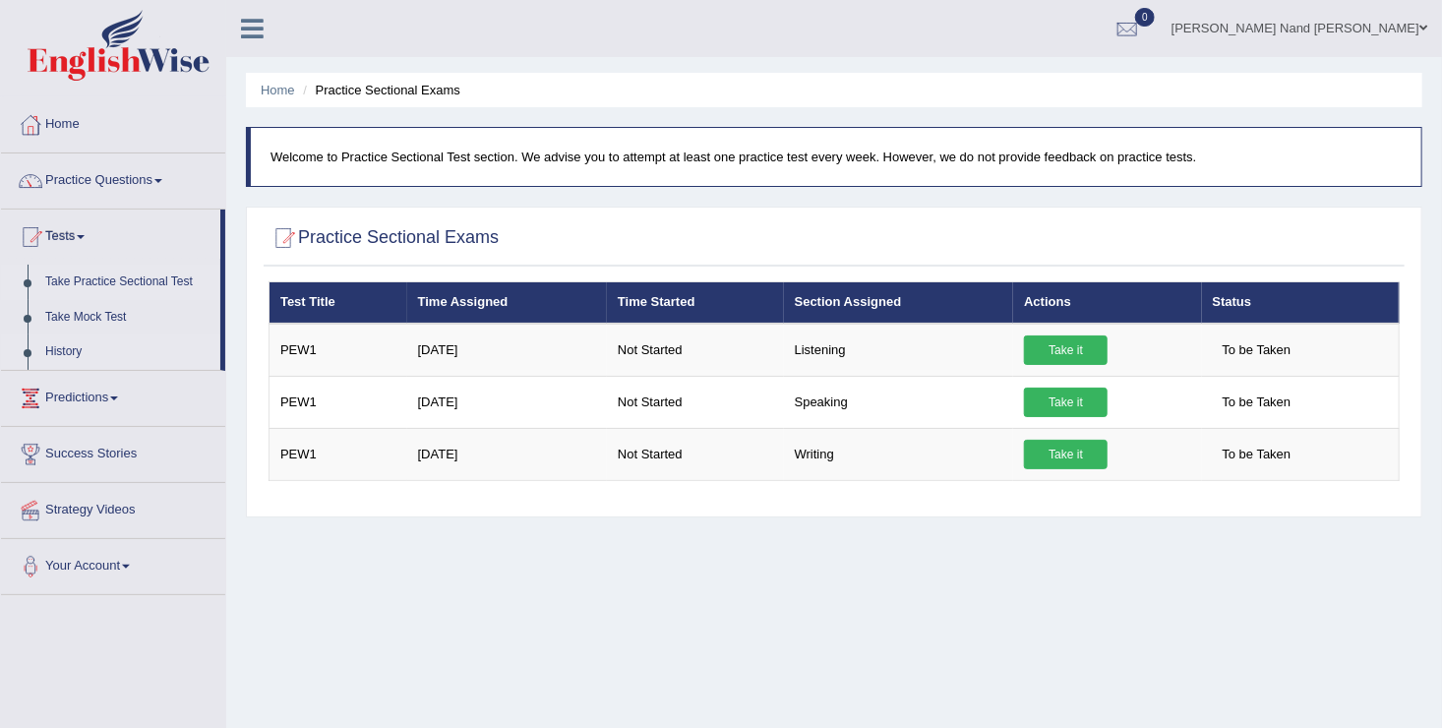
click at [64, 352] on link "History" at bounding box center [128, 351] width 184 height 35
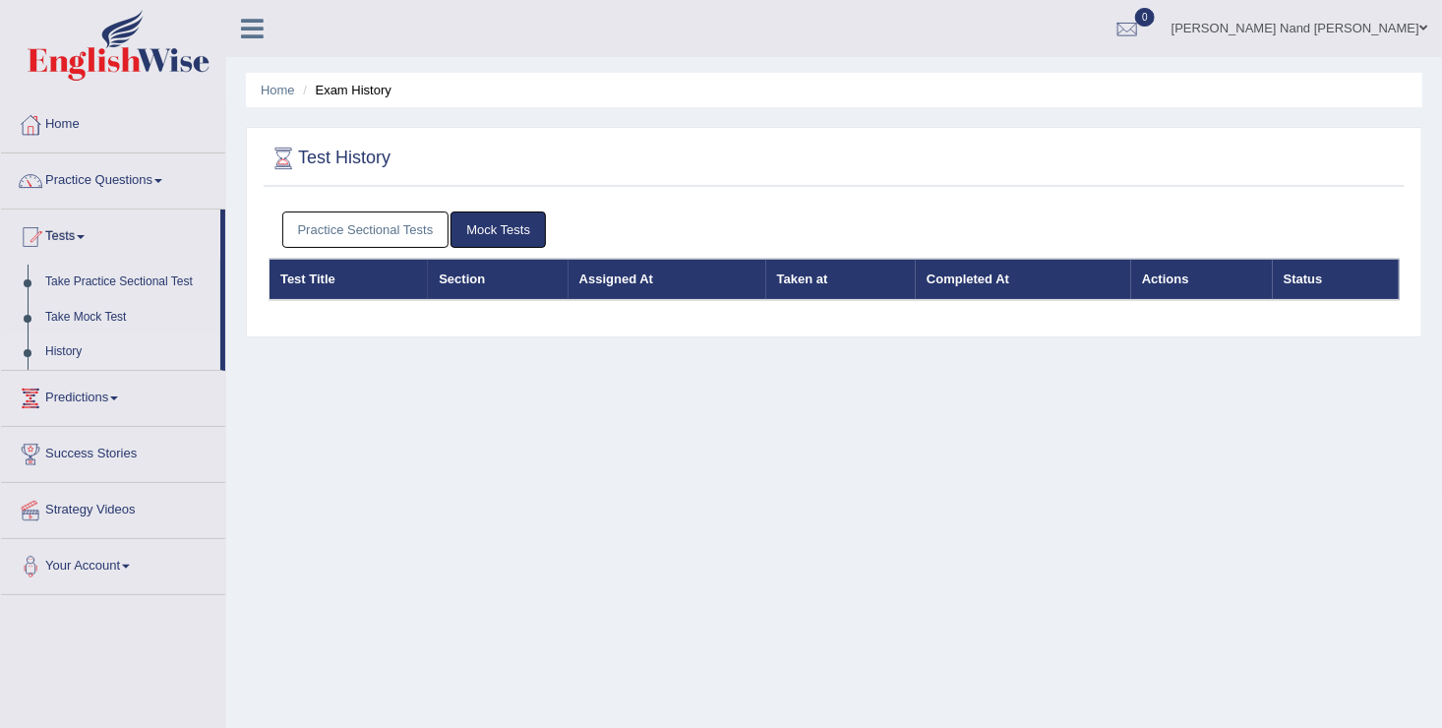
click at [428, 236] on link "Practice Sectional Tests" at bounding box center [365, 229] width 167 height 36
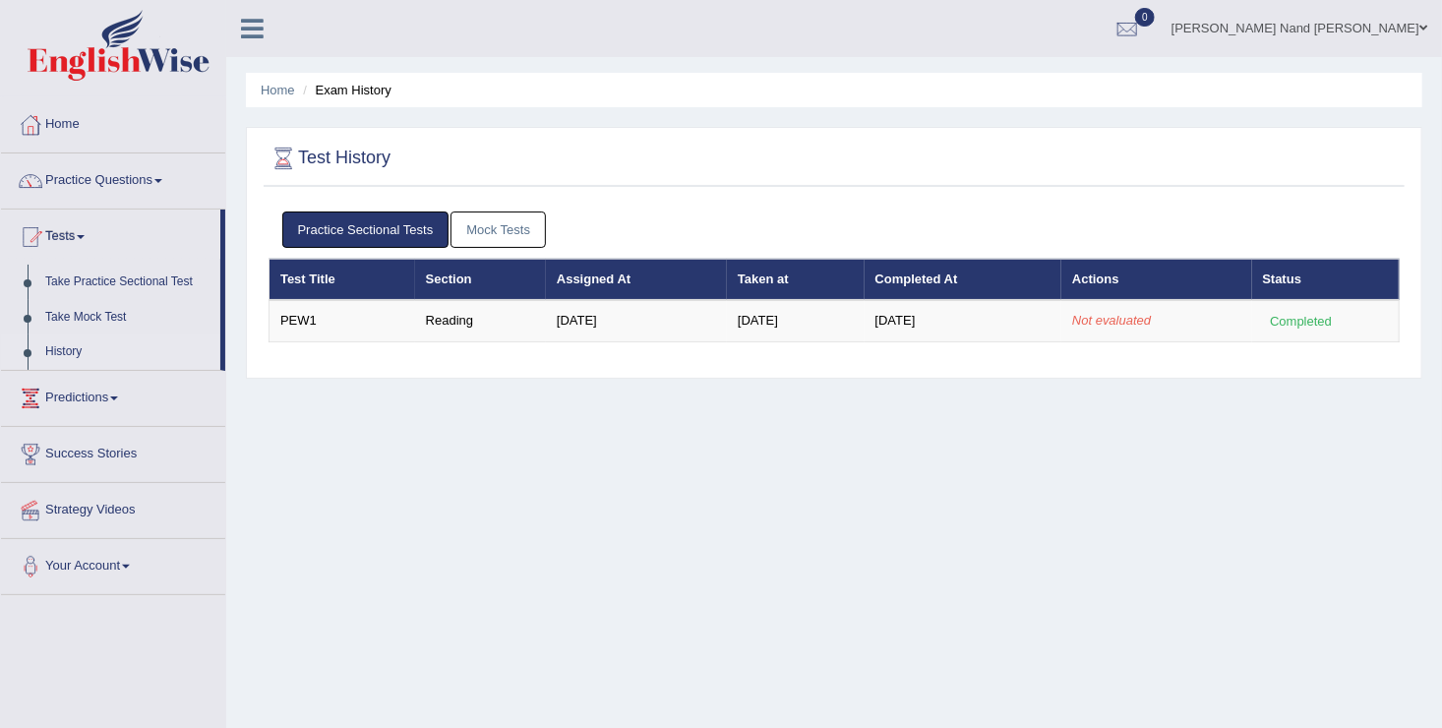
click at [522, 234] on link "Mock Tests" at bounding box center [498, 229] width 95 height 36
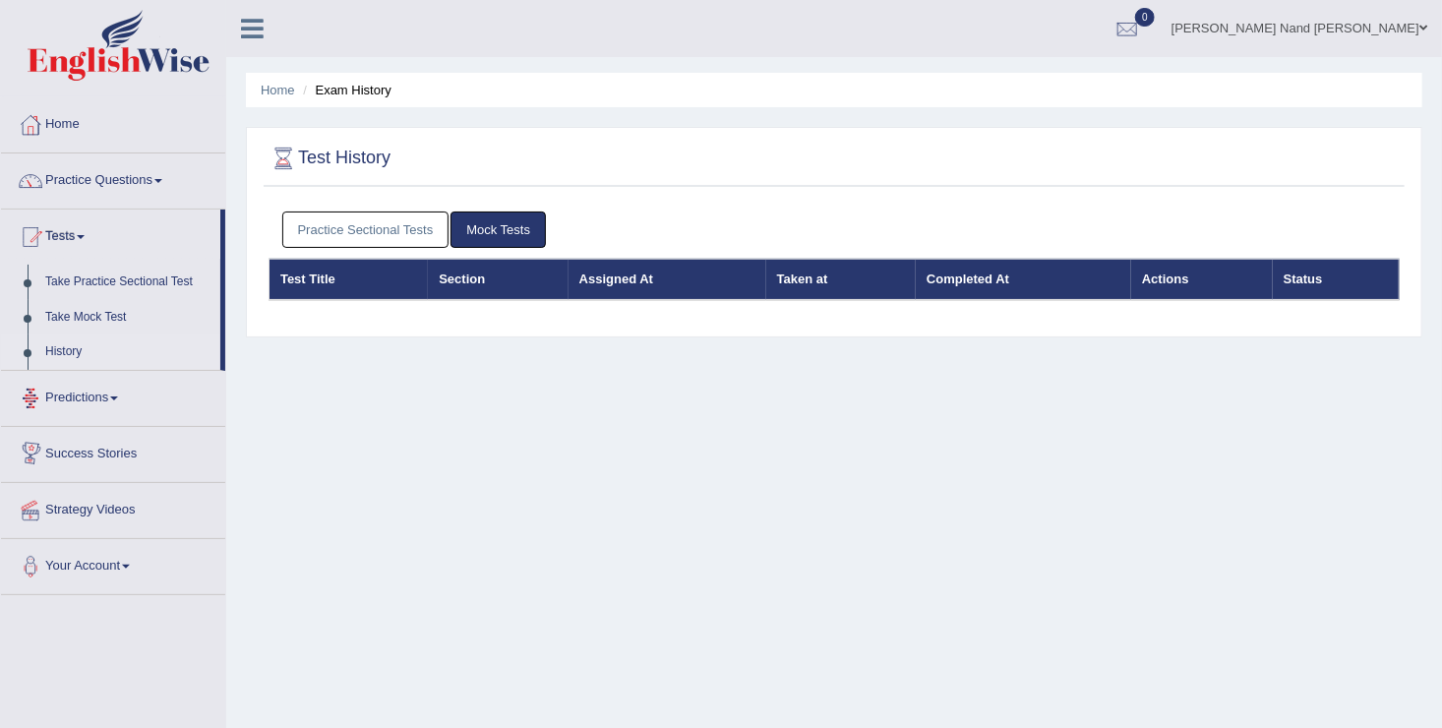
click at [76, 451] on link "Success Stories" at bounding box center [113, 451] width 224 height 49
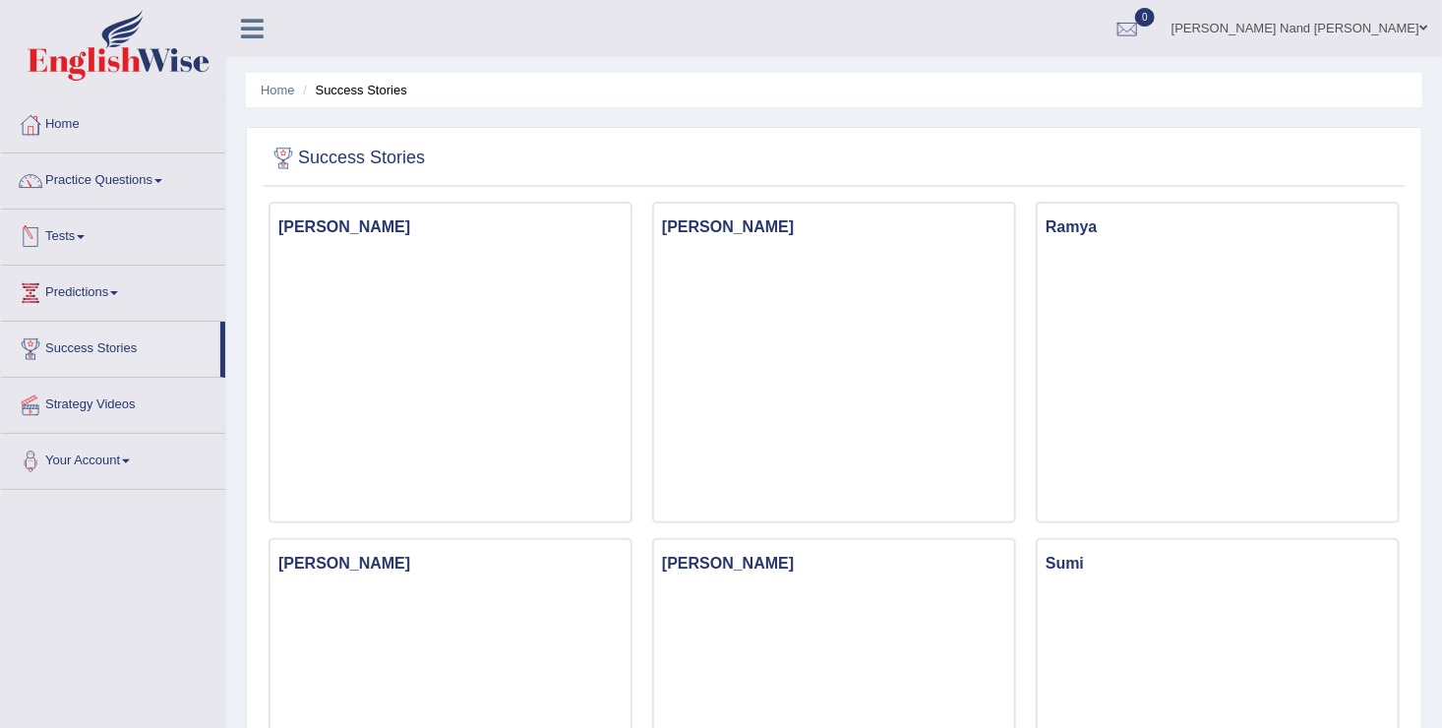
click at [94, 240] on link "Tests" at bounding box center [113, 234] width 224 height 49
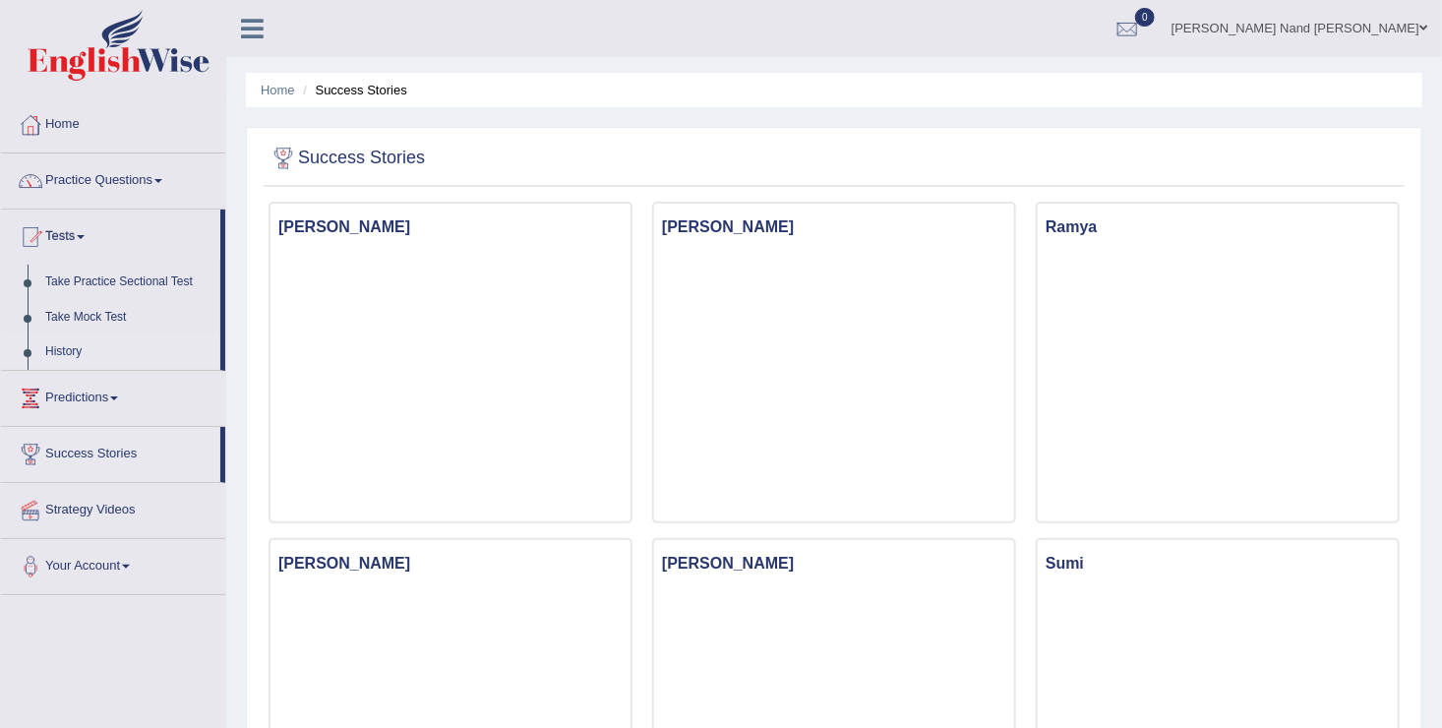
click at [88, 338] on link "History" at bounding box center [128, 351] width 184 height 35
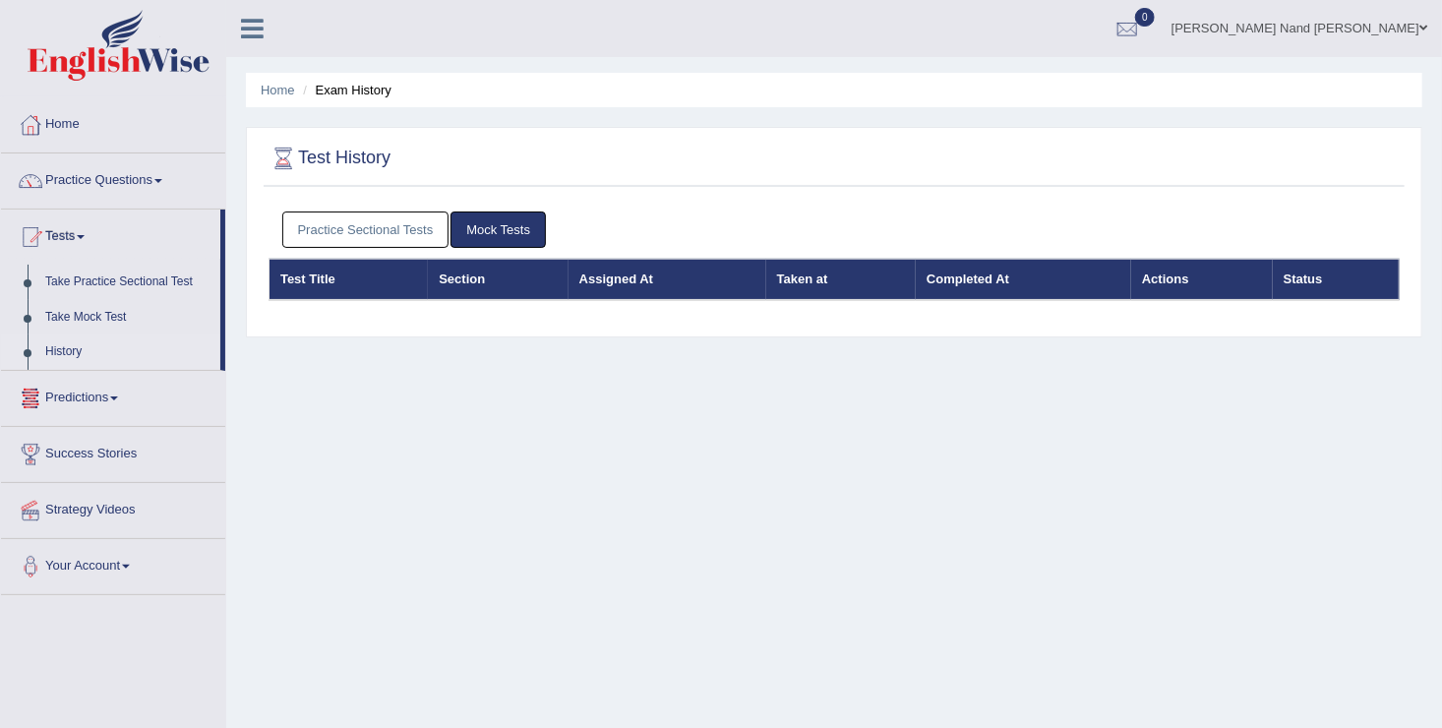
click at [366, 224] on link "Practice Sectional Tests" at bounding box center [365, 229] width 167 height 36
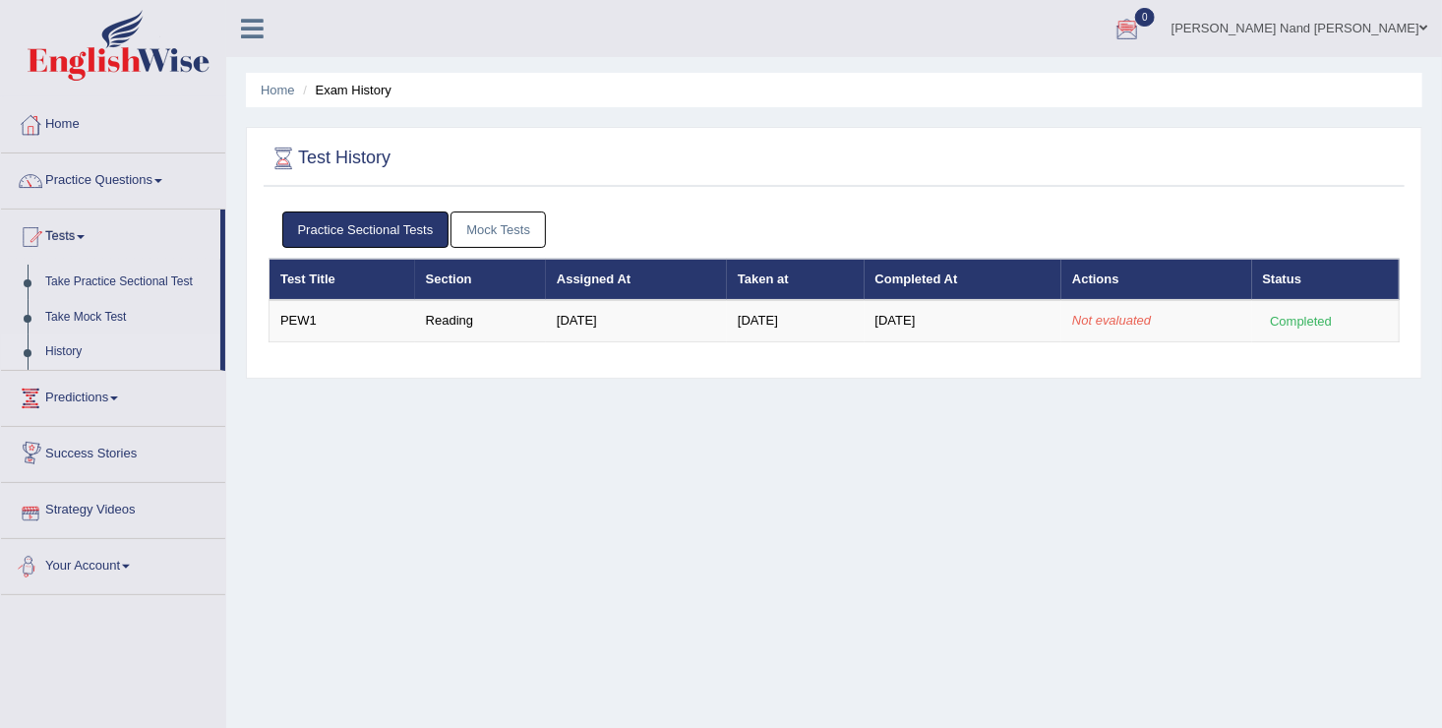
click at [117, 562] on link "Your Account" at bounding box center [113, 563] width 224 height 49
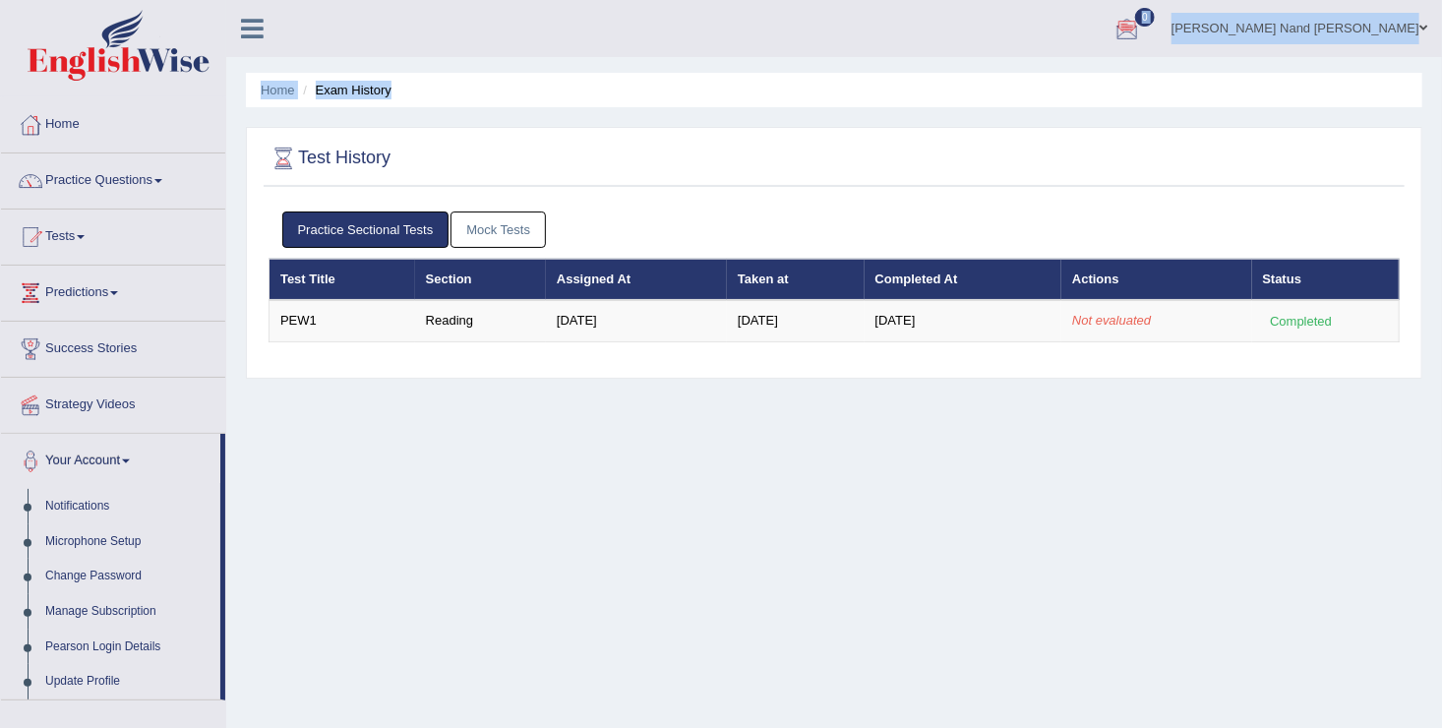
drag, startPoint x: 222, startPoint y: 686, endPoint x: 214, endPoint y: 712, distance: 27.7
click at [214, 712] on div "Toggle navigation Home Practice Questions Speaking Practice Read Aloud Repeat S…" at bounding box center [721, 511] width 1442 height 1023
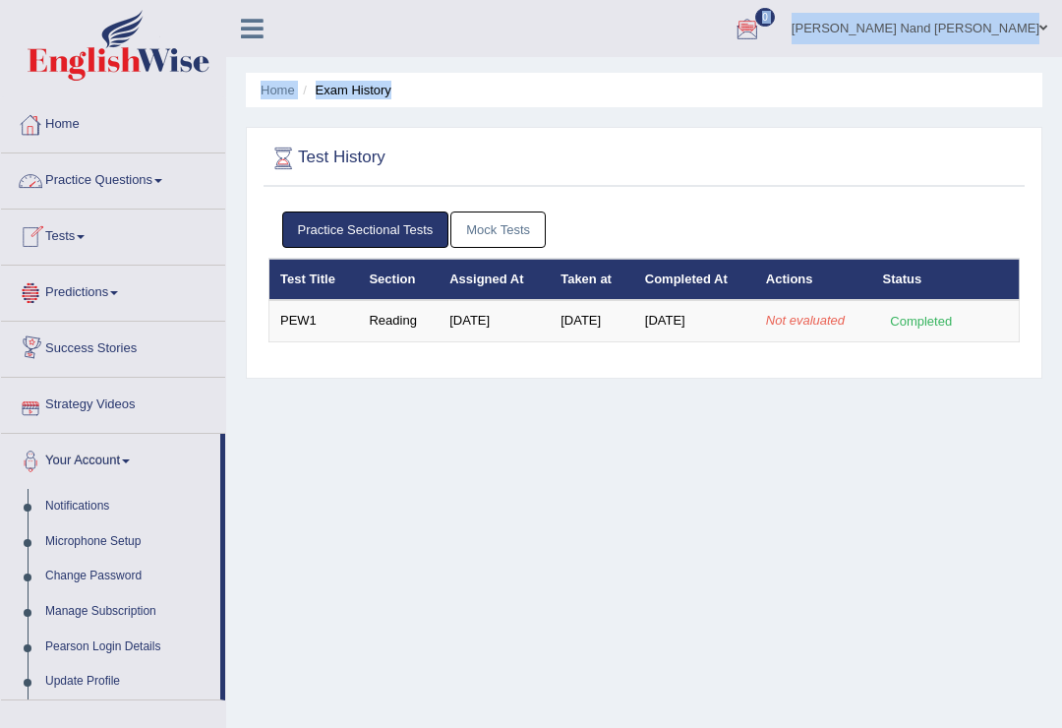
click at [257, 16] on icon at bounding box center [252, 29] width 23 height 26
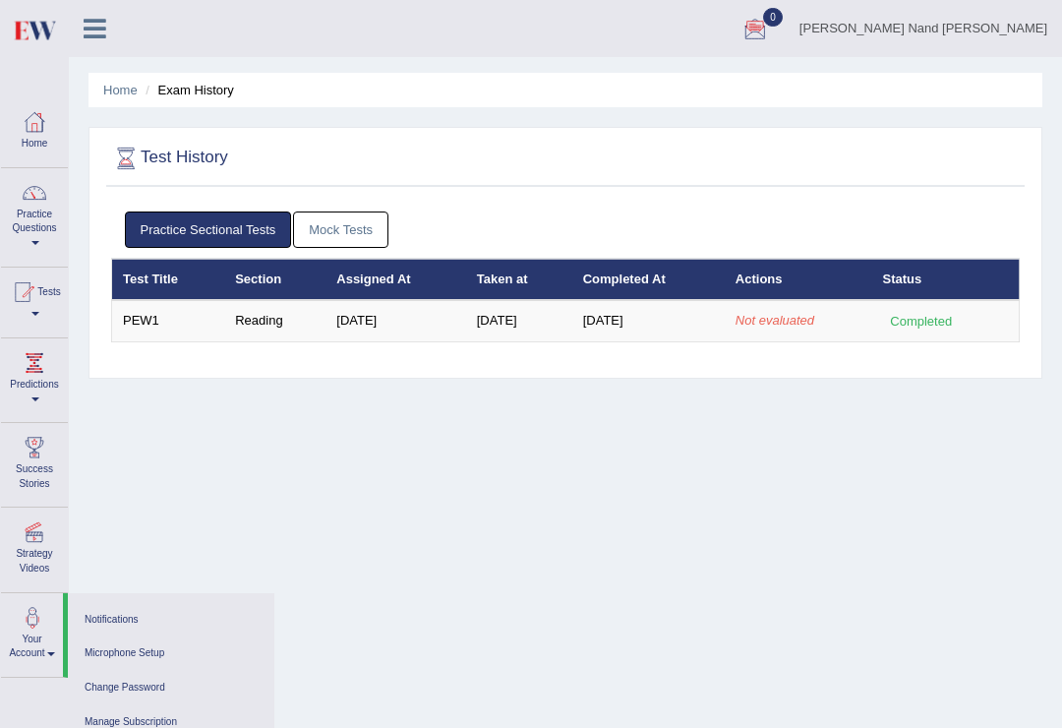
click at [91, 24] on icon at bounding box center [95, 29] width 23 height 26
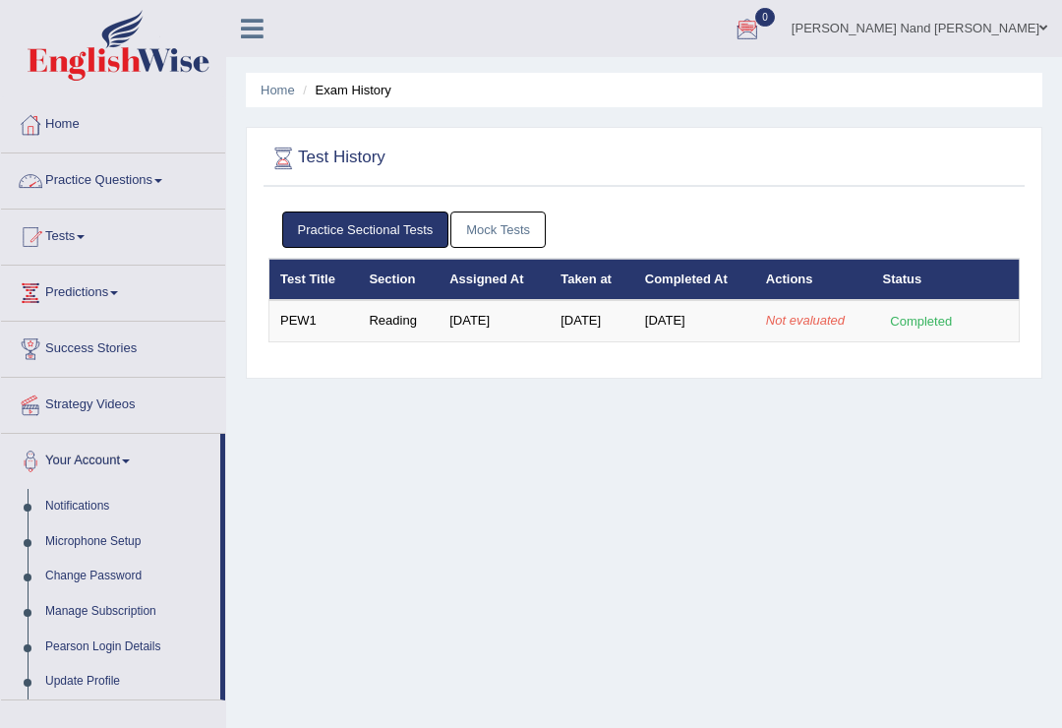
click at [79, 107] on link "Home" at bounding box center [113, 121] width 224 height 49
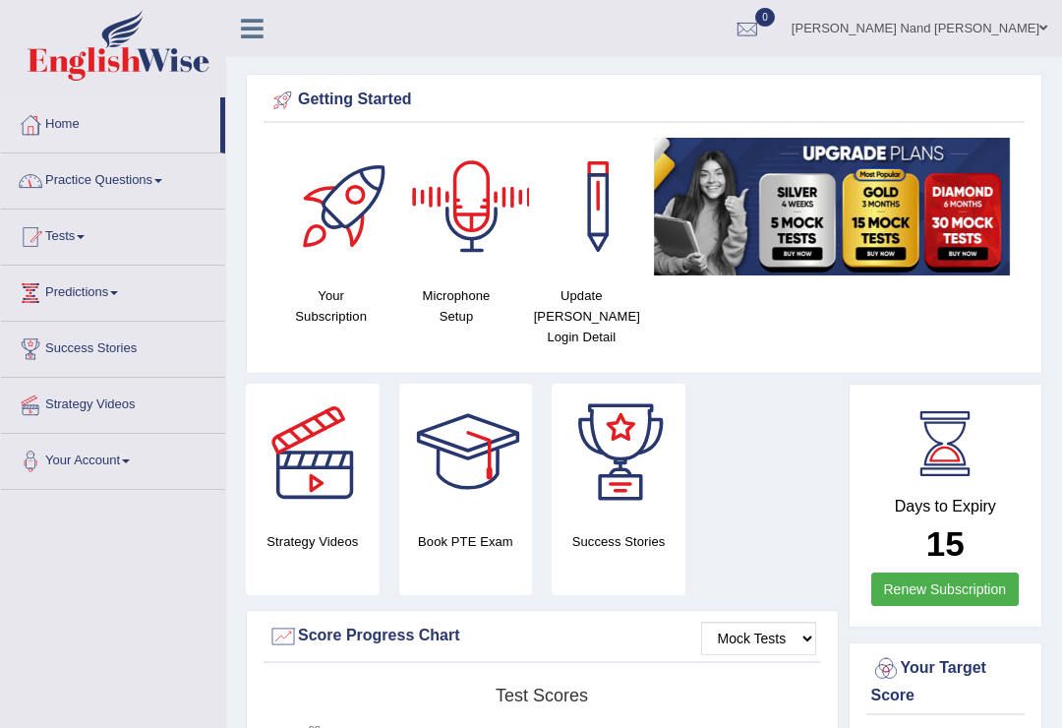
click at [1042, 22] on span at bounding box center [1044, 28] width 8 height 13
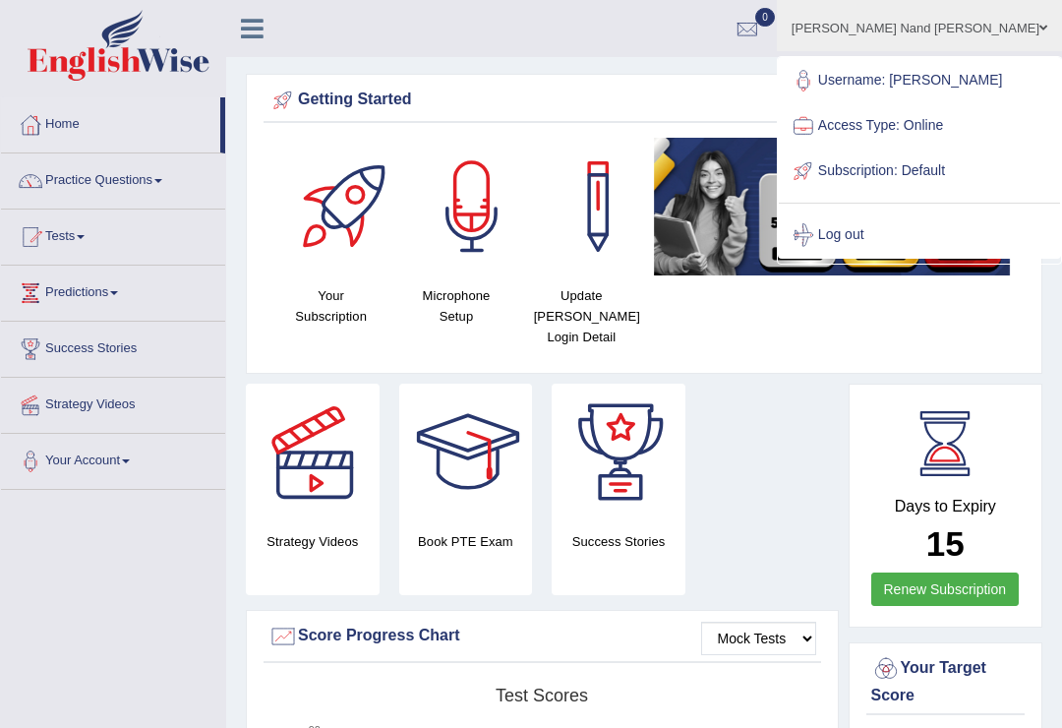
click at [931, 232] on link "Log out" at bounding box center [919, 234] width 281 height 45
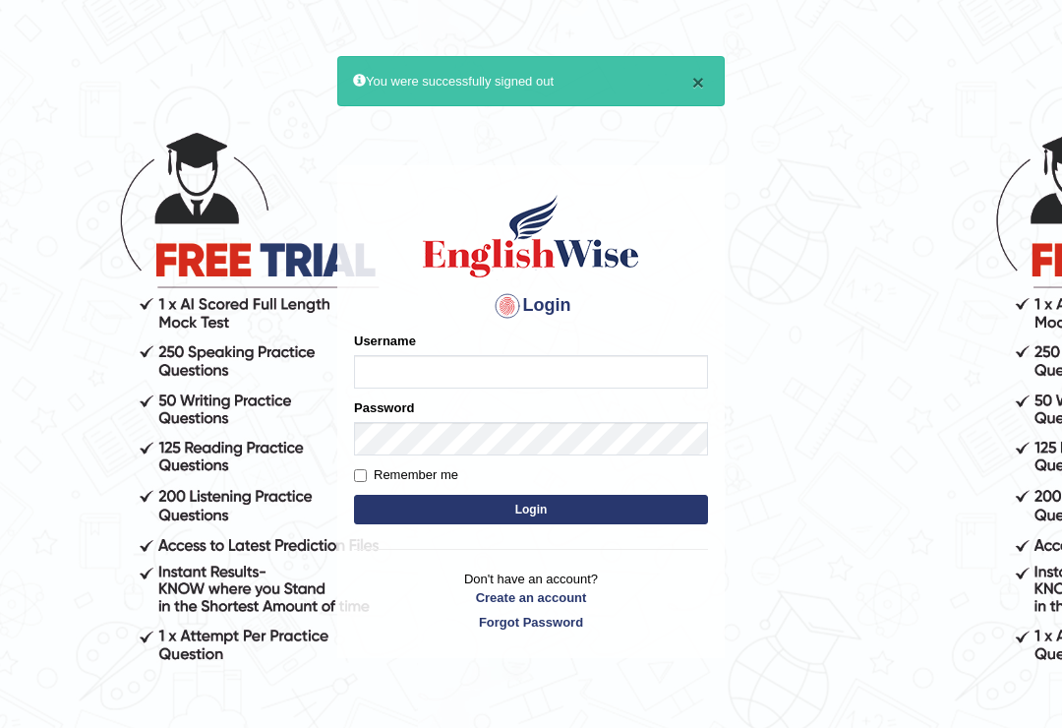
type input "[PERSON_NAME]"
click at [701, 76] on button "×" at bounding box center [699, 82] width 12 height 21
